Goal: Transaction & Acquisition: Purchase product/service

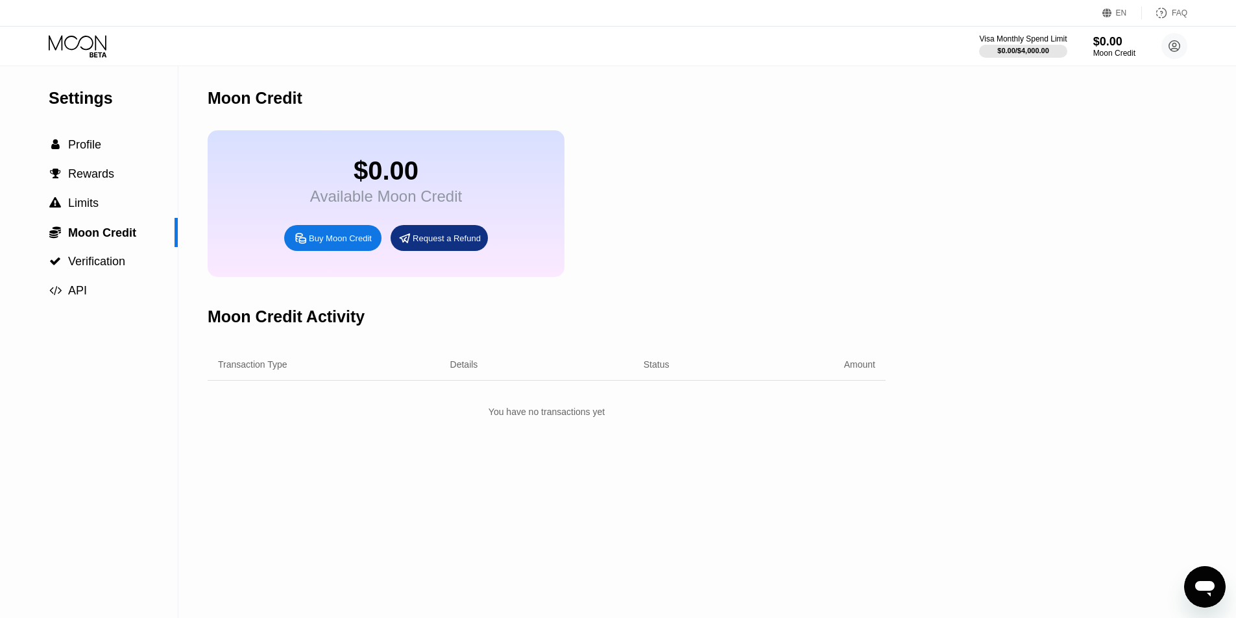
click at [349, 244] on div "Buy Moon Credit" at bounding box center [340, 238] width 63 height 11
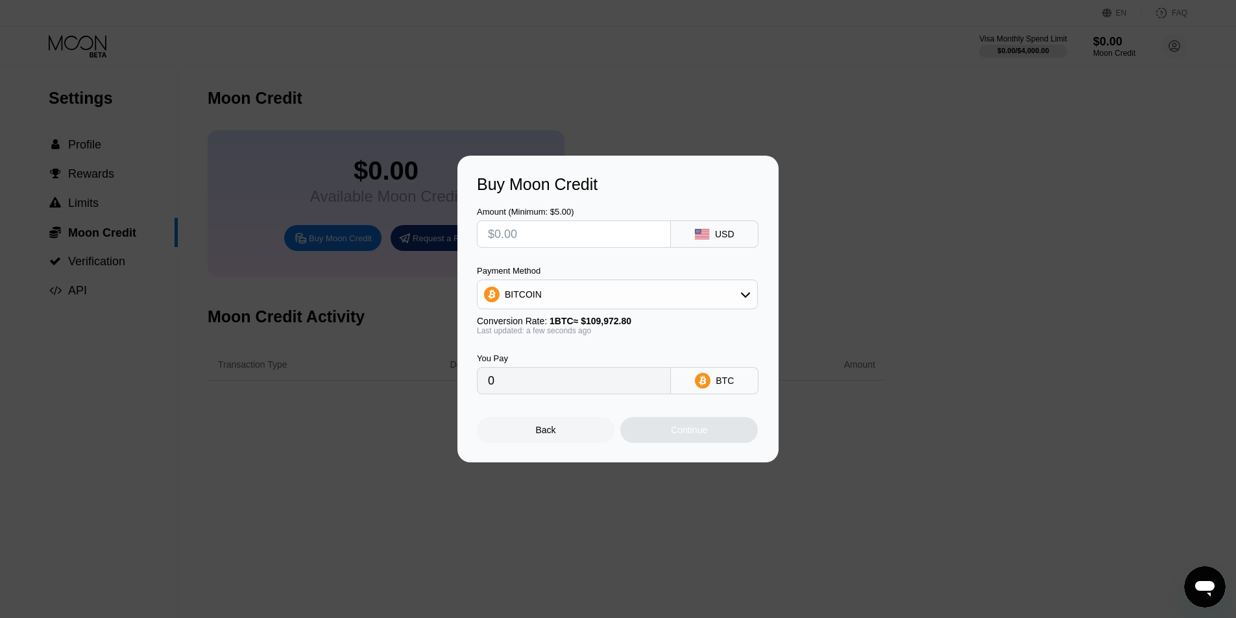
click at [578, 289] on div "BITCOIN" at bounding box center [618, 295] width 280 height 26
click at [542, 358] on span "USDT on TRON" at bounding box center [541, 359] width 66 height 10
type input "0.00"
click at [596, 233] on input "text" at bounding box center [574, 234] width 172 height 26
type input "$5"
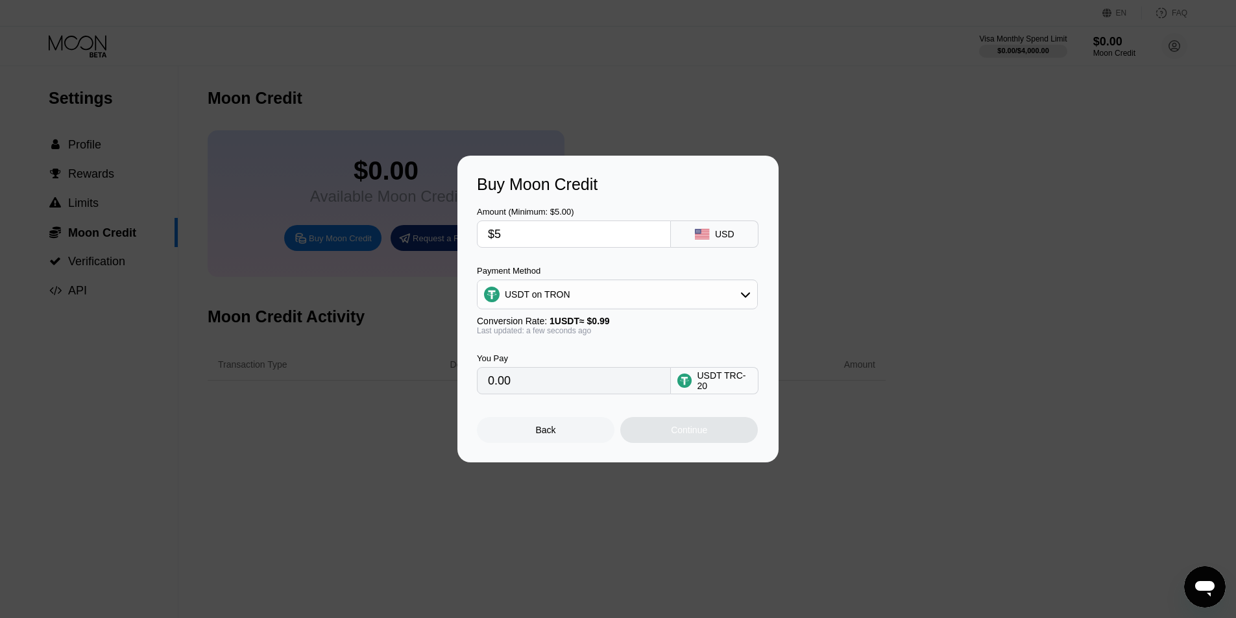
type input "5.05"
type input "$59"
type input "59.60"
type input "$5"
type input "5.05"
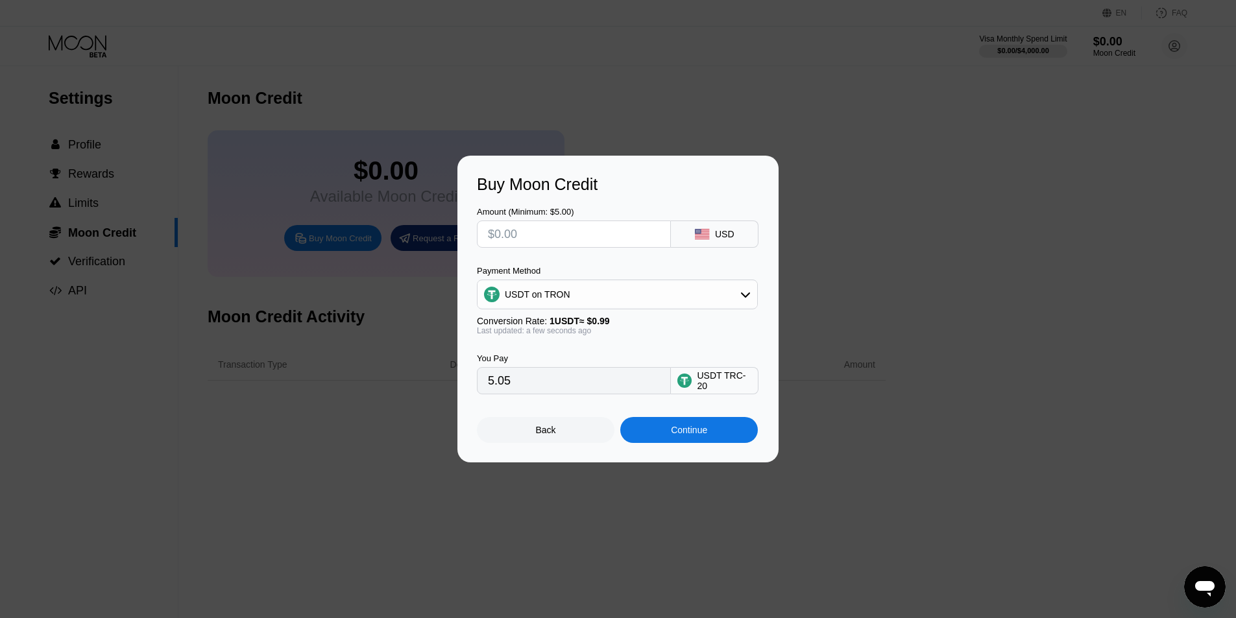
type input "0.00"
type input "$5"
type input "5.05"
type input "$55"
type input "55.56"
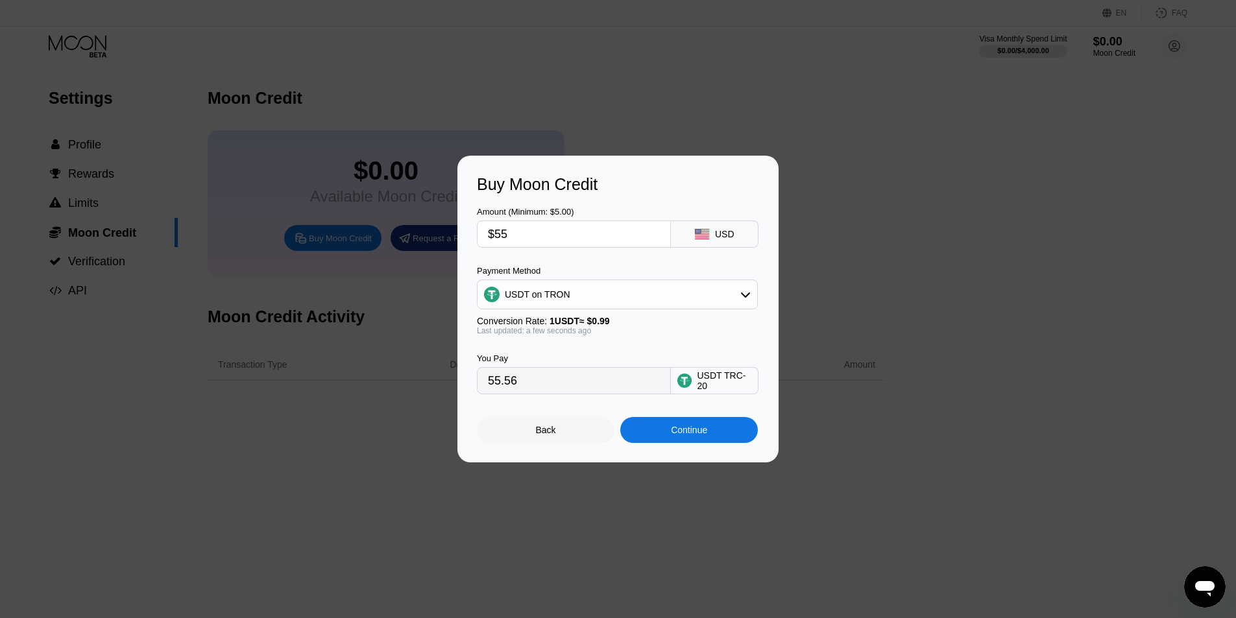
type input "$55"
click at [632, 430] on div "Continue" at bounding box center [689, 430] width 138 height 26
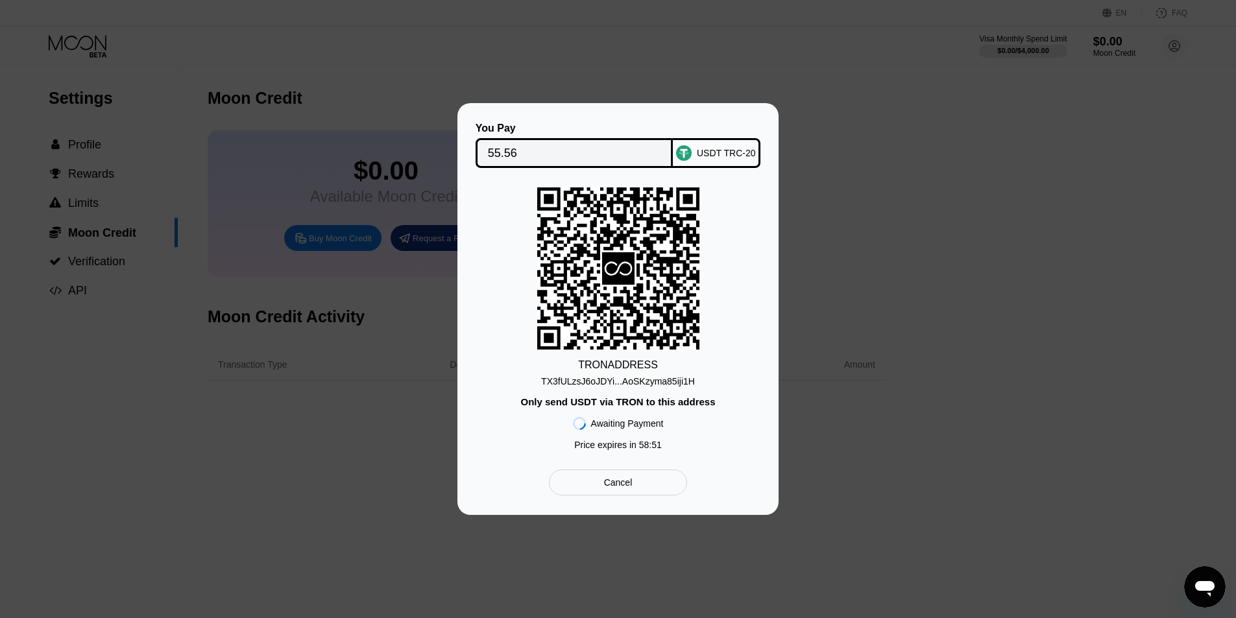
click at [609, 383] on div "TX3fULzsJ6oJDYi...AoSKzyma85iji1H" at bounding box center [618, 381] width 154 height 10
click at [669, 391] on div "TRON ADDRESS TX3fULzsJ6oJDYi...AoSKzyma85iji1H Only send USDT via TRON to this …" at bounding box center [618, 322] width 282 height 269
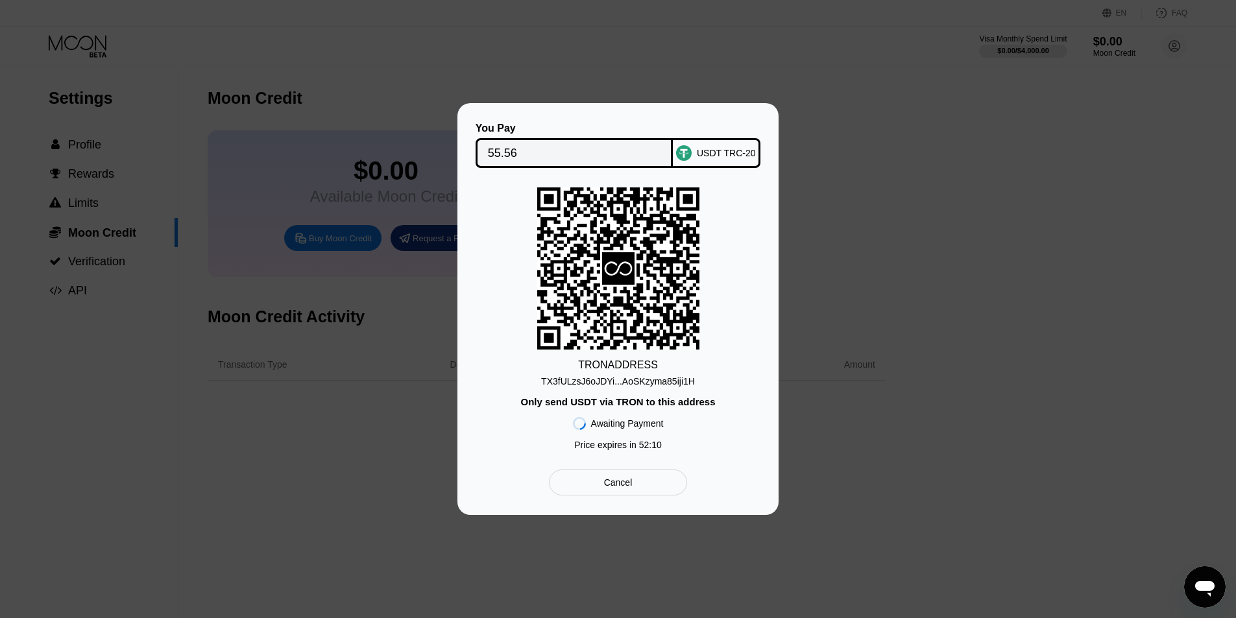
click at [681, 404] on div "Only send USDT via TRON to this address" at bounding box center [617, 401] width 195 height 11
click at [573, 158] on input "55.56" at bounding box center [574, 153] width 173 height 26
click at [653, 382] on div "TX3fULzsJ6oJDYi...AoSKzyma85iji1H" at bounding box center [618, 381] width 154 height 10
click at [671, 377] on div "TX3fULzsJ6oJDYi...AoSKzyma85iji1H" at bounding box center [618, 381] width 154 height 10
click at [642, 253] on icon at bounding box center [618, 268] width 162 height 159
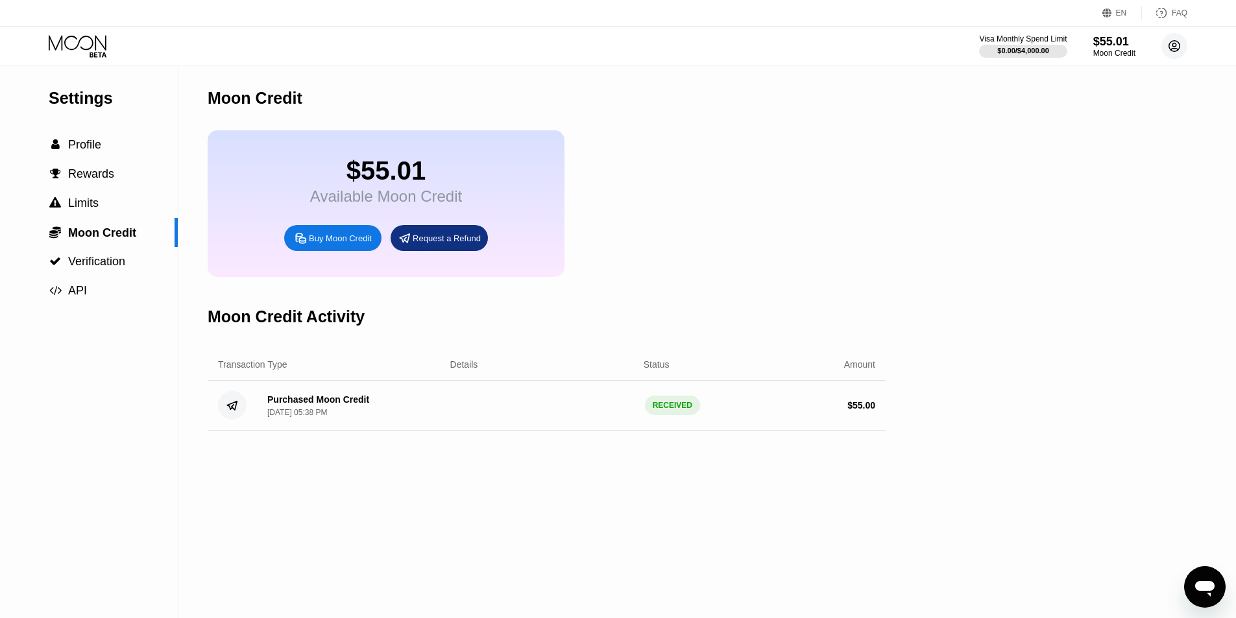
click at [1178, 51] on circle at bounding box center [1175, 46] width 26 height 26
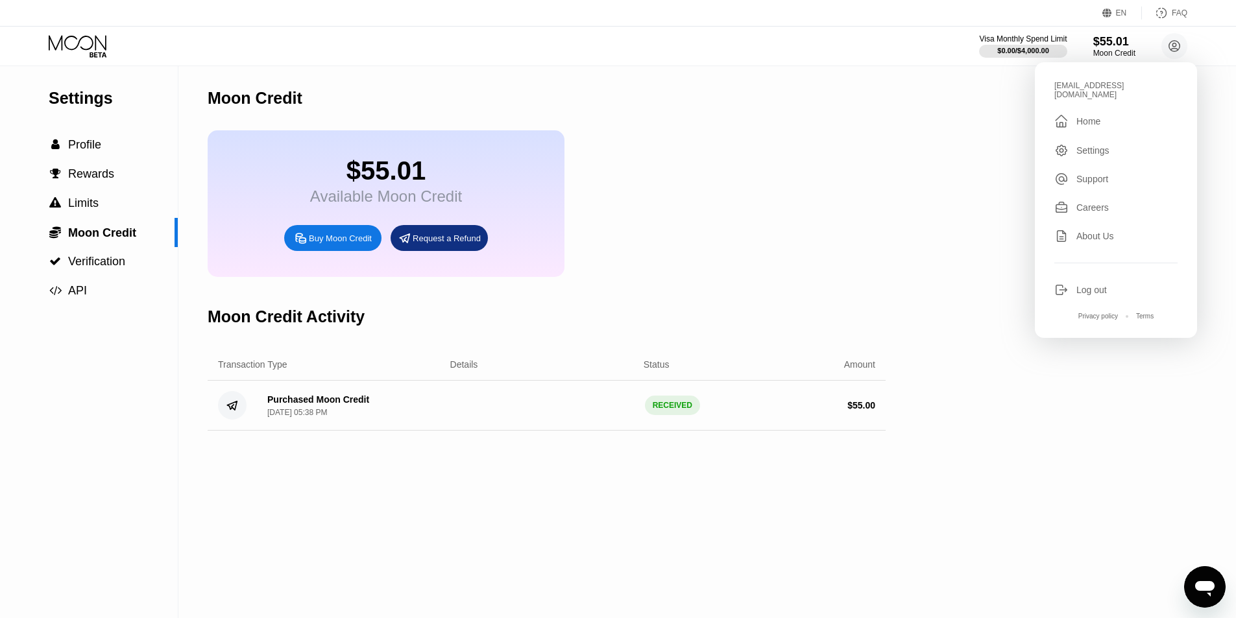
click at [786, 209] on div "$55.01 Available Moon Credit Buy Moon Credit Request a Refund" at bounding box center [547, 203] width 678 height 147
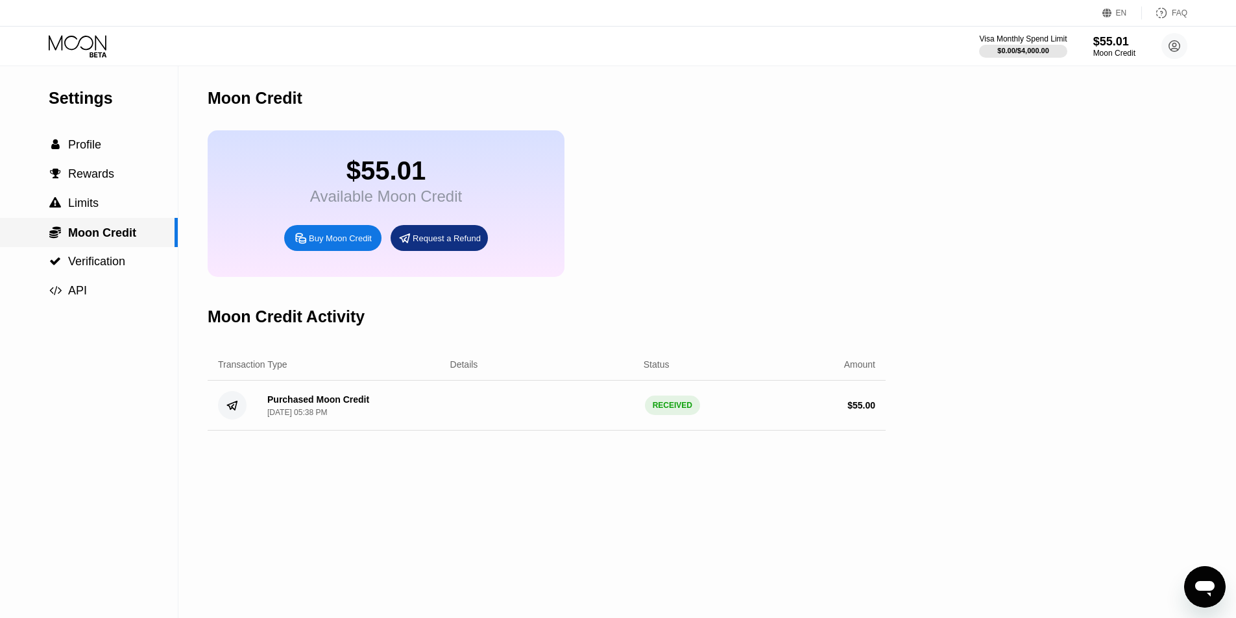
click at [104, 232] on span "Moon Credit" at bounding box center [102, 232] width 68 height 13
click at [97, 143] on span "Profile" at bounding box center [84, 144] width 33 height 13
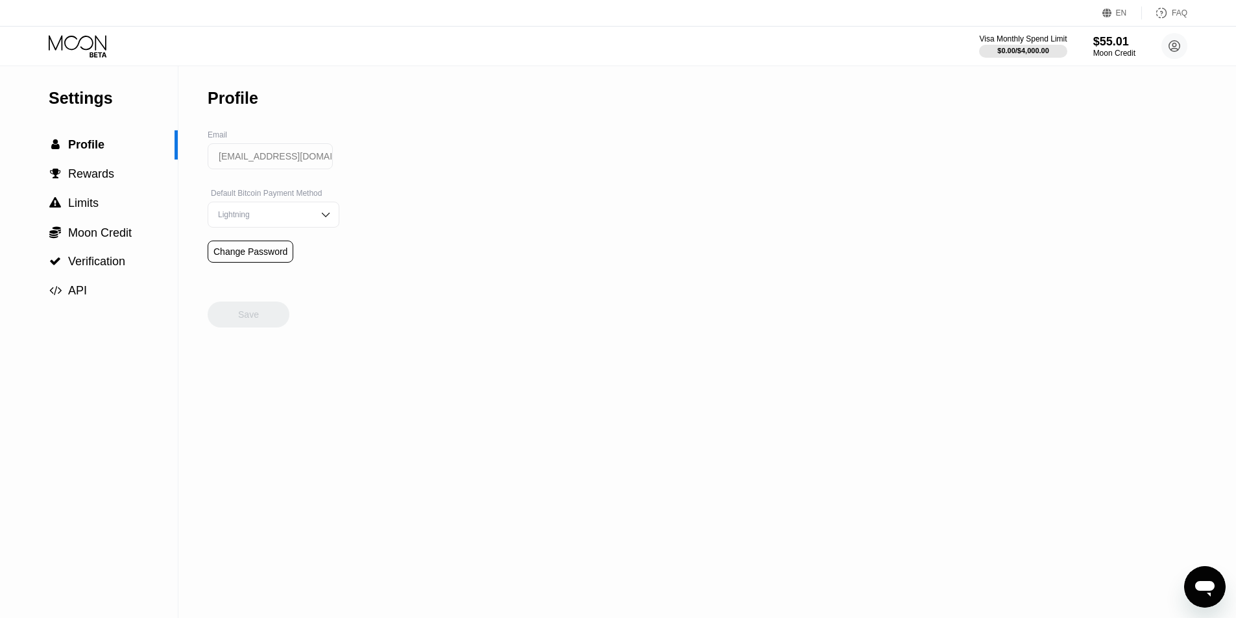
click at [585, 107] on div "Settings  Profile  Rewards  Limits  Moon Credit  Verification  API Profil…" at bounding box center [618, 342] width 1236 height 552
click at [298, 217] on div "Lightning" at bounding box center [264, 214] width 98 height 9
click at [256, 271] on div "On-Chain" at bounding box center [273, 266] width 117 height 9
click at [303, 213] on div "On-Chain" at bounding box center [274, 215] width 132 height 26
click at [290, 245] on div "Lightning" at bounding box center [273, 240] width 117 height 9
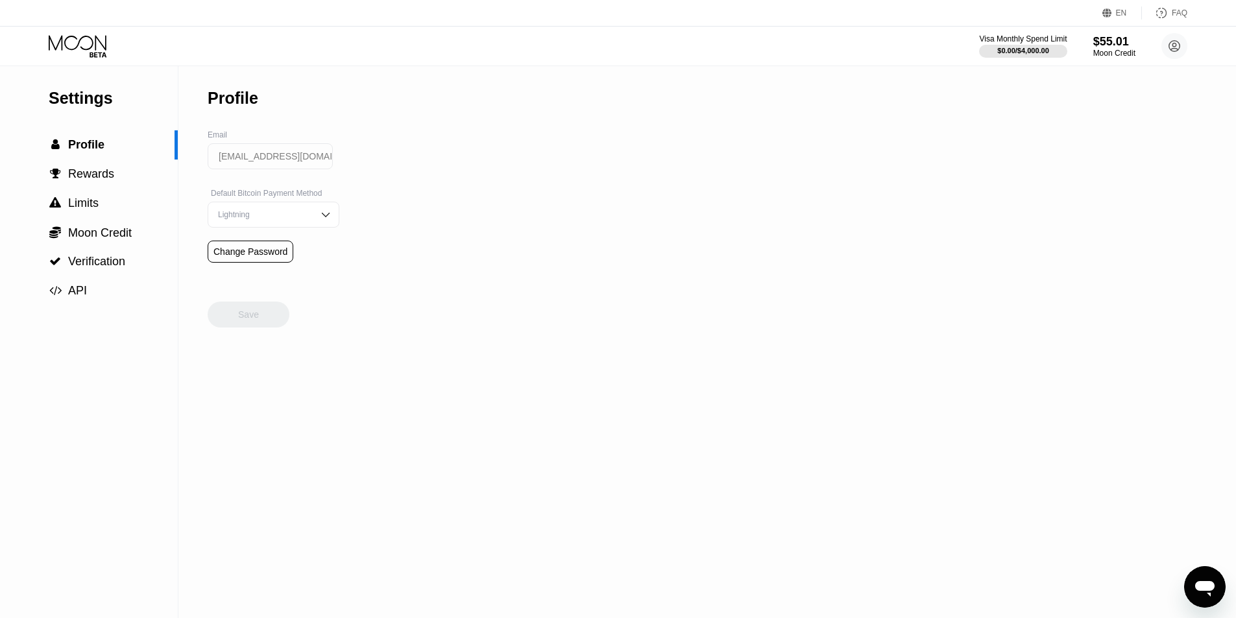
click at [465, 116] on div "Settings  Profile  Rewards  Limits  Moon Credit  Verification  API Profil…" at bounding box center [618, 342] width 1236 height 552
click at [149, 178] on div " Rewards" at bounding box center [89, 174] width 178 height 14
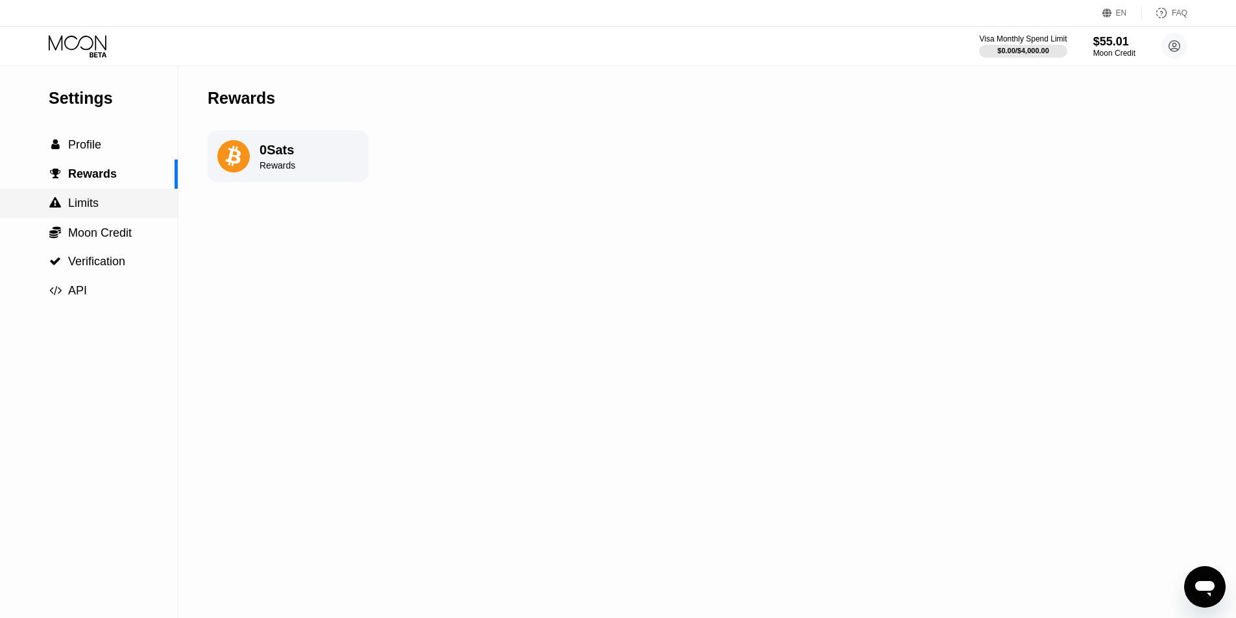
click at [124, 206] on div " Limits" at bounding box center [89, 204] width 178 height 14
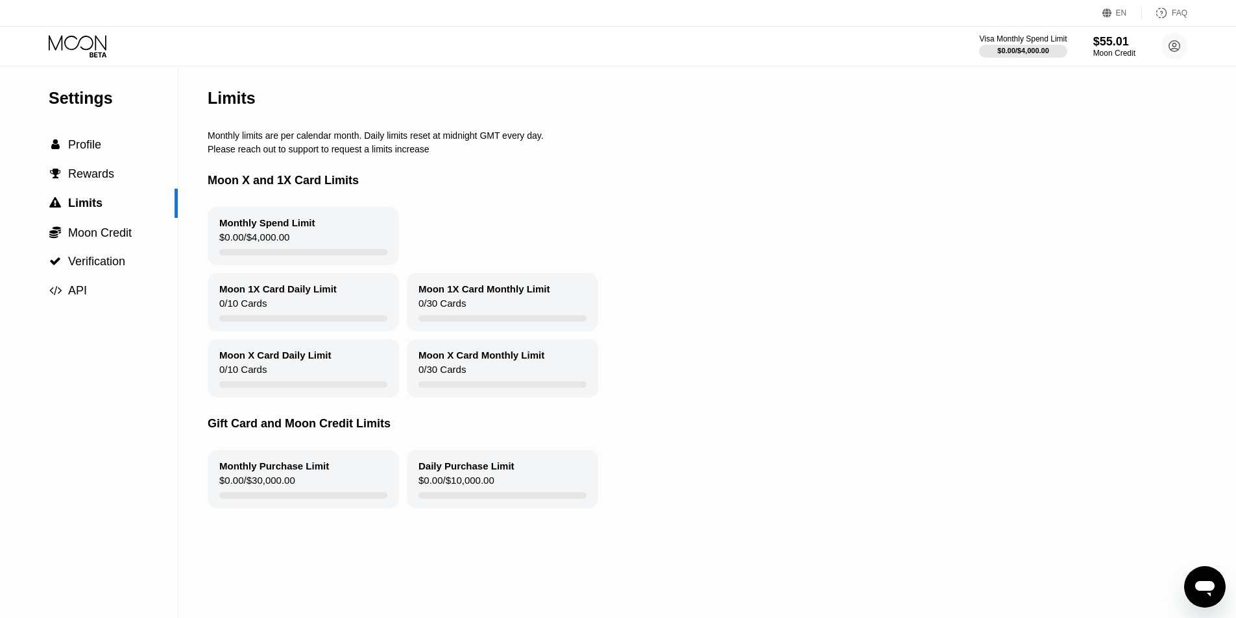
click at [317, 304] on div "Moon 1X Card Daily Limit 0 / 10 Cards" at bounding box center [303, 302] width 191 height 58
click at [296, 292] on div "Moon 1X Card Daily Limit" at bounding box center [277, 289] width 117 height 11
click at [310, 472] on div "Monthly Purchase Limit" at bounding box center [274, 466] width 110 height 11
click at [1175, 38] on circle at bounding box center [1175, 46] width 26 height 26
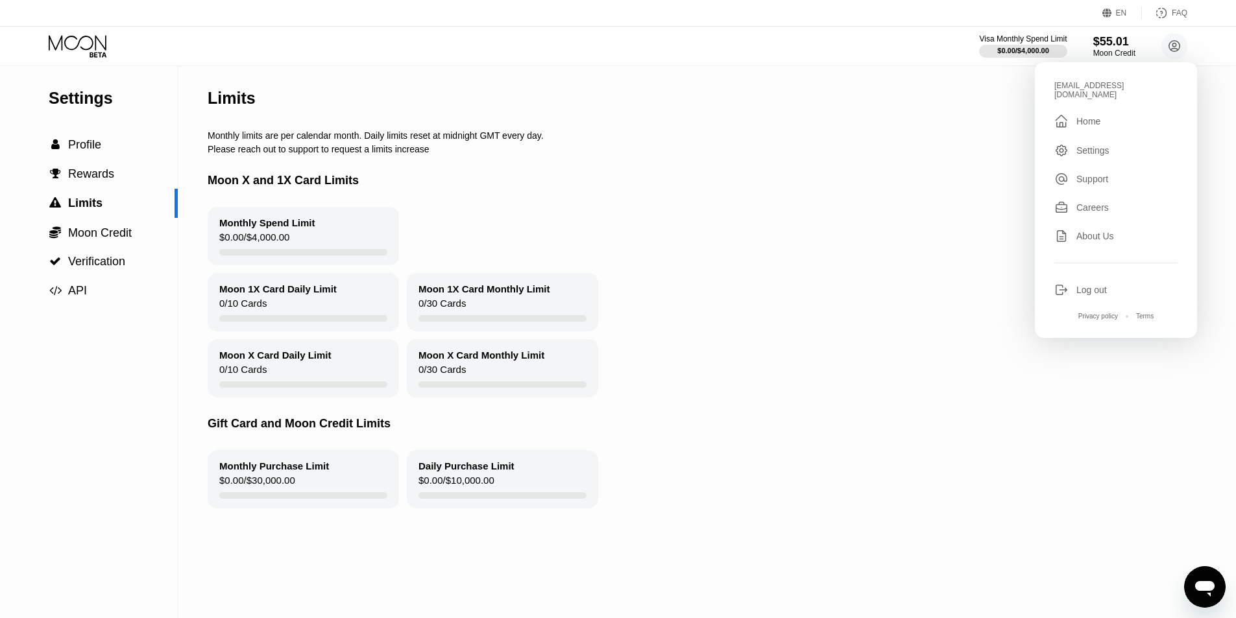
click at [878, 176] on div "Moon X and 1X Card Limits" at bounding box center [702, 180] width 989 height 53
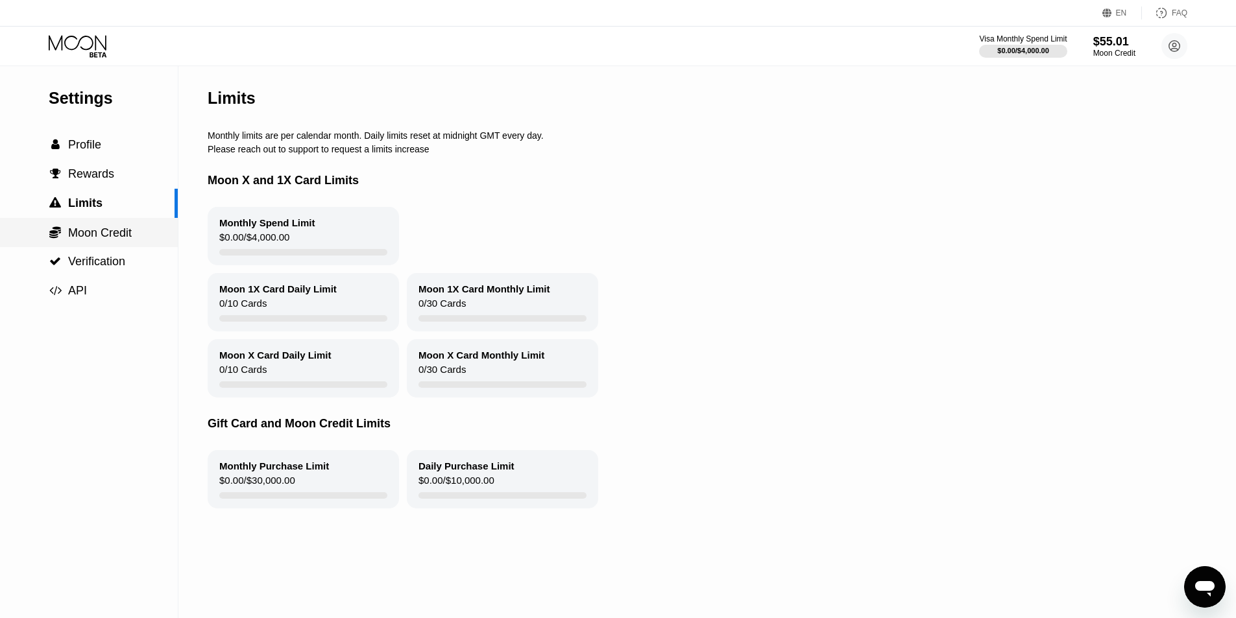
click at [71, 244] on div " Moon Credit" at bounding box center [89, 232] width 178 height 29
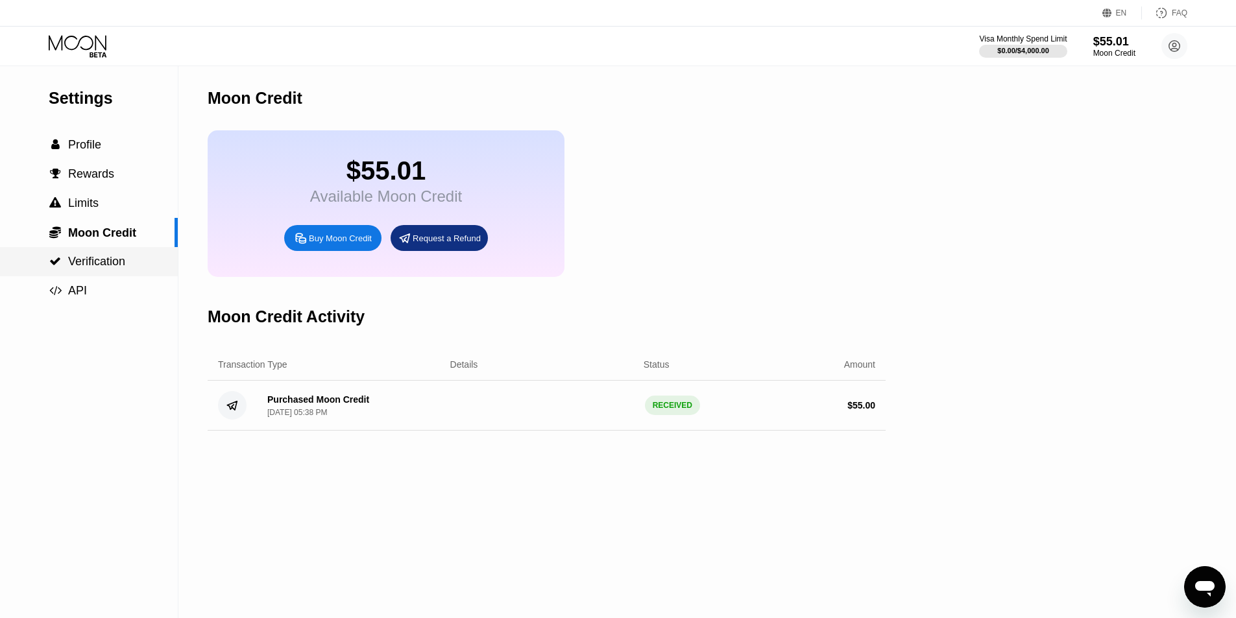
click at [114, 264] on span "Verification" at bounding box center [96, 261] width 57 height 13
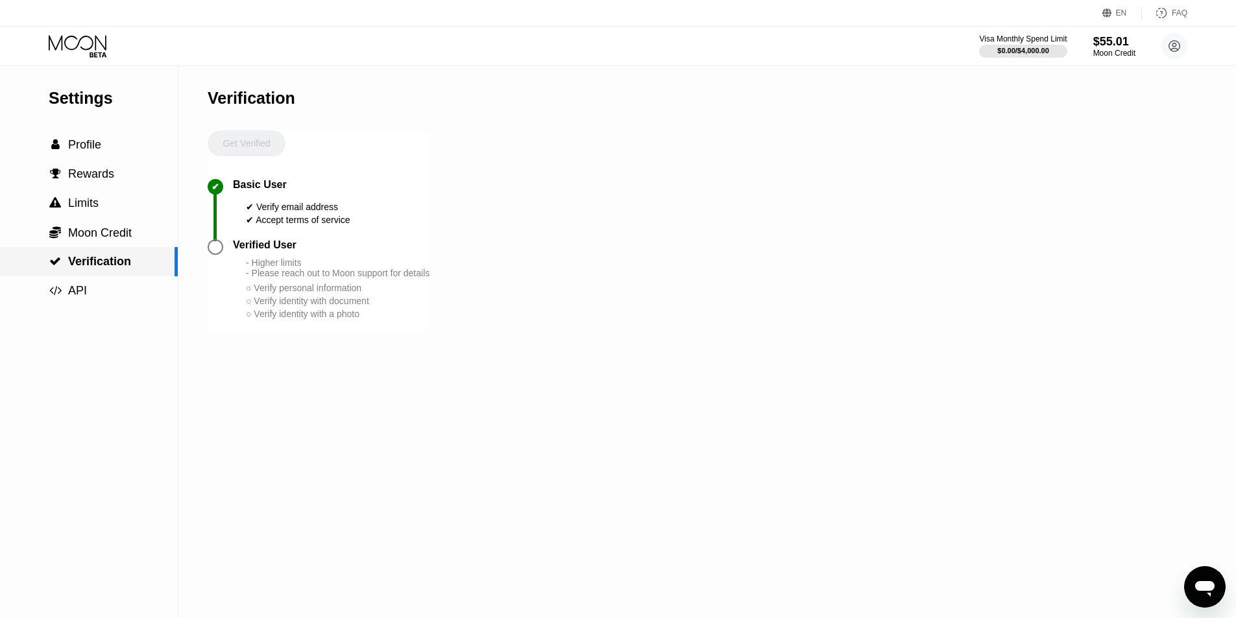
click at [124, 263] on span "Verification" at bounding box center [99, 261] width 63 height 13
click at [95, 282] on div " API" at bounding box center [89, 290] width 178 height 29
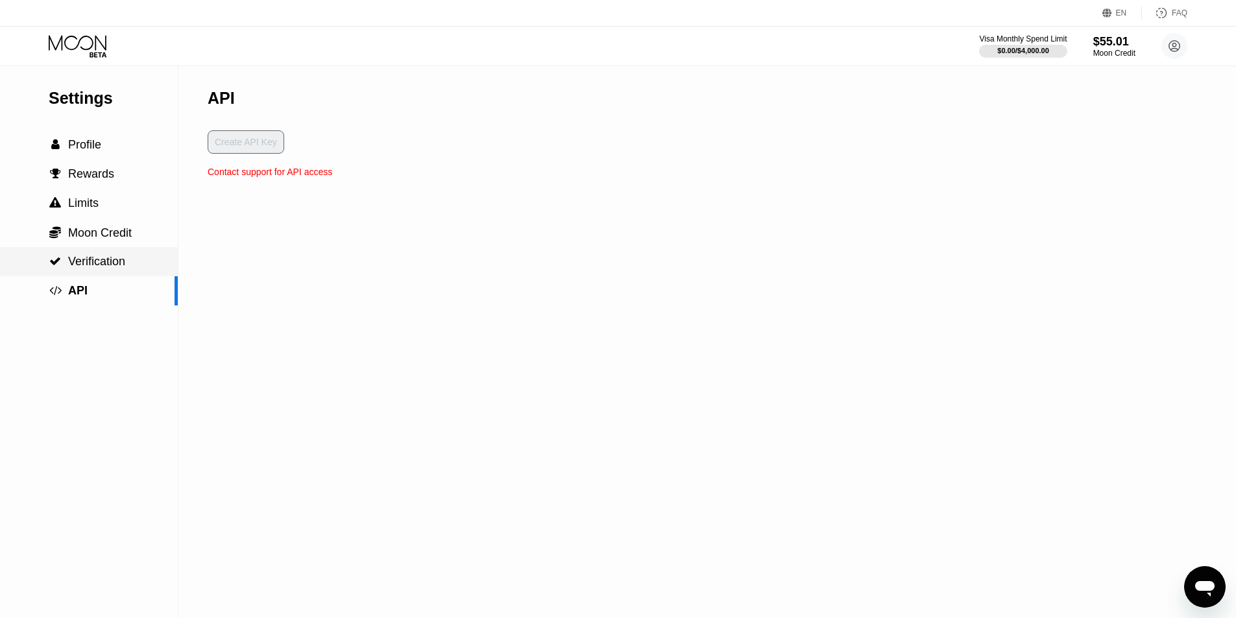
click at [108, 267] on span "Verification" at bounding box center [96, 261] width 57 height 13
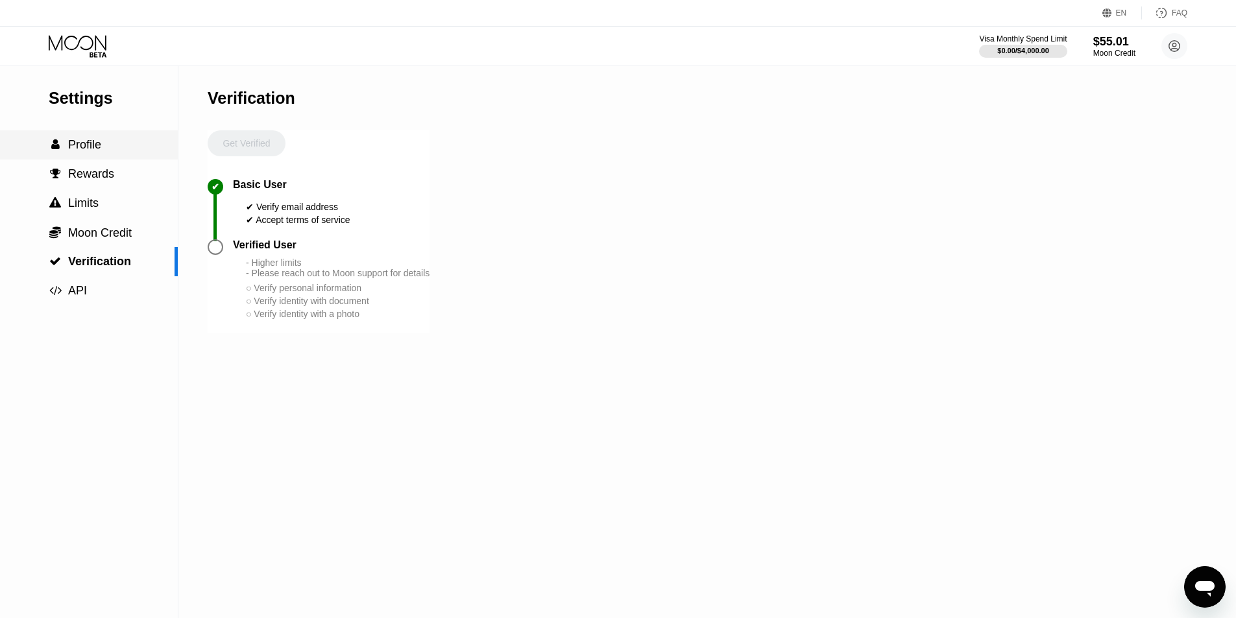
click at [94, 145] on span "Profile" at bounding box center [84, 144] width 33 height 13
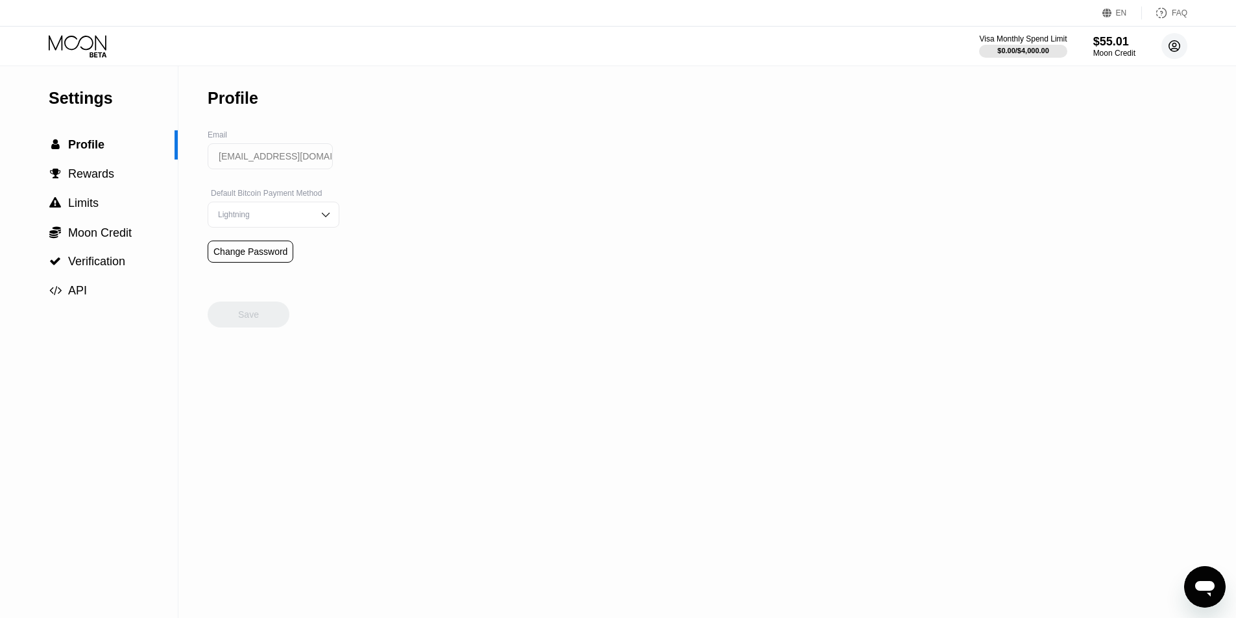
click at [1169, 37] on circle at bounding box center [1175, 46] width 26 height 26
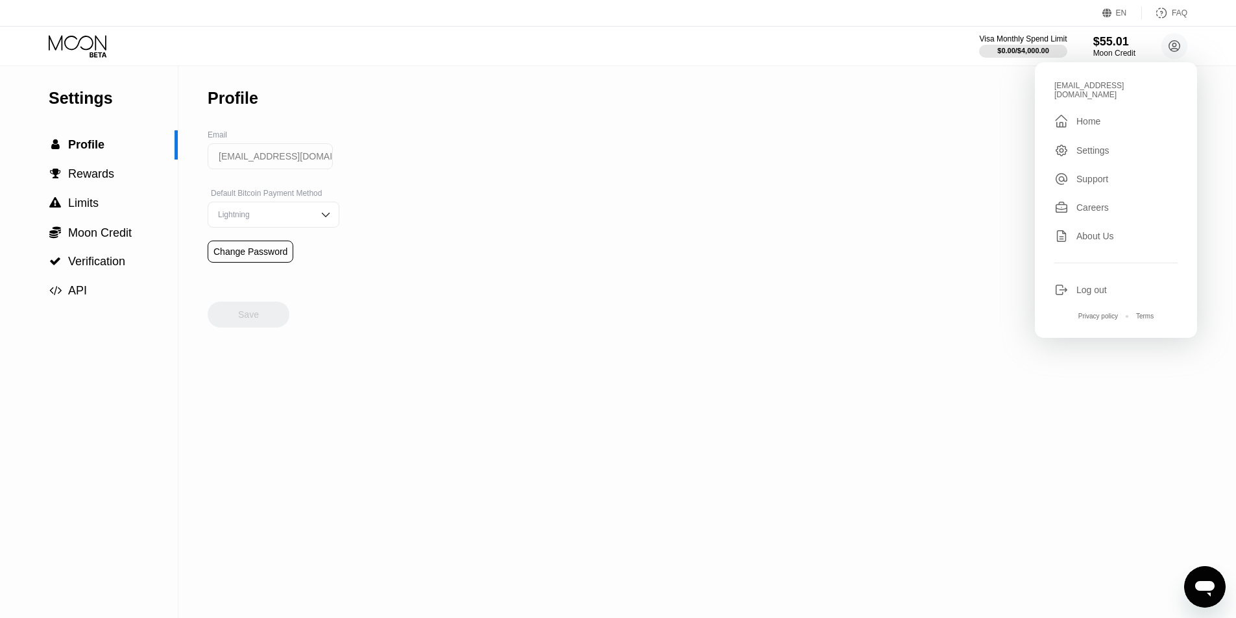
click at [1091, 116] on div "Home" at bounding box center [1089, 121] width 24 height 10
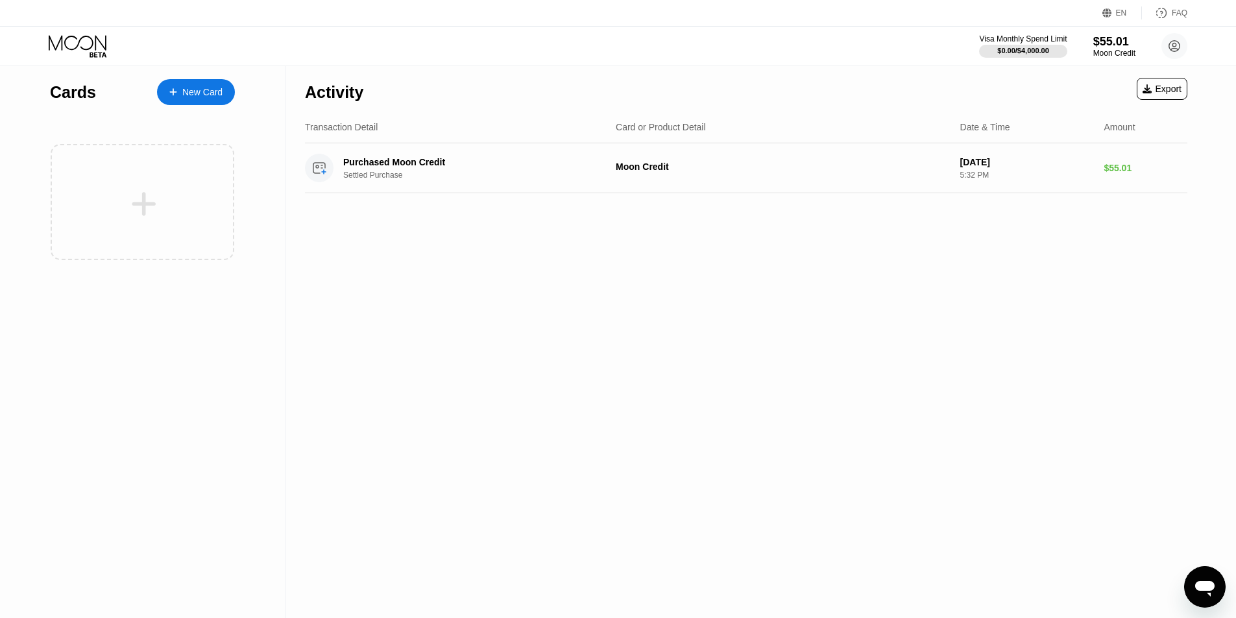
click at [205, 91] on div "New Card" at bounding box center [202, 92] width 40 height 11
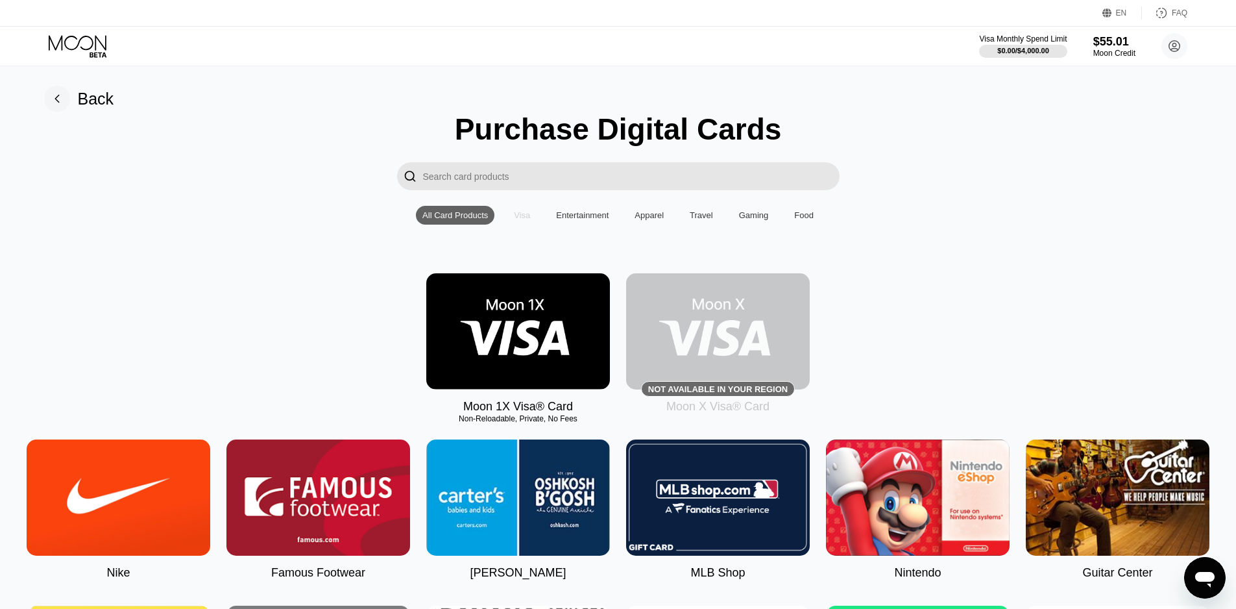
click at [526, 219] on div "Visa" at bounding box center [522, 215] width 16 height 10
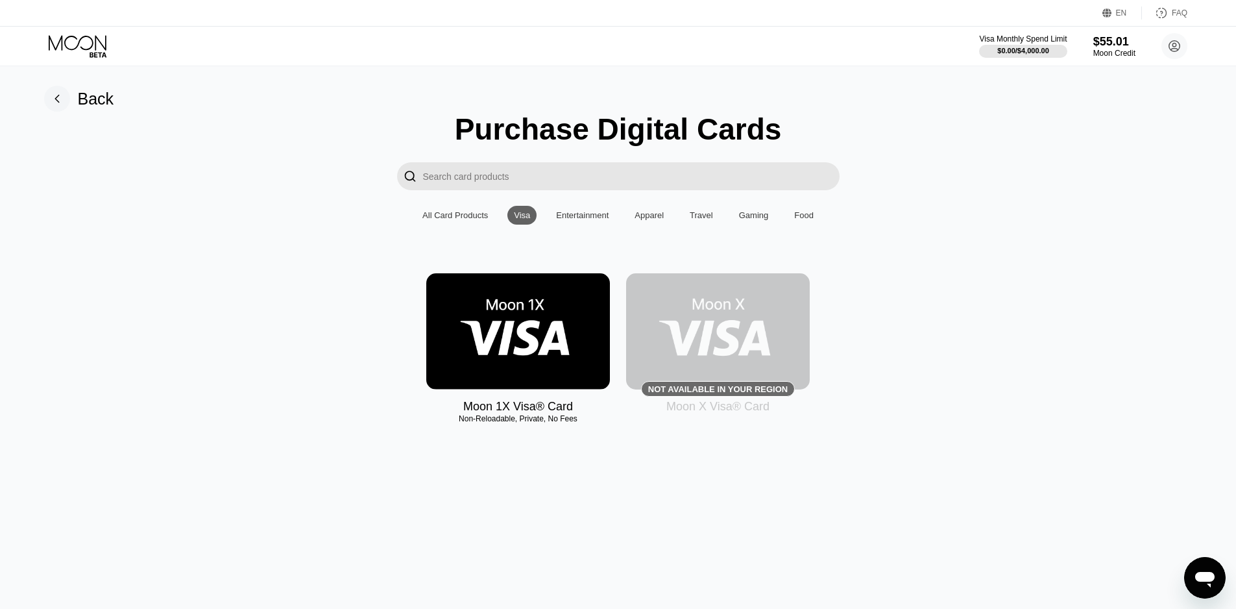
click at [498, 321] on img at bounding box center [518, 331] width 184 height 116
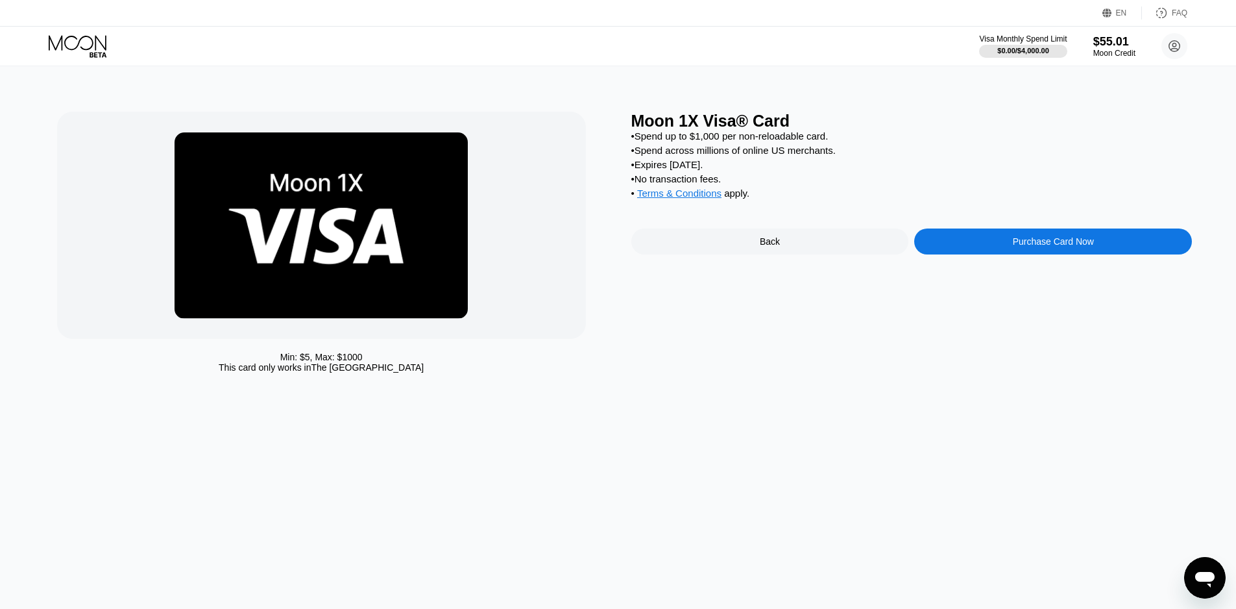
click at [966, 254] on div "Purchase Card Now" at bounding box center [1053, 241] width 278 height 26
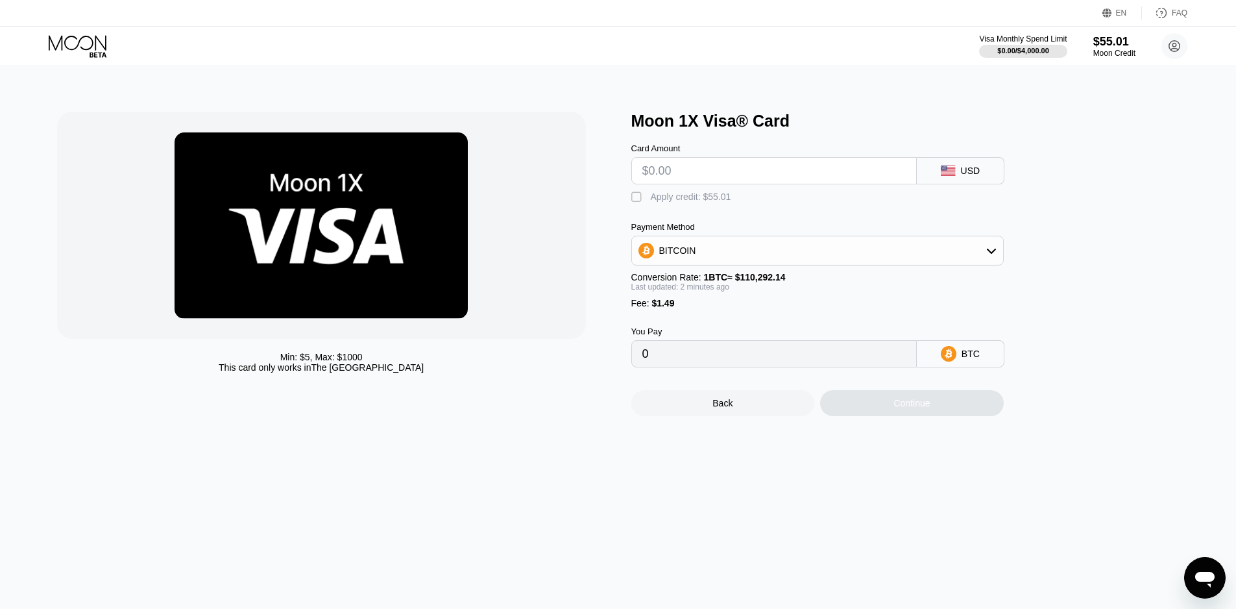
click at [816, 178] on input "text" at bounding box center [773, 171] width 263 height 26
type input "$55"
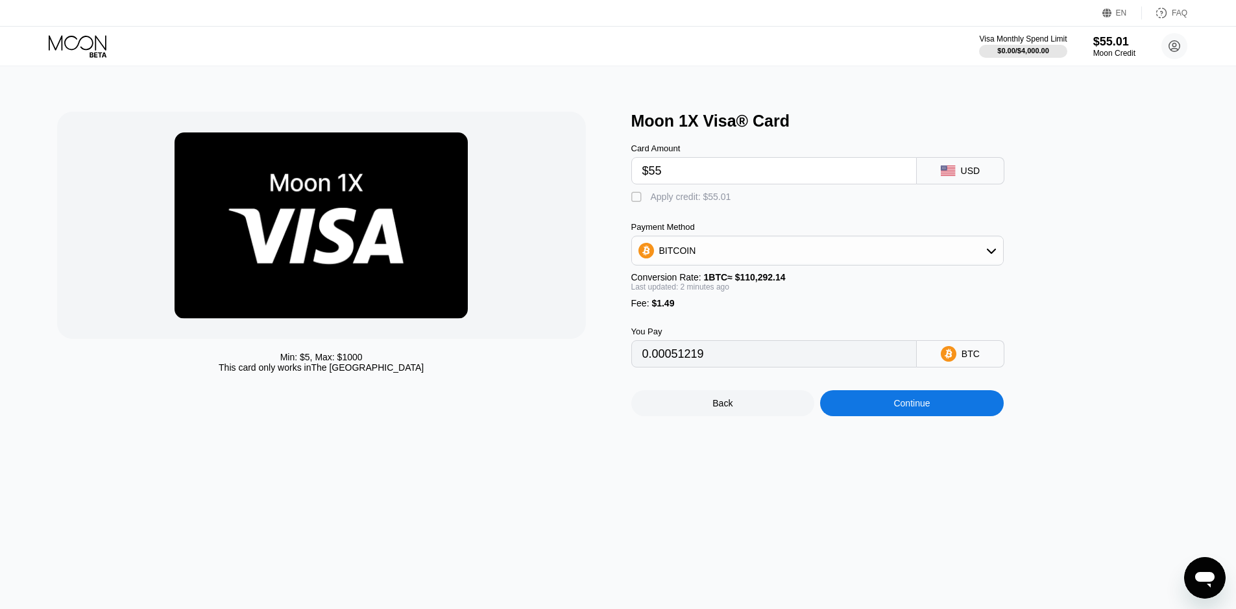
type input "0.00051219"
type input "$55"
click at [967, 248] on div "BITCOIN" at bounding box center [817, 250] width 371 height 26
click at [692, 320] on span "USDT on TRON" at bounding box center [696, 315] width 66 height 10
type input "57.06"
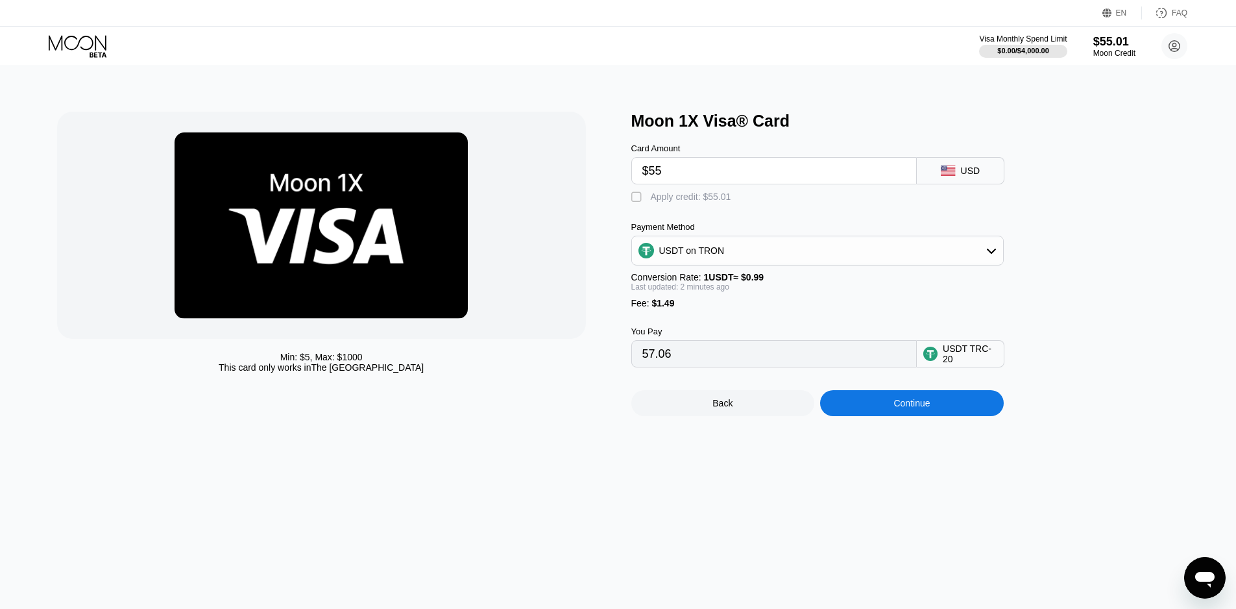
click at [1099, 202] on div "Moon 1X Visa® Card Card Amount $55 USD  Apply credit: $55.01 Payment Method US…" at bounding box center [911, 264] width 561 height 304
click at [722, 408] on div "Back" at bounding box center [722, 403] width 20 height 10
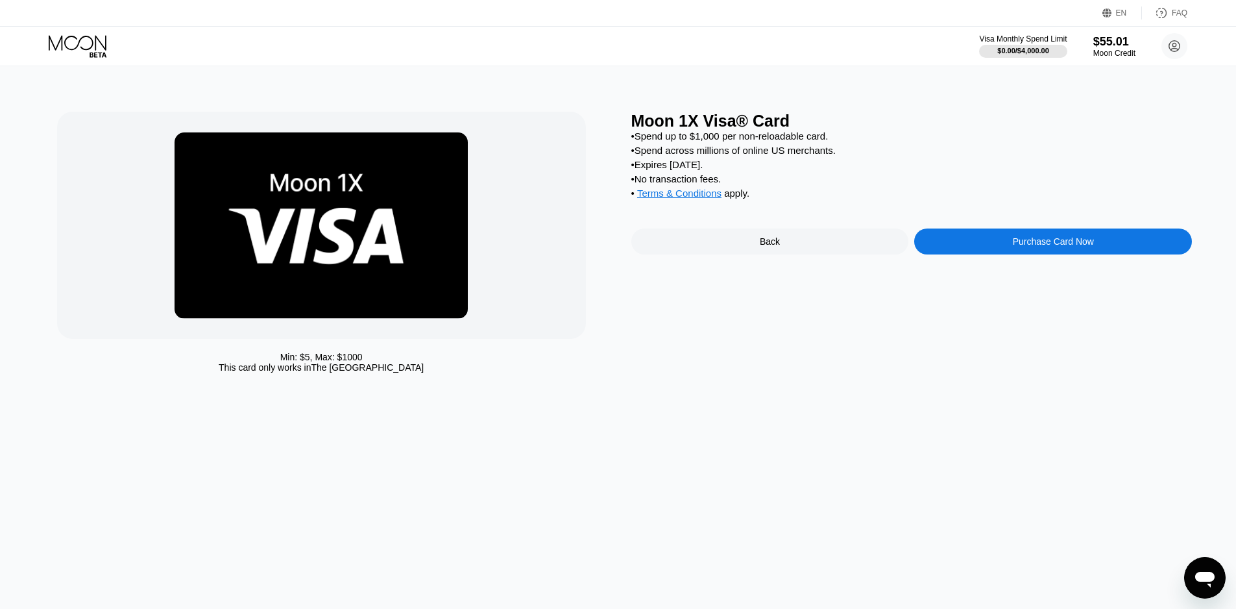
click at [974, 252] on div "Purchase Card Now" at bounding box center [1053, 241] width 278 height 26
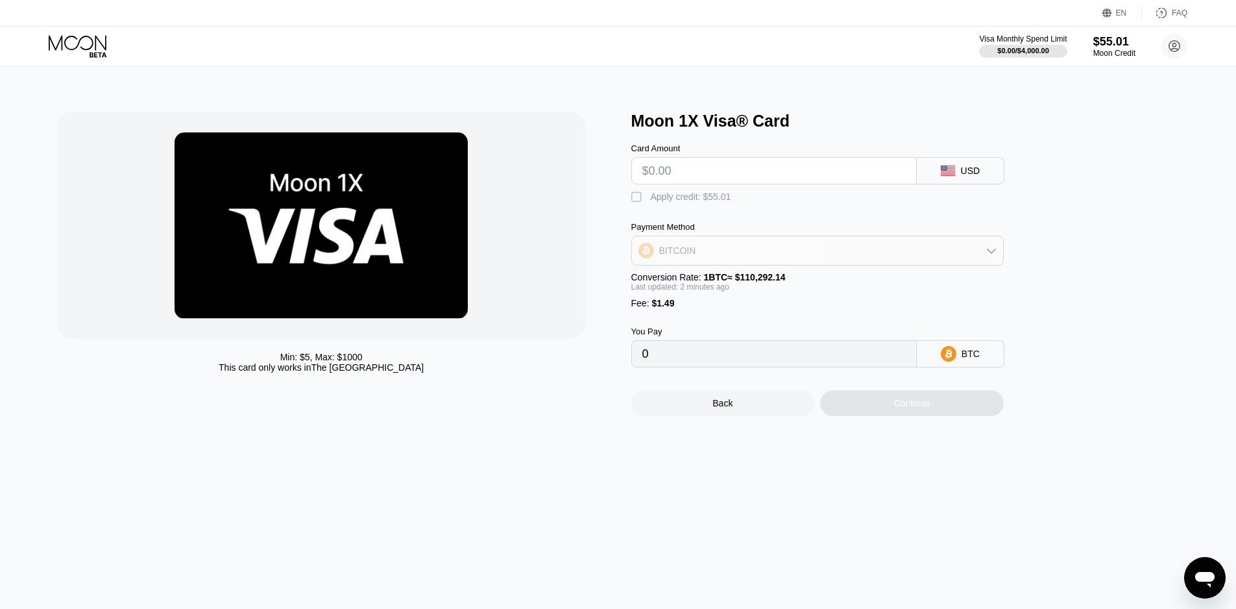
click at [1003, 250] on div "BITCOIN" at bounding box center [817, 250] width 371 height 26
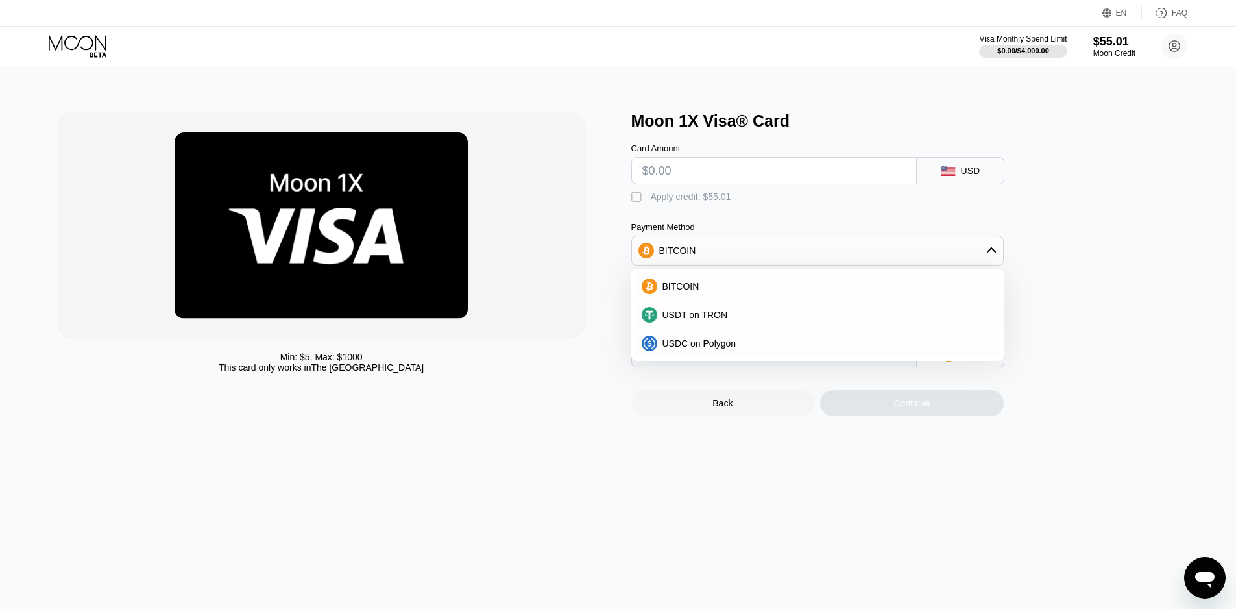
click at [774, 180] on input "text" at bounding box center [773, 171] width 263 height 26
click at [646, 204] on div " Apply credit: $55.01" at bounding box center [684, 197] width 106 height 13
click at [543, 205] on div at bounding box center [321, 225] width 529 height 227
click at [527, 372] on div "Min: $ 5 , Max: $ 1000 This card only works in [GEOGRAPHIC_DATA]" at bounding box center [321, 362] width 529 height 21
click at [605, 486] on div "Min: $ 5 , Max: $ 1000 This card only works in The United States Moon 1X Visa® …" at bounding box center [618, 337] width 1246 height 542
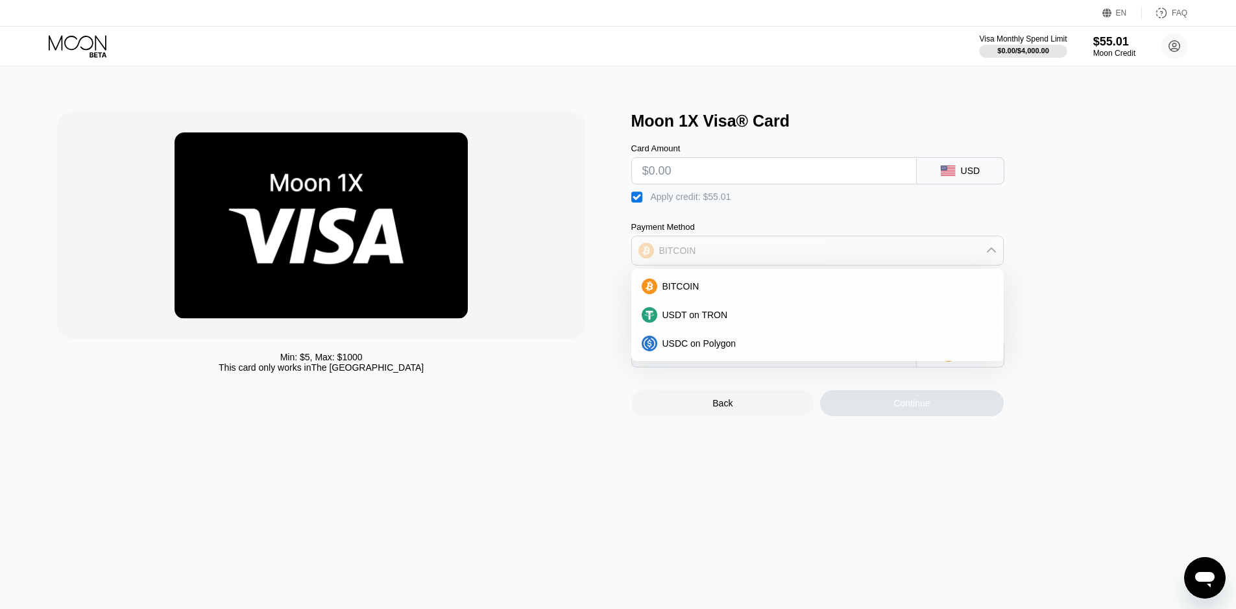
click at [997, 254] on div "BITCOIN" at bounding box center [817, 250] width 371 height 26
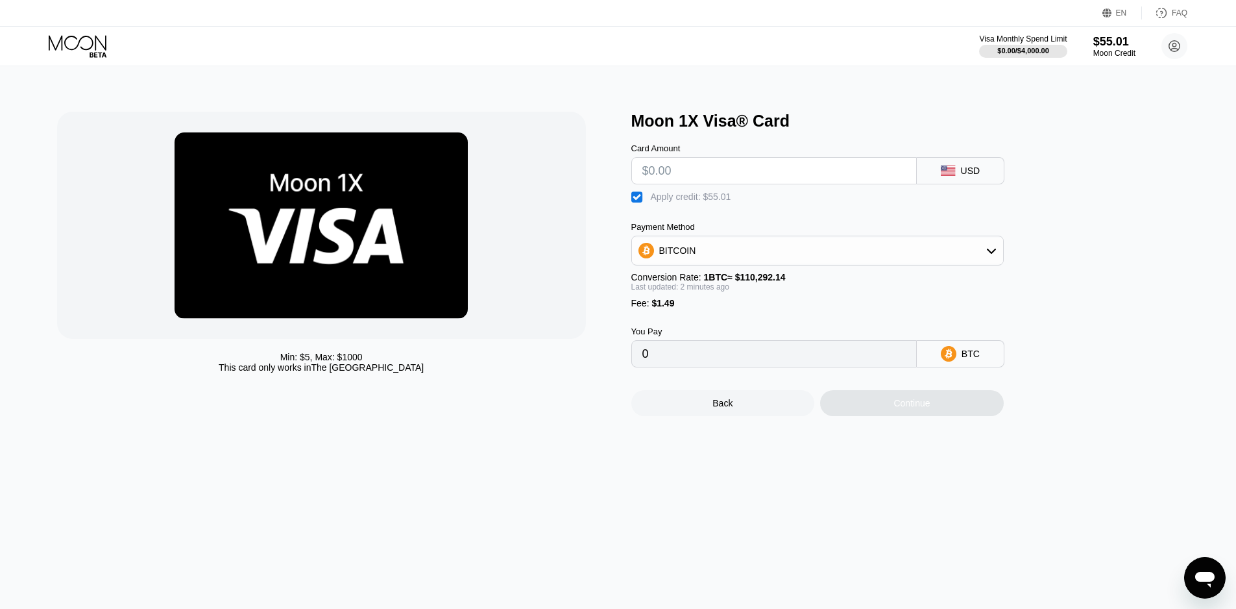
click at [856, 171] on input "text" at bounding box center [773, 171] width 263 height 26
type input "$55"
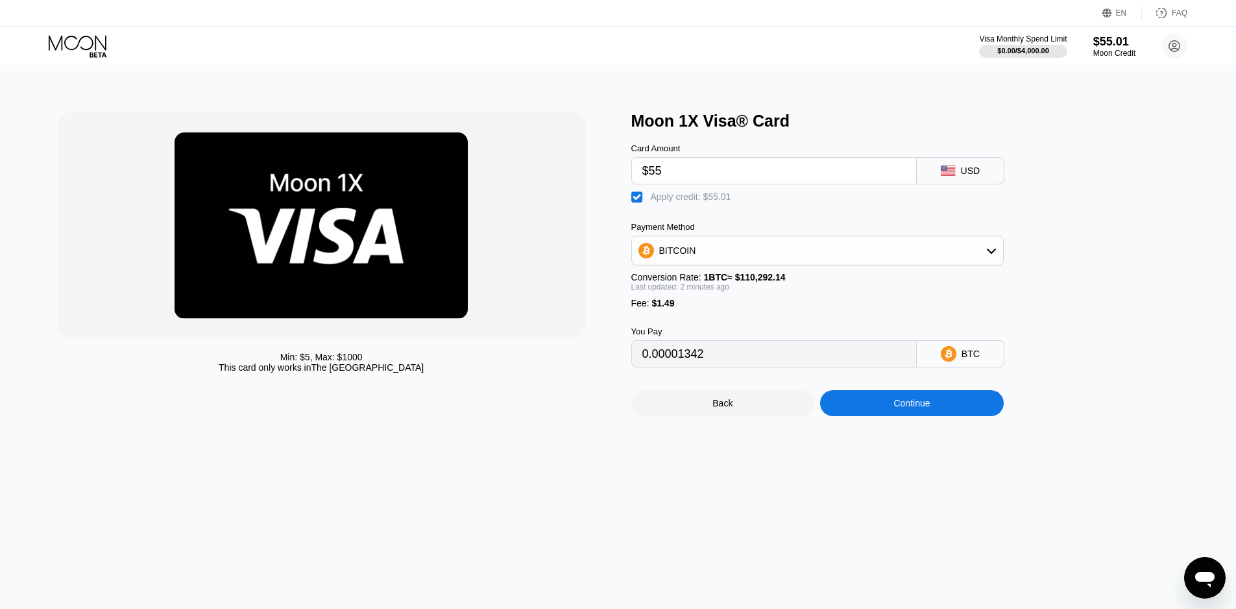
type input "0.00001342"
type input "$55"
click at [920, 405] on div "Continue" at bounding box center [912, 403] width 184 height 26
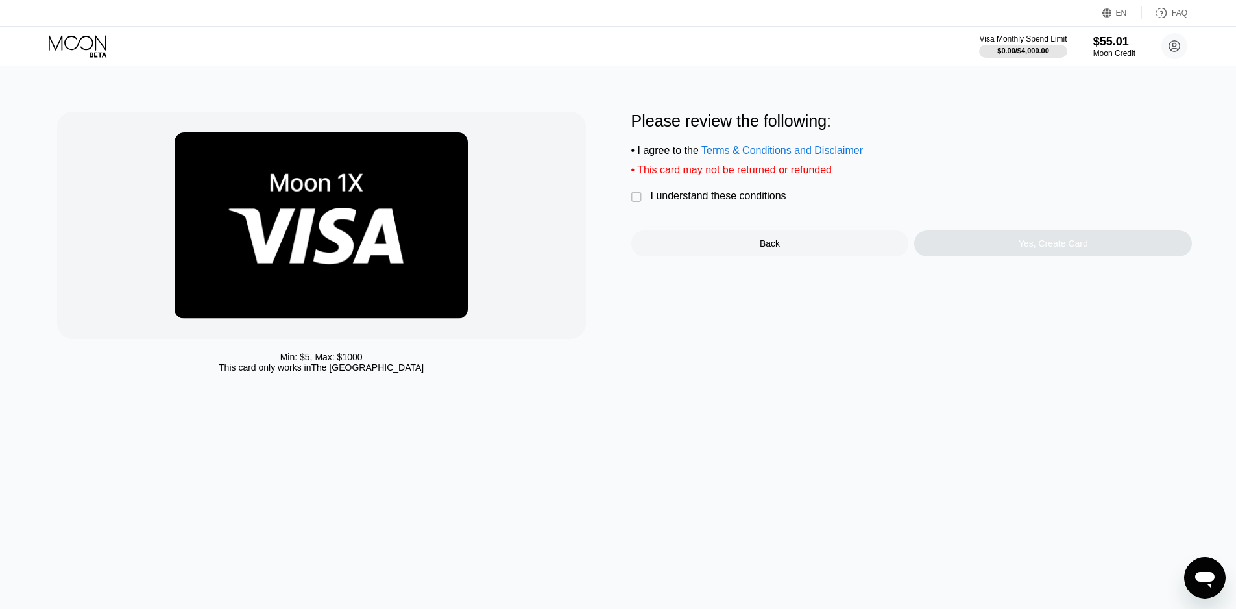
click at [763, 202] on div "I understand these conditions" at bounding box center [719, 196] width 136 height 12
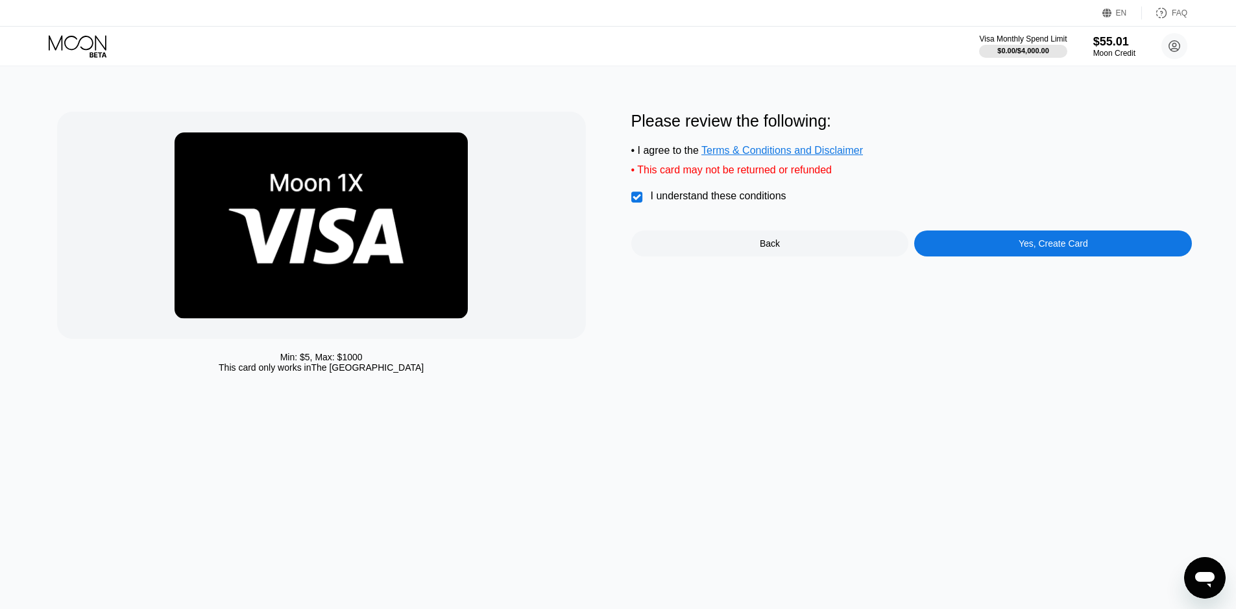
click at [959, 252] on div "Yes, Create Card" at bounding box center [1053, 243] width 278 height 26
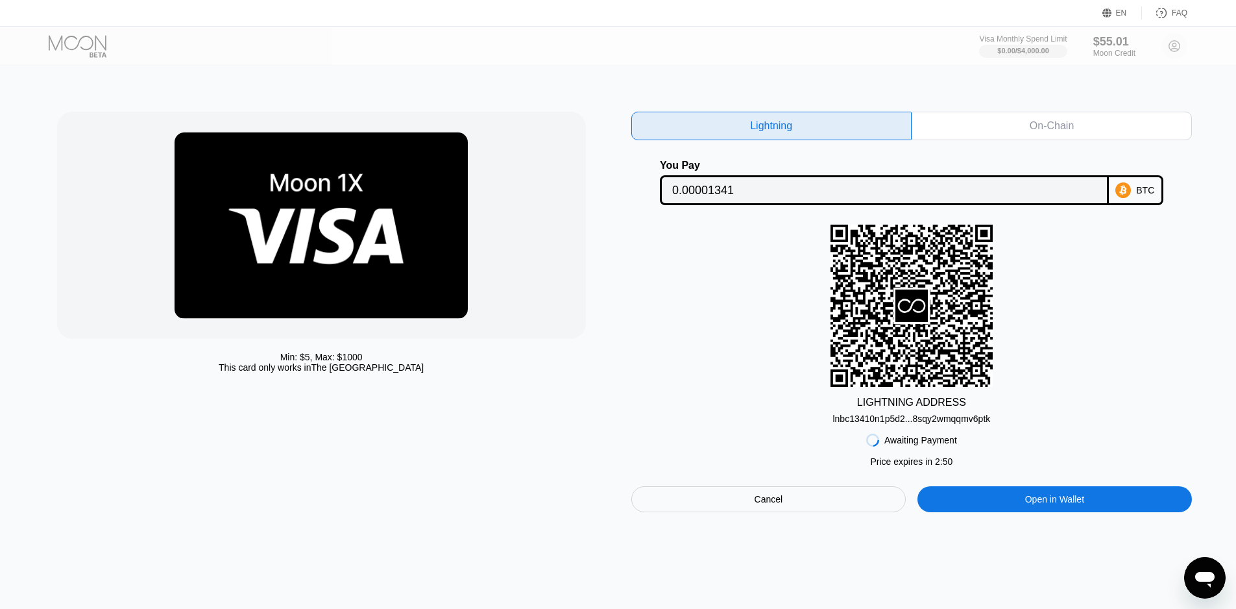
click at [1037, 122] on div "On-Chain" at bounding box center [1052, 125] width 44 height 13
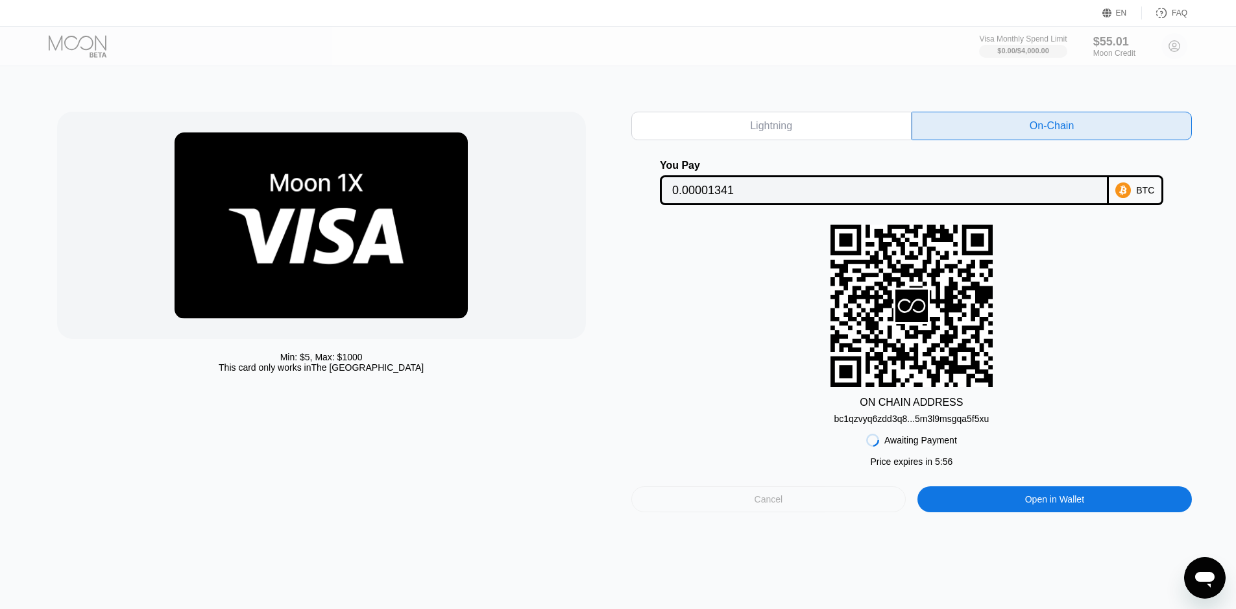
click at [824, 502] on div "Cancel" at bounding box center [768, 499] width 275 height 26
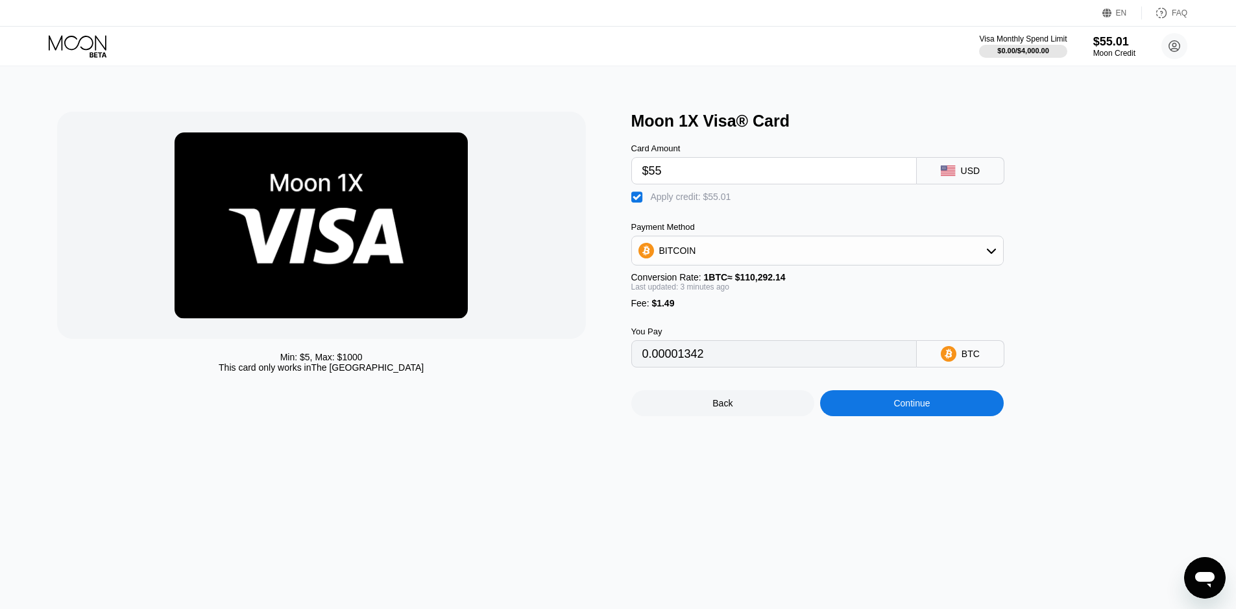
click at [840, 253] on div "BITCOIN" at bounding box center [817, 250] width 371 height 26
click at [544, 288] on div at bounding box center [321, 225] width 529 height 227
click at [712, 250] on div "BITCOIN" at bounding box center [817, 250] width 371 height 26
click at [705, 325] on div "You Pay 0.00001342 BTC" at bounding box center [838, 337] width 415 height 59
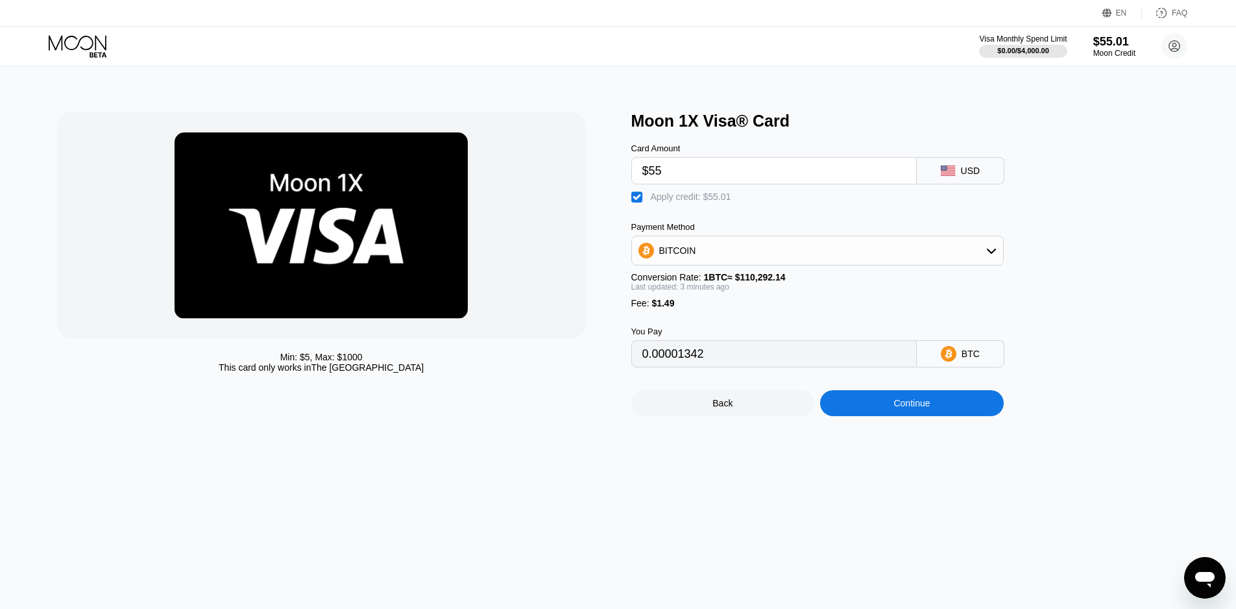
click at [742, 263] on div "BITCOIN" at bounding box center [817, 250] width 371 height 26
click at [709, 320] on span "USDT on TRON" at bounding box center [696, 315] width 66 height 10
type input "1.49"
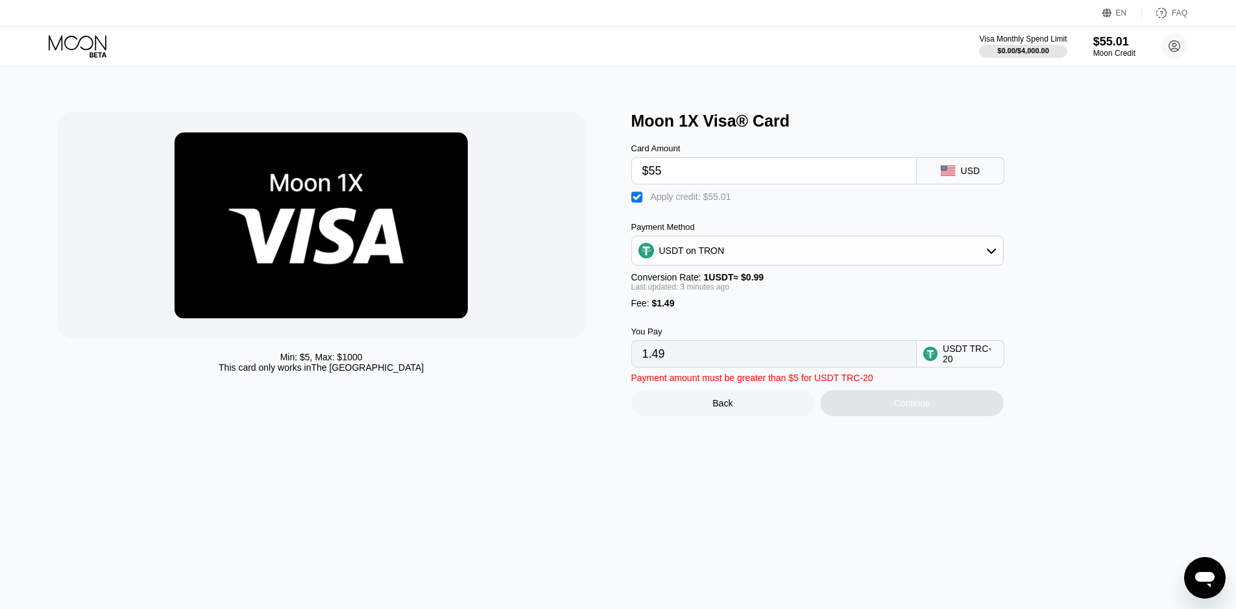
click at [803, 177] on input "$55" at bounding box center [773, 171] width 263 height 26
type input "$5"
type input "0.00"
click at [1100, 234] on div "Moon 1X Visa® Card Card Amount $52 USD  Apply credit: $53.49 Payment Method US…" at bounding box center [911, 264] width 561 height 304
click at [880, 365] on input "0.00" at bounding box center [773, 354] width 263 height 26
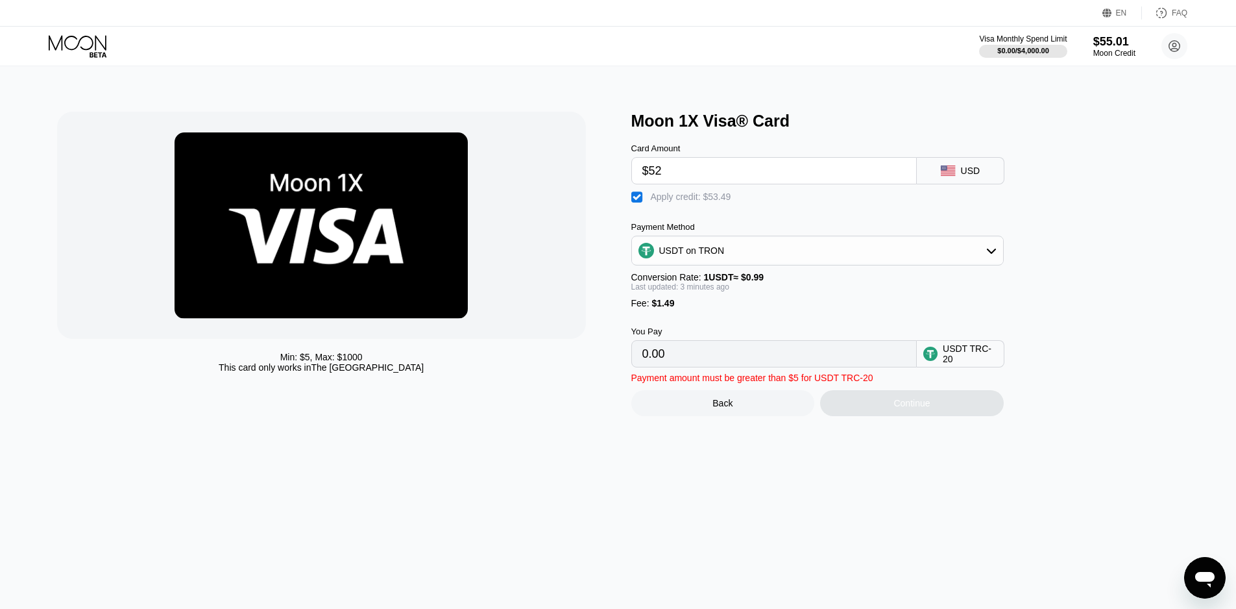
click at [880, 365] on input "0.00" at bounding box center [773, 354] width 263 height 26
click at [694, 367] on input "0.00" at bounding box center [773, 354] width 263 height 26
click at [693, 367] on input "0.00" at bounding box center [773, 354] width 263 height 26
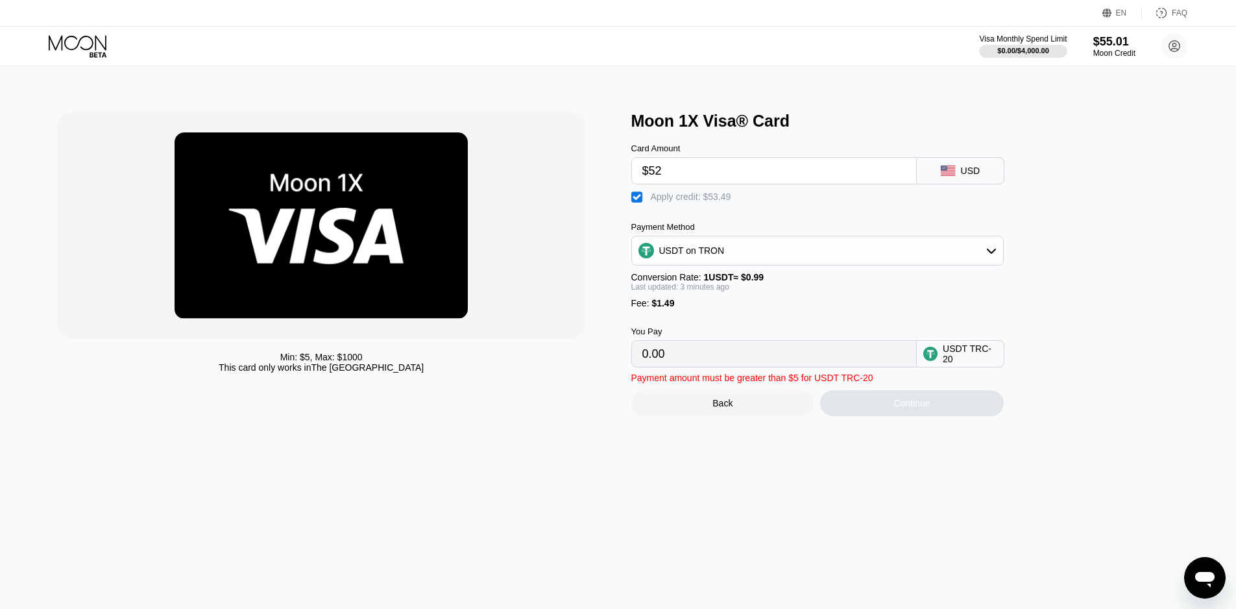
click at [777, 367] on input "0.00" at bounding box center [773, 354] width 263 height 26
click at [767, 367] on input "0.00" at bounding box center [773, 354] width 263 height 26
click at [766, 367] on input "0.00" at bounding box center [773, 354] width 263 height 26
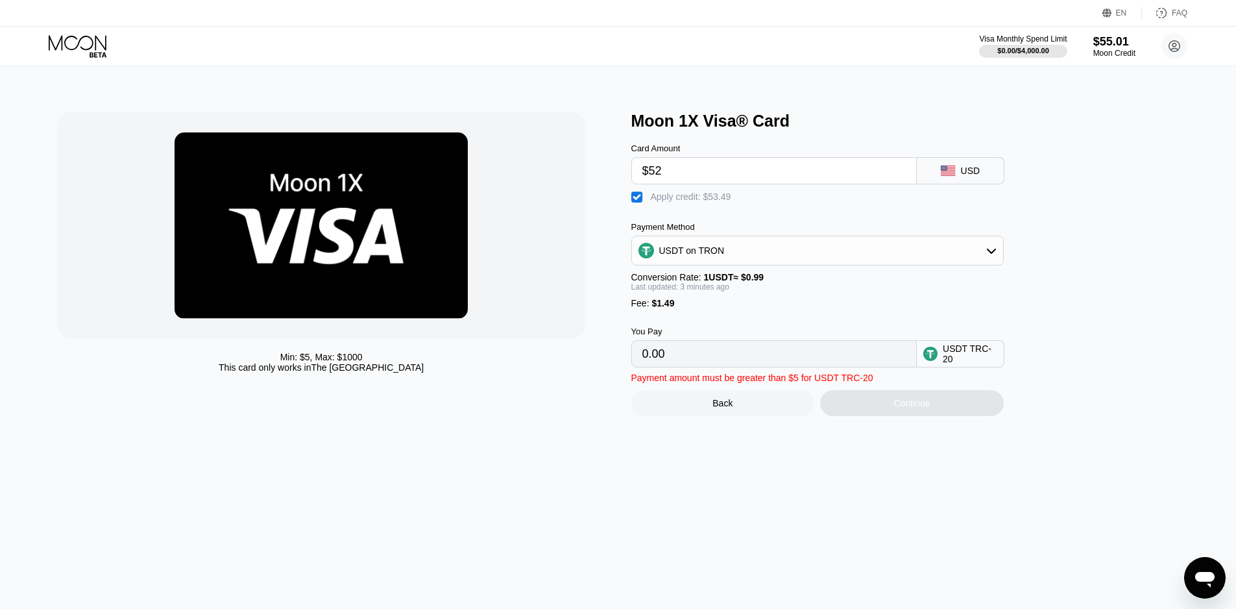
click at [881, 498] on div "Min: $ 5 , Max: $ 1000 This card only works in The United States Moon 1X Visa® …" at bounding box center [618, 337] width 1246 height 542
click at [716, 173] on input "$52" at bounding box center [773, 171] width 263 height 26
type input "$53"
click at [772, 472] on div "Min: $ 5 , Max: $ 1000 This card only works in The United States Moon 1X Visa® …" at bounding box center [618, 337] width 1246 height 542
click at [716, 408] on div "Back" at bounding box center [722, 403] width 20 height 10
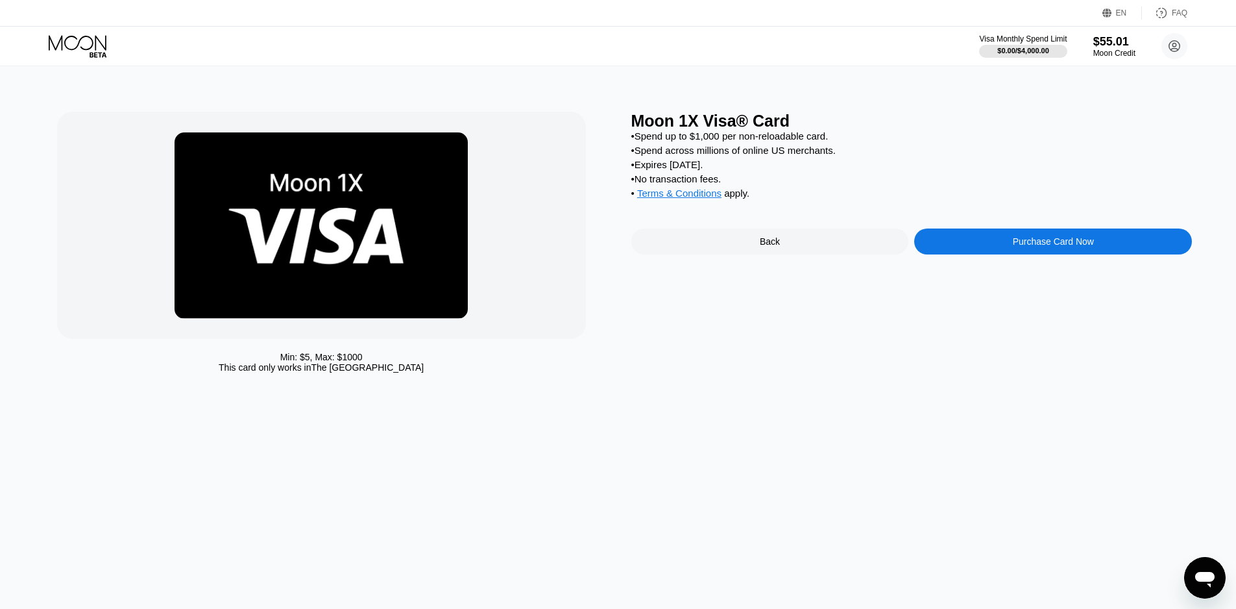
click at [993, 237] on div "Moon 1X Visa® Card • Spend up to $1,000 per non-reloadable card. • Spend across…" at bounding box center [911, 245] width 561 height 267
click at [989, 254] on div "Purchase Card Now" at bounding box center [1053, 241] width 278 height 26
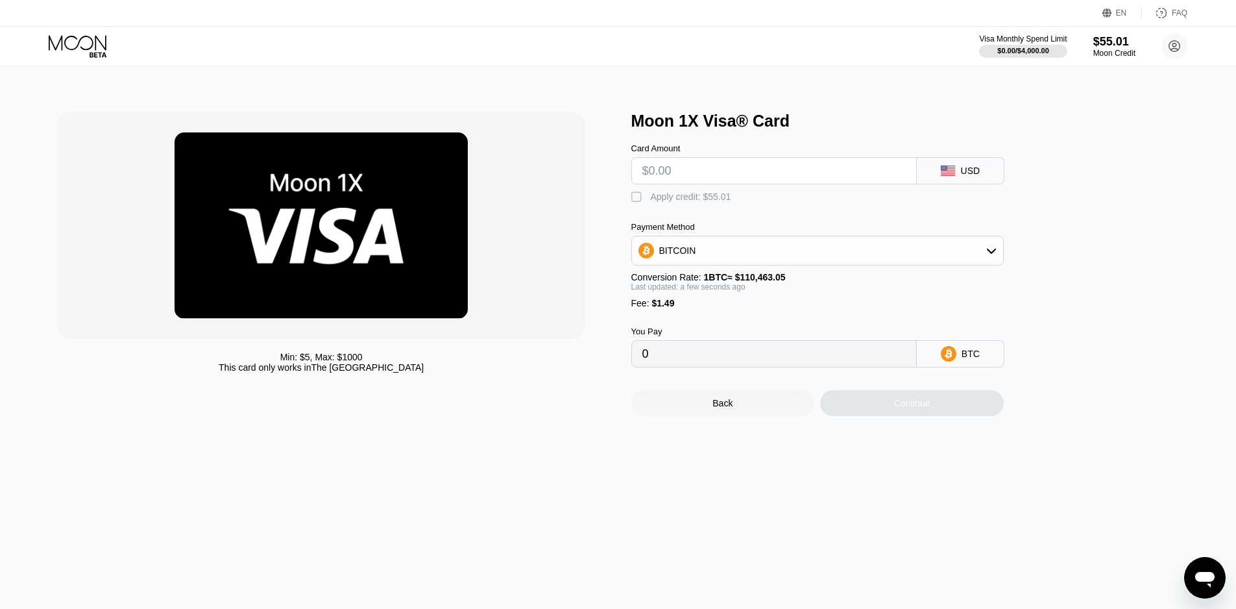
click at [701, 199] on div "Apply credit: $55.01" at bounding box center [691, 196] width 80 height 10
click at [754, 157] on div "Card Amount" at bounding box center [774, 163] width 286 height 41
click at [750, 165] on input "text" at bounding box center [773, 171] width 263 height 26
type input "$55"
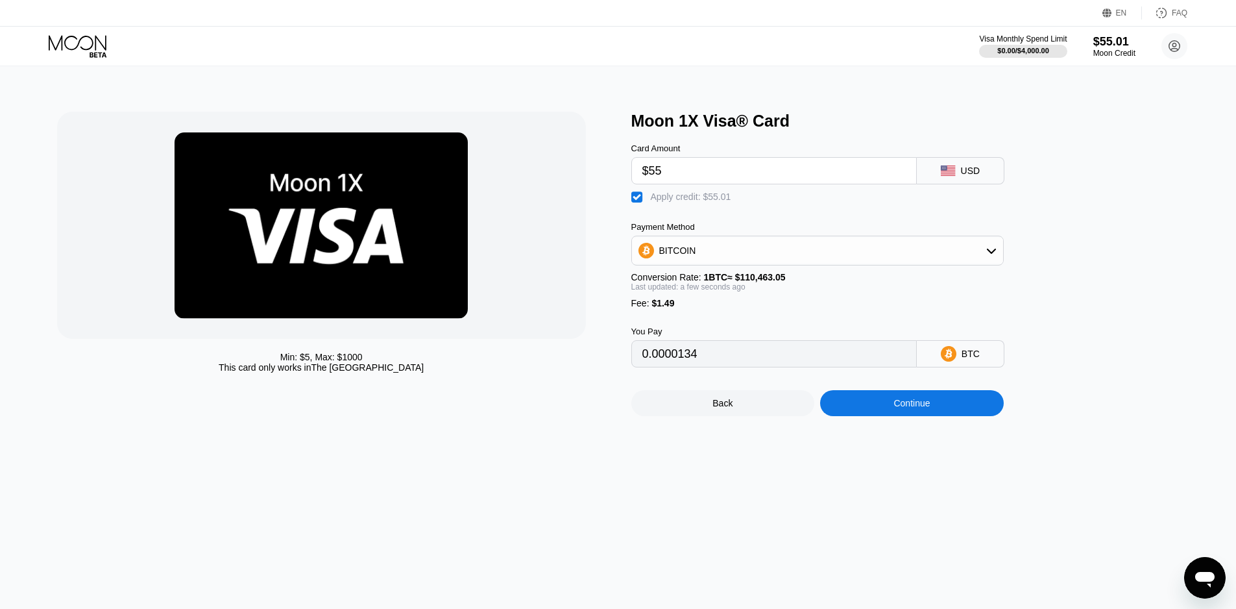
click at [913, 408] on div "Continue" at bounding box center [912, 403] width 36 height 10
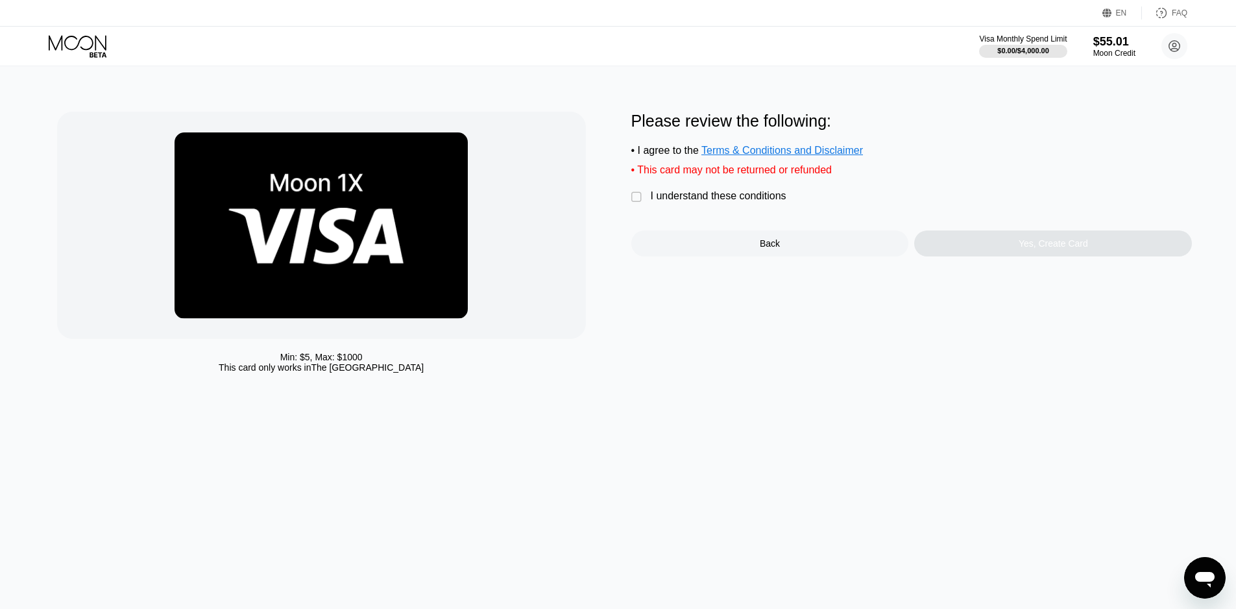
click at [790, 252] on div "Back" at bounding box center [770, 243] width 278 height 26
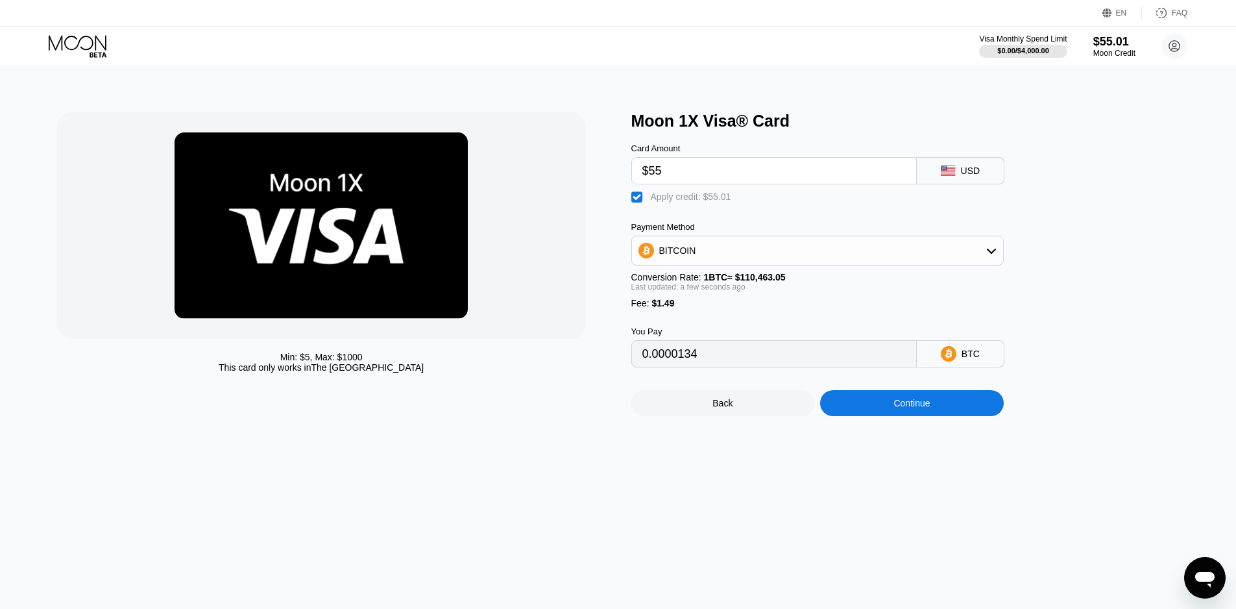
click at [773, 247] on div "BITCOIN" at bounding box center [817, 250] width 371 height 26
click at [744, 329] on div "USDT on TRON" at bounding box center [817, 314] width 372 height 29
click at [744, 320] on div "USDT on TRON" at bounding box center [825, 315] width 336 height 10
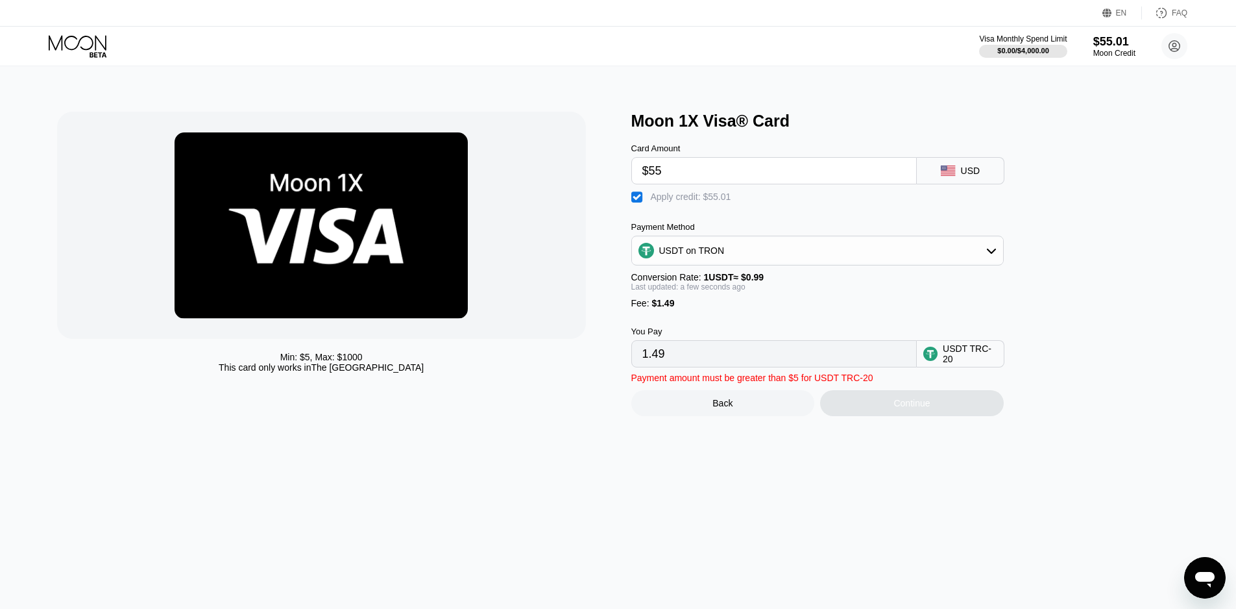
click at [717, 322] on div "You Pay 1.49 USDT TRC-20" at bounding box center [838, 337] width 415 height 59
click at [832, 367] on input "1.49" at bounding box center [773, 354] width 263 height 26
drag, startPoint x: 674, startPoint y: 367, endPoint x: 603, endPoint y: 367, distance: 70.7
click at [603, 367] on div "Min: $ 5 , Max: $ 1000 This card only works in The United States Moon 1X Visa® …" at bounding box center [618, 264] width 1123 height 304
click at [790, 257] on div "USDT on TRON" at bounding box center [817, 250] width 371 height 26
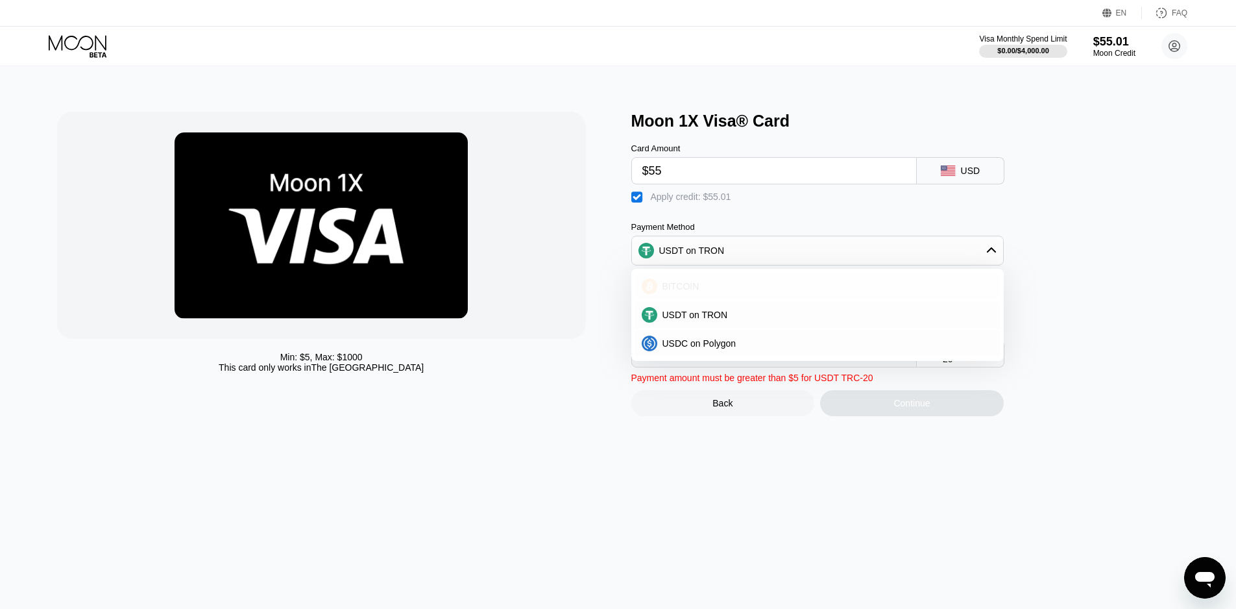
click at [770, 291] on div "BITCOIN" at bounding box center [825, 286] width 336 height 10
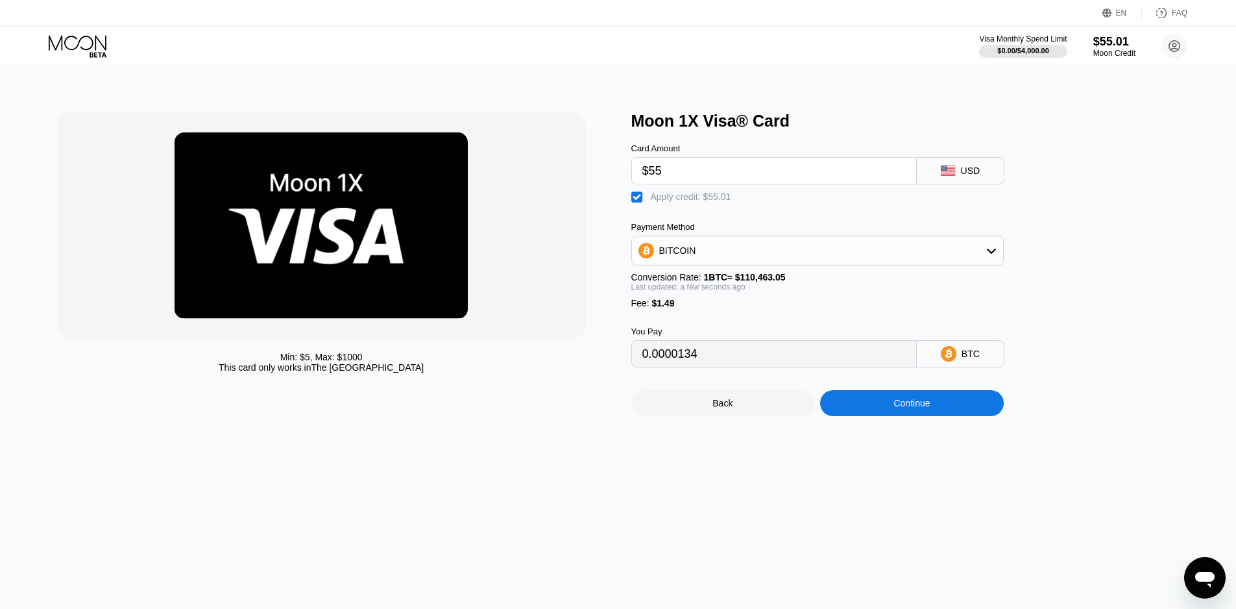
click at [873, 416] on div "Continue" at bounding box center [912, 403] width 184 height 26
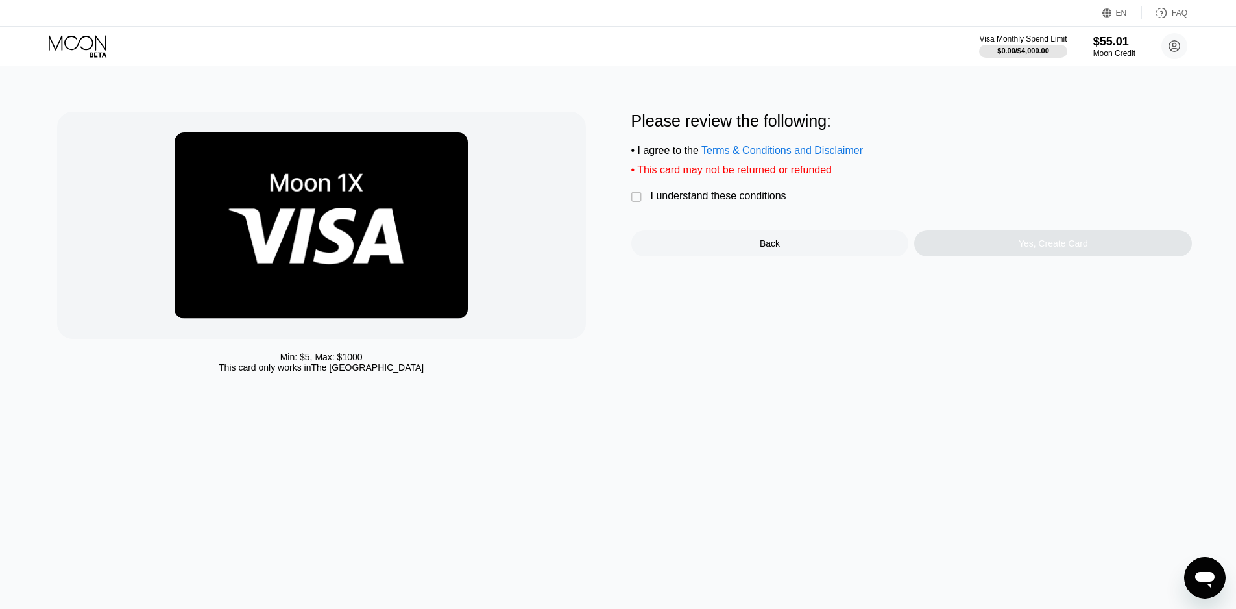
click at [773, 202] on div "I understand these conditions" at bounding box center [719, 196] width 136 height 12
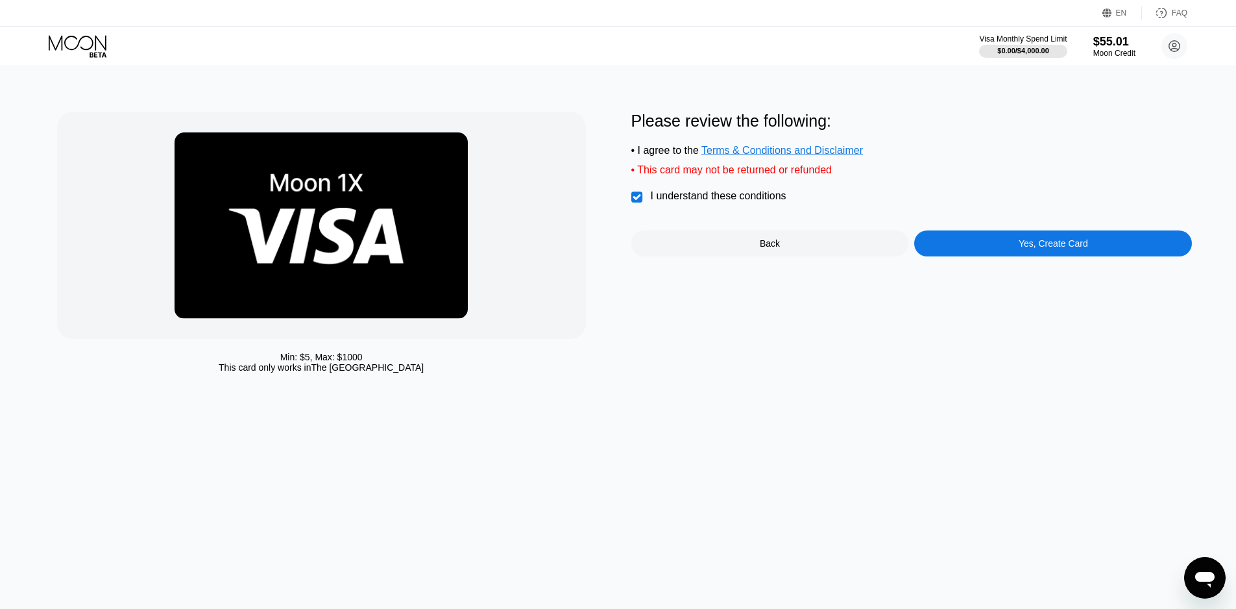
click at [953, 239] on div "Yes, Create Card" at bounding box center [1053, 243] width 278 height 26
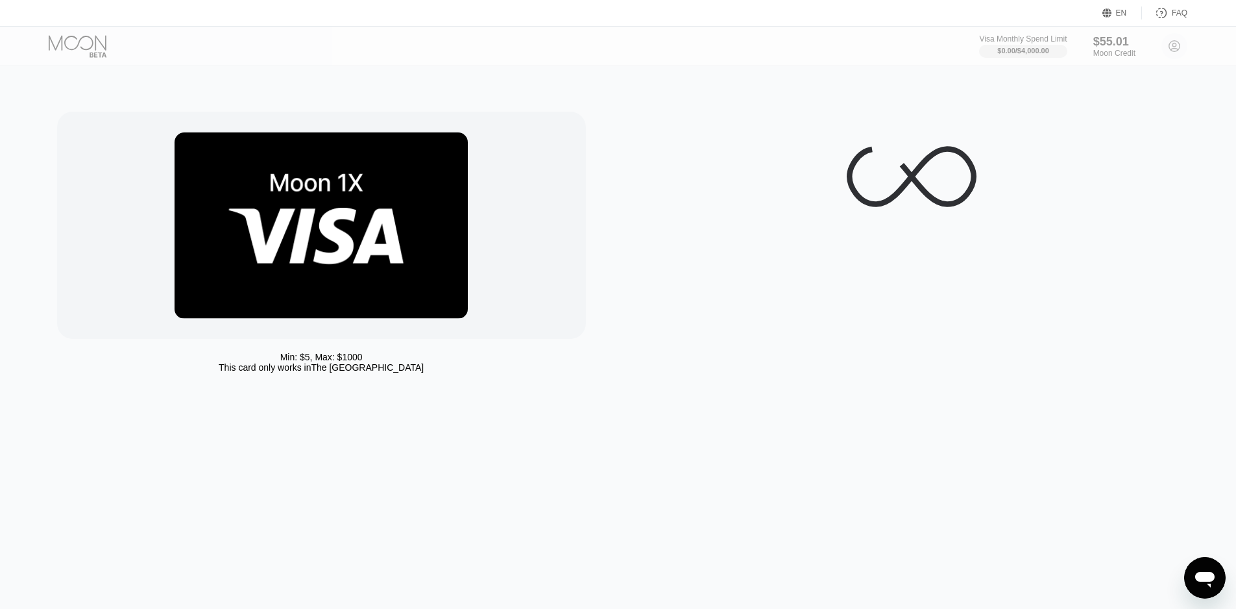
click at [953, 257] on div at bounding box center [911, 245] width 561 height 267
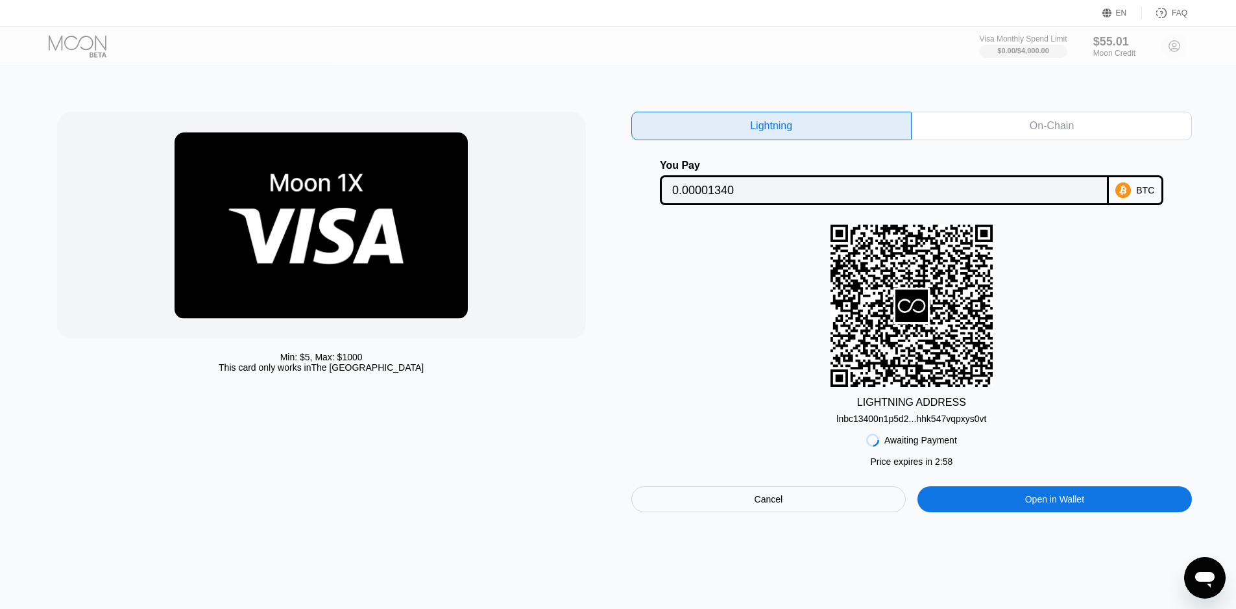
click at [974, 128] on div "On-Chain" at bounding box center [1052, 126] width 280 height 29
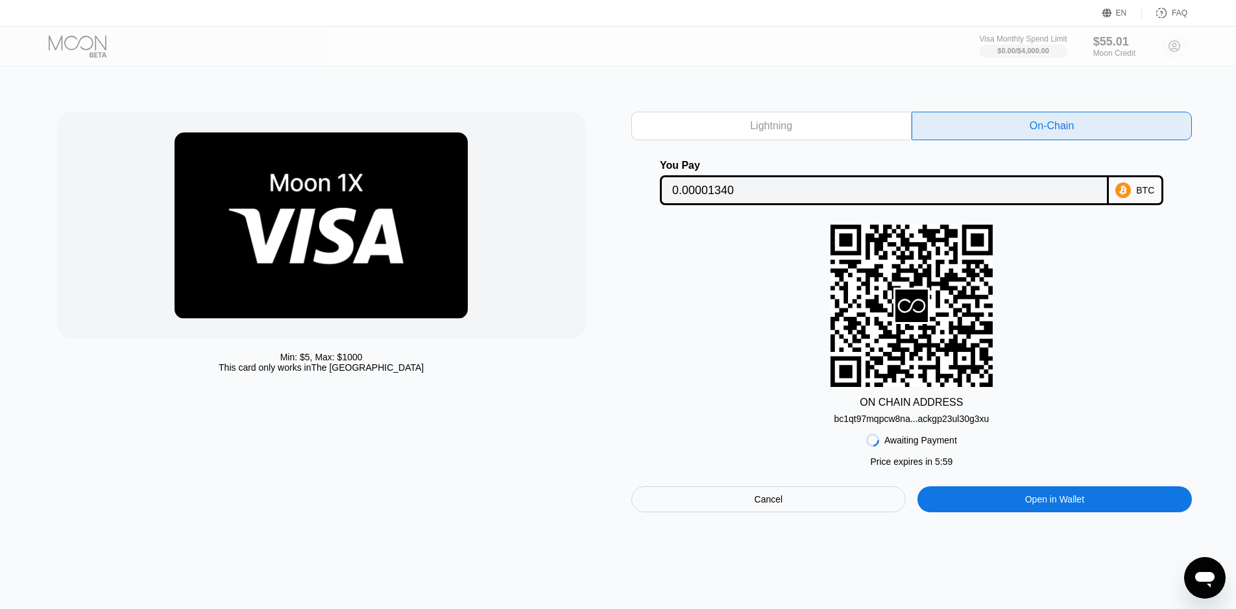
click at [979, 495] on div "Open in Wallet" at bounding box center [1055, 499] width 275 height 26
click at [809, 123] on div "Lightning" at bounding box center [771, 126] width 280 height 29
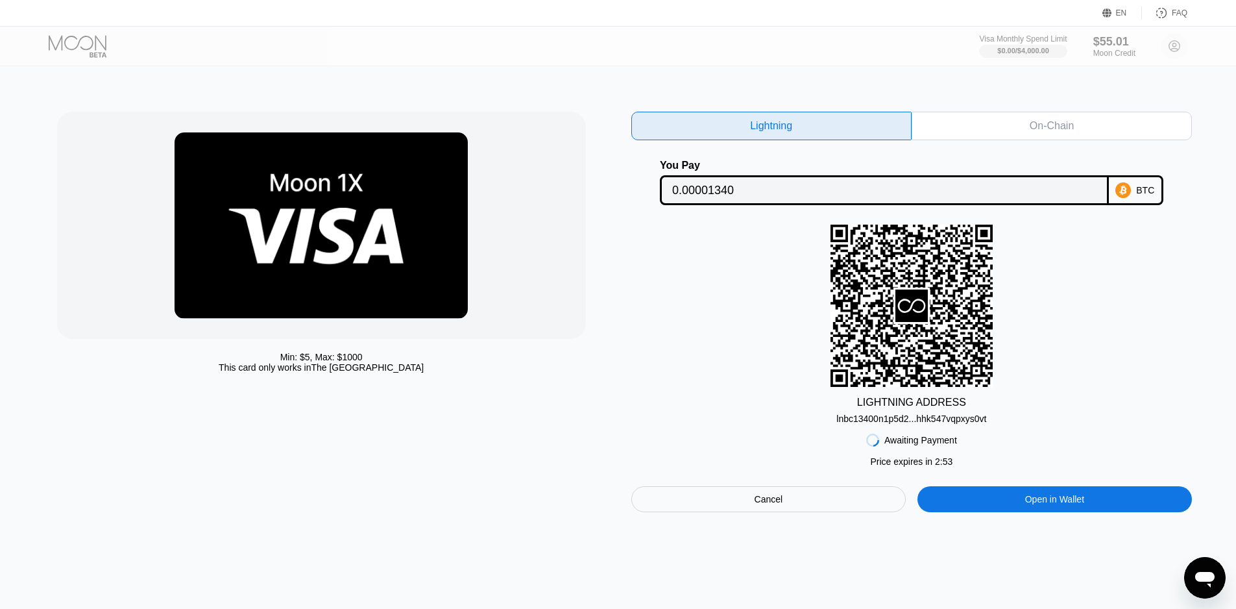
click at [951, 139] on div "On-Chain" at bounding box center [1052, 126] width 280 height 29
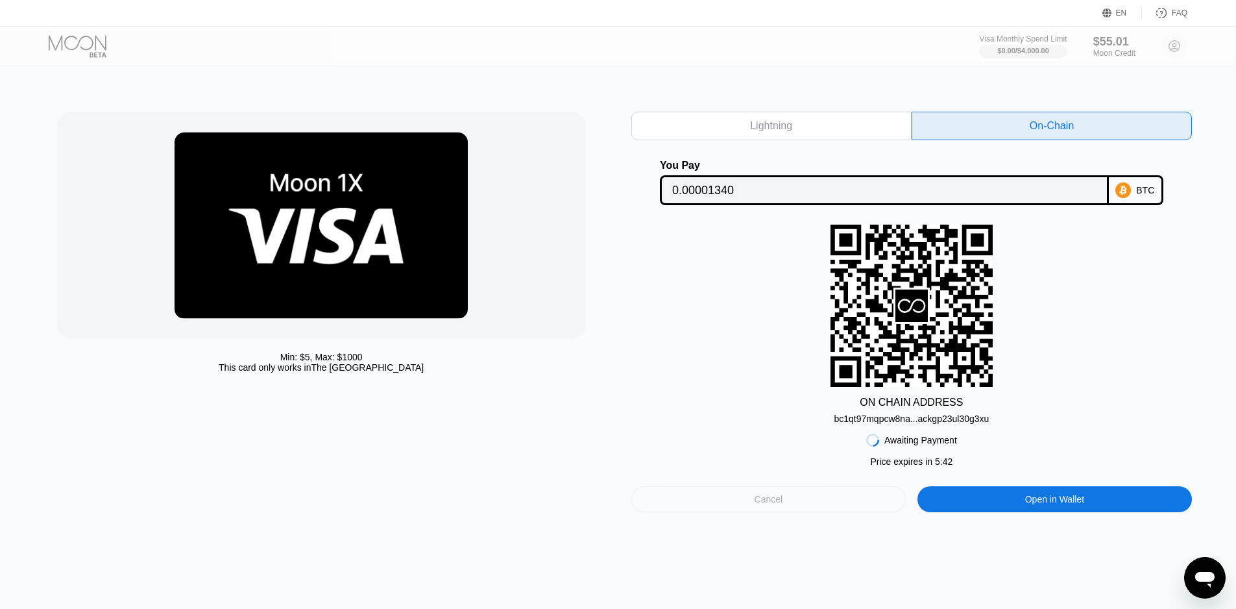
click at [792, 499] on div "Cancel" at bounding box center [768, 499] width 275 height 26
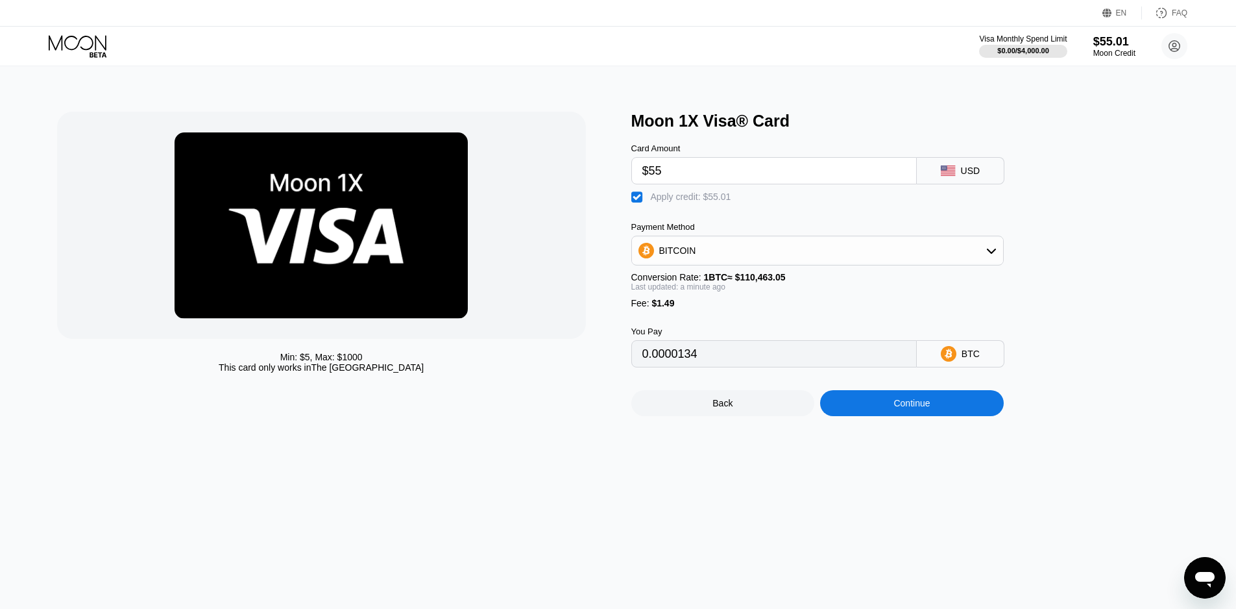
click at [886, 247] on div "BITCOIN" at bounding box center [817, 250] width 371 height 26
click at [738, 319] on div "USDT on TRON" at bounding box center [825, 315] width 336 height 10
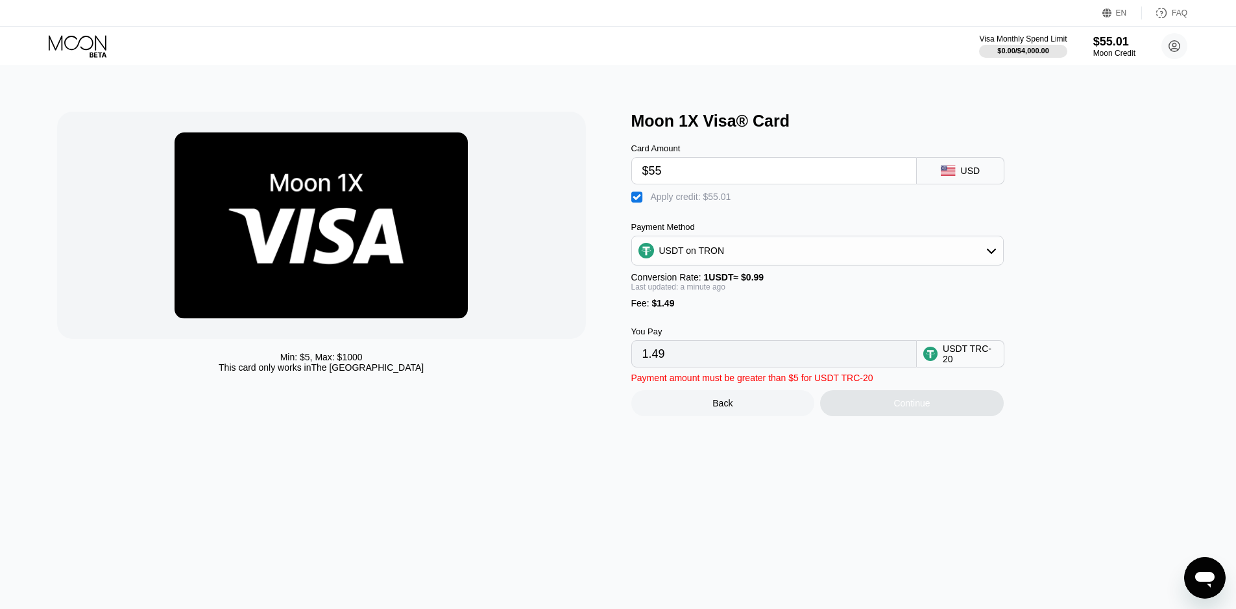
click at [716, 367] on input "1.49" at bounding box center [773, 354] width 263 height 26
click at [699, 204] on div " Apply credit: $55.01" at bounding box center [684, 197] width 106 height 13
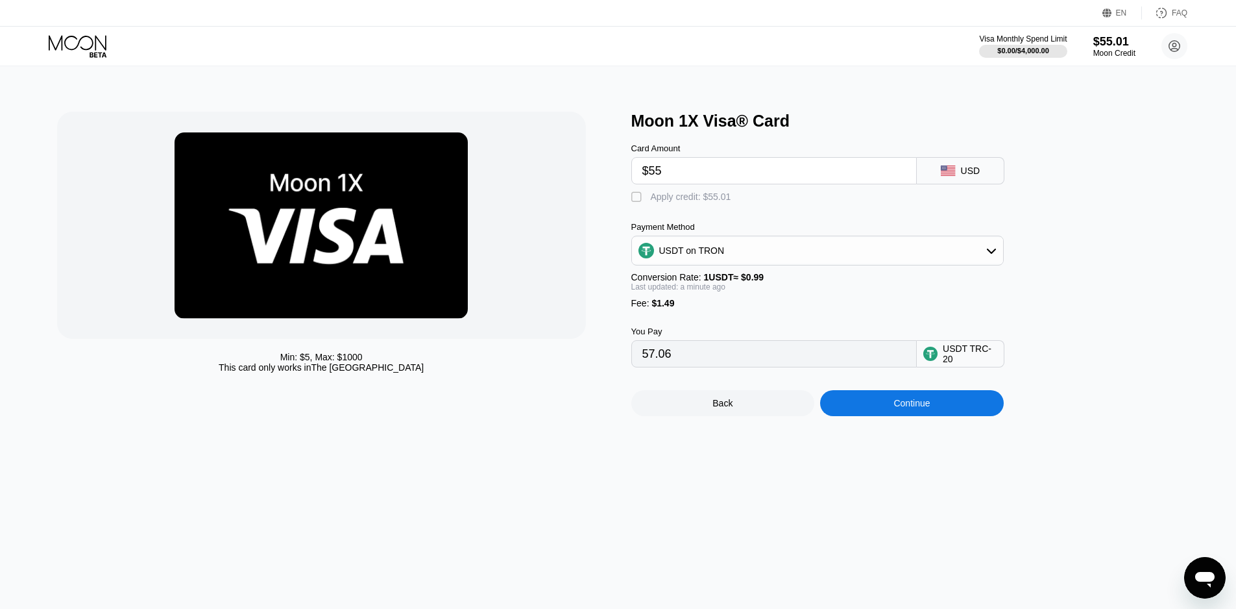
click at [695, 178] on input "$55" at bounding box center [773, 171] width 263 height 26
click at [633, 201] on div "" at bounding box center [637, 197] width 13 height 13
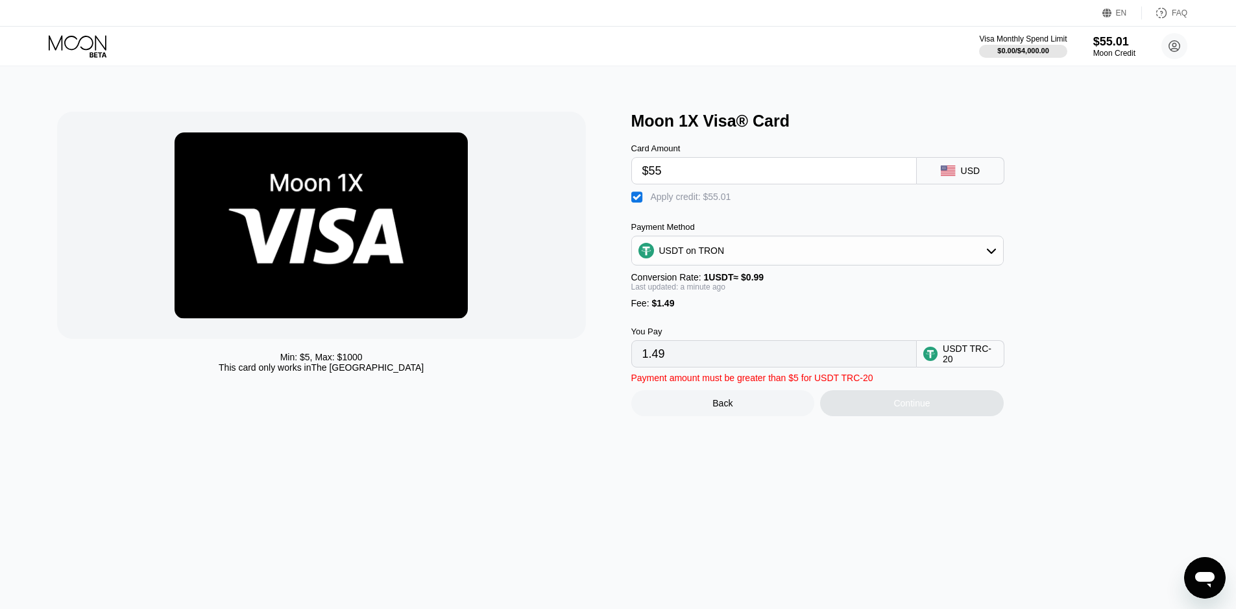
click at [633, 201] on div "" at bounding box center [637, 197] width 13 height 13
type input "57.06"
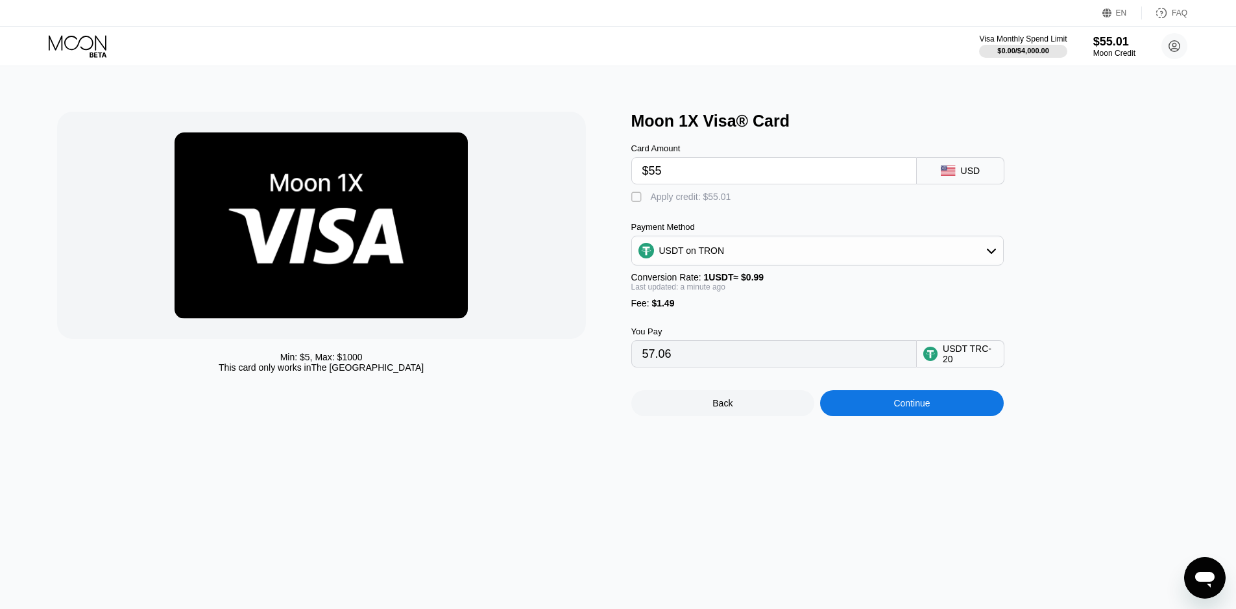
click at [679, 175] on input "$55" at bounding box center [773, 171] width 263 height 26
type input "$5"
type input "6.56"
type input "$50"
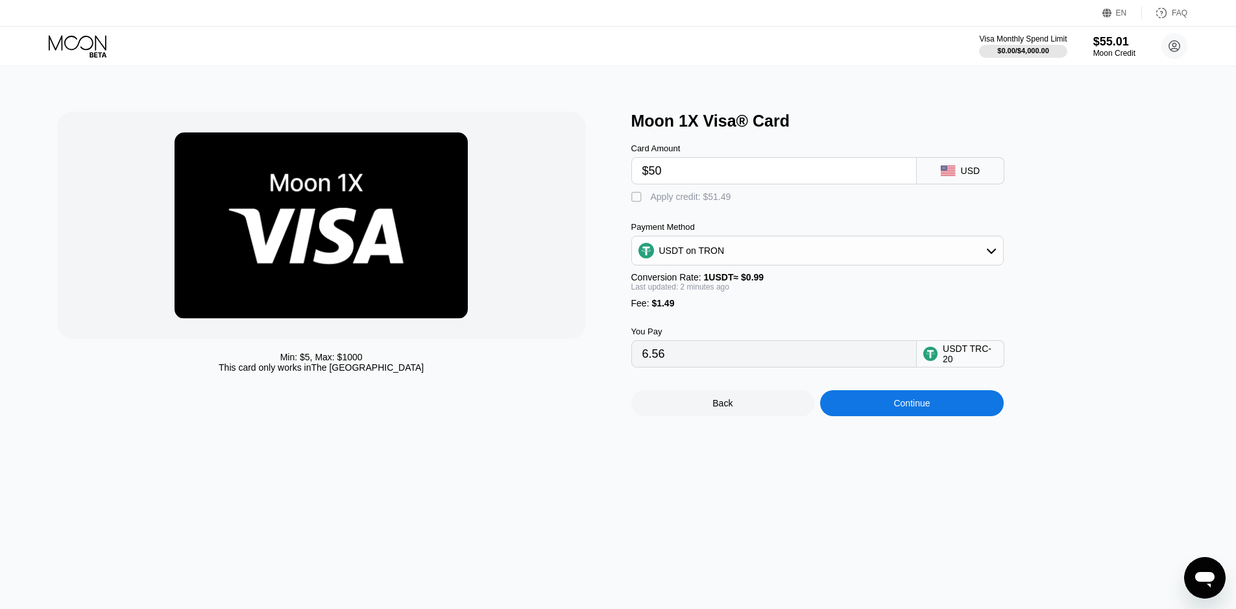
type input "52.01"
type input "$50"
click at [886, 398] on div "Back Continue" at bounding box center [838, 391] width 415 height 49
click at [888, 410] on div "Continue" at bounding box center [912, 403] width 184 height 26
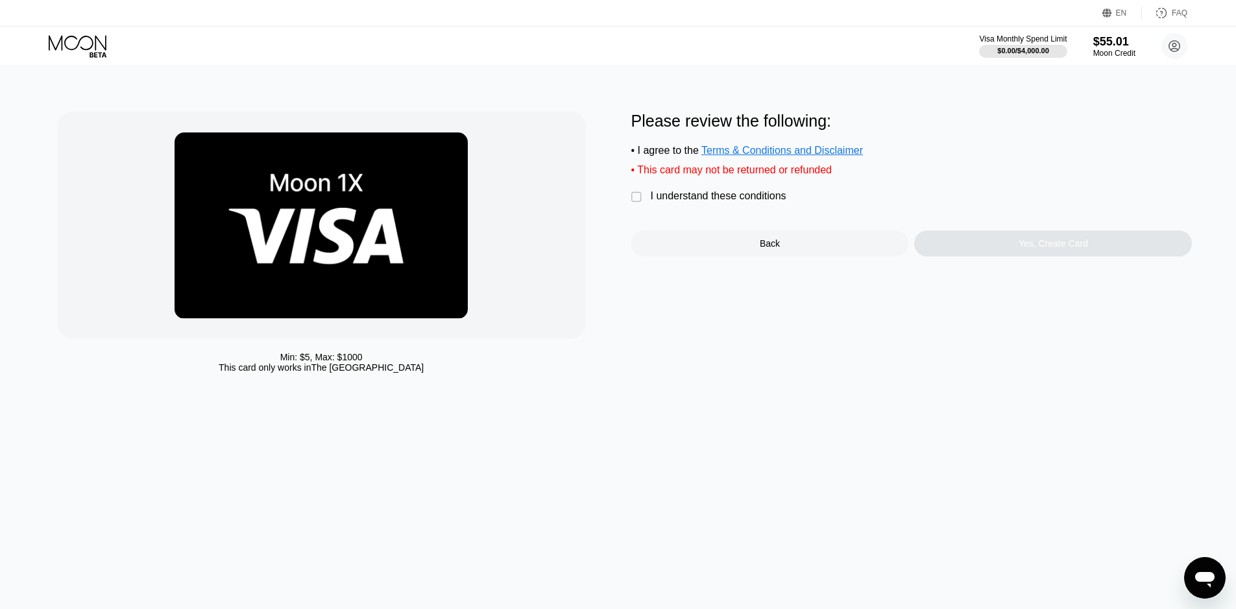
click at [755, 202] on div "I understand these conditions" at bounding box center [719, 196] width 136 height 12
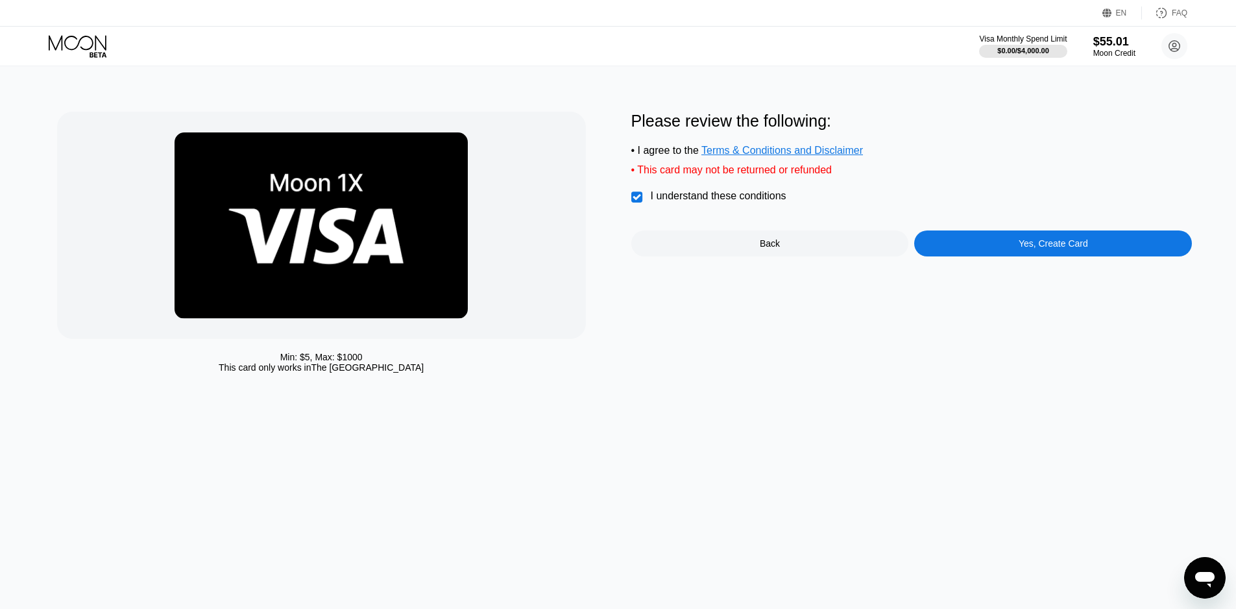
click at [943, 238] on div "Please review the following: • I agree to the Terms & Conditions and Disclaimer…" at bounding box center [911, 184] width 561 height 145
click at [947, 256] on div "Yes, Create Card" at bounding box center [1053, 243] width 278 height 26
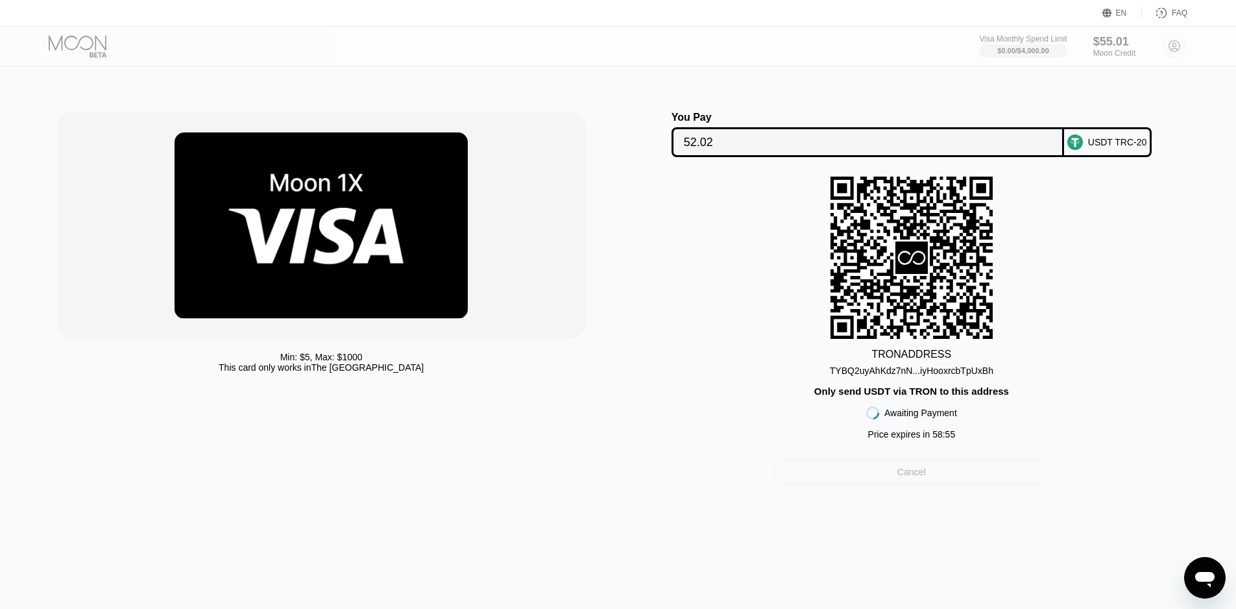
click at [913, 478] on div "Cancel" at bounding box center [911, 472] width 29 height 12
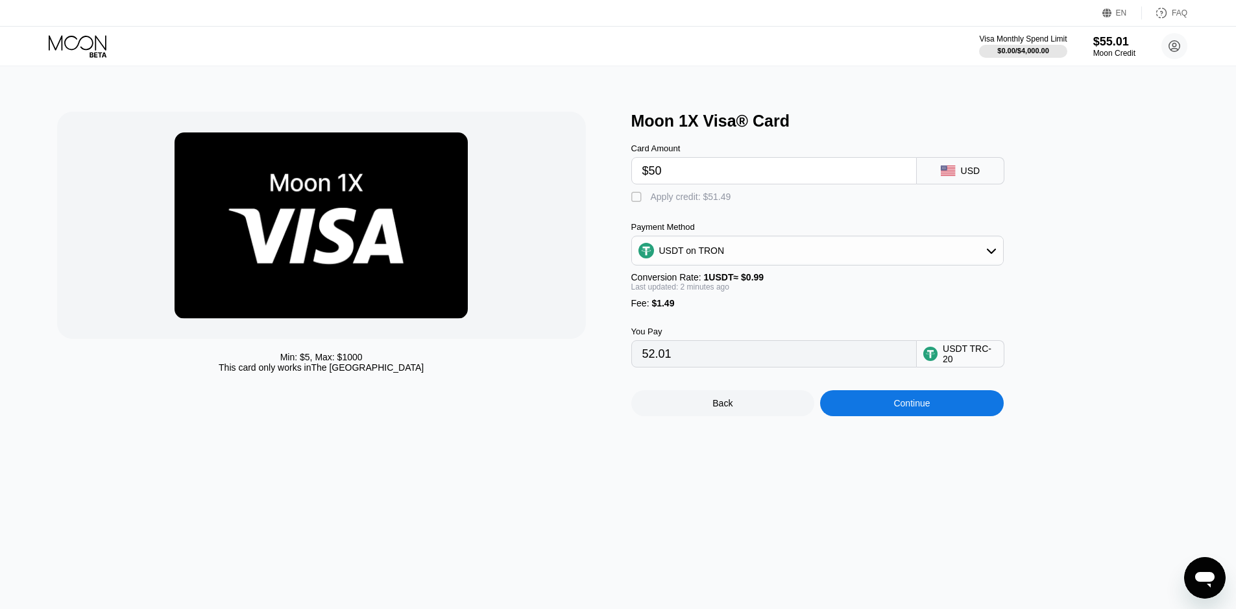
click at [645, 201] on div " Apply credit: $51.49" at bounding box center [684, 197] width 106 height 13
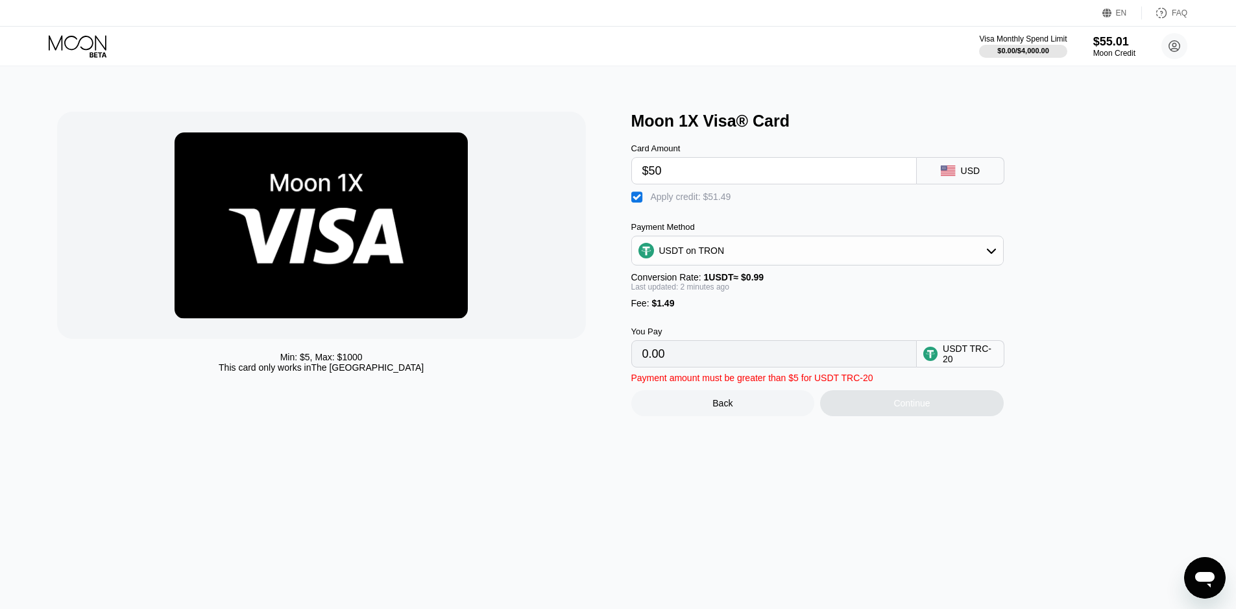
click at [700, 380] on div "Card Amount $50 USD  Apply credit: $51.49 Payment Method USDT on TRON Conversi…" at bounding box center [838, 273] width 415 height 286
click at [700, 367] on input "0.00" at bounding box center [773, 354] width 263 height 26
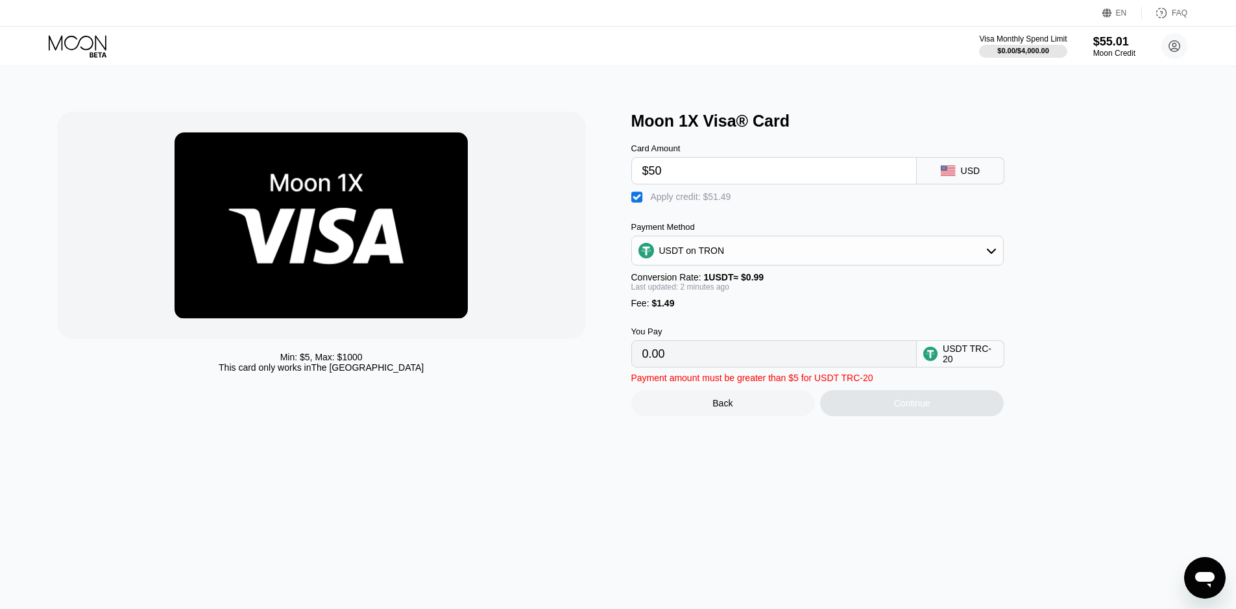
click at [700, 367] on input "0.00" at bounding box center [773, 354] width 263 height 26
click at [636, 204] on div " Apply credit: $51.49" at bounding box center [684, 197] width 106 height 13
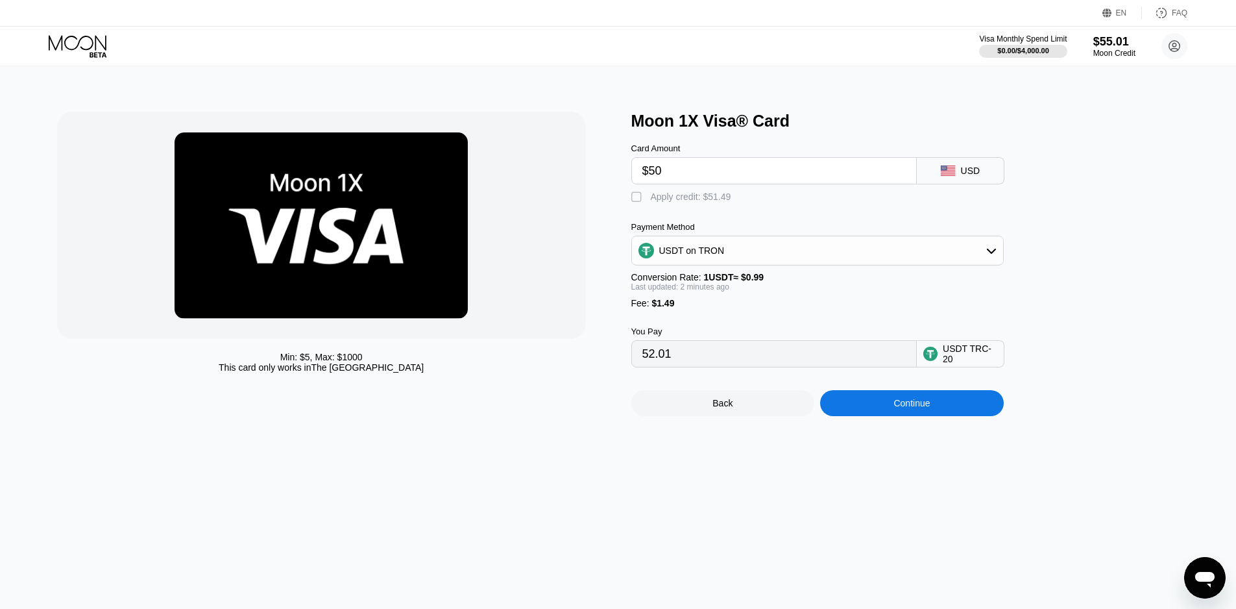
click at [687, 363] on input "52.01" at bounding box center [773, 354] width 263 height 26
click at [457, 372] on div "Min: $ 5 , Max: $ 1000 This card only works in [GEOGRAPHIC_DATA]" at bounding box center [321, 362] width 529 height 21
click at [937, 415] on div "Continue" at bounding box center [912, 403] width 184 height 26
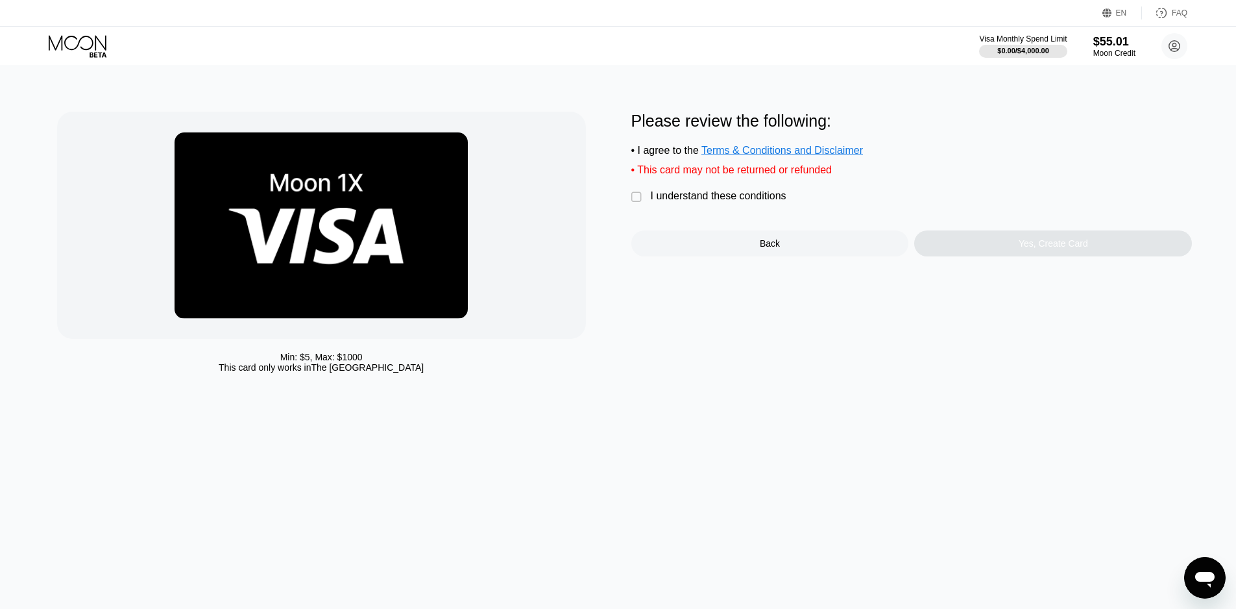
click at [738, 202] on div "I understand these conditions" at bounding box center [719, 196] width 136 height 12
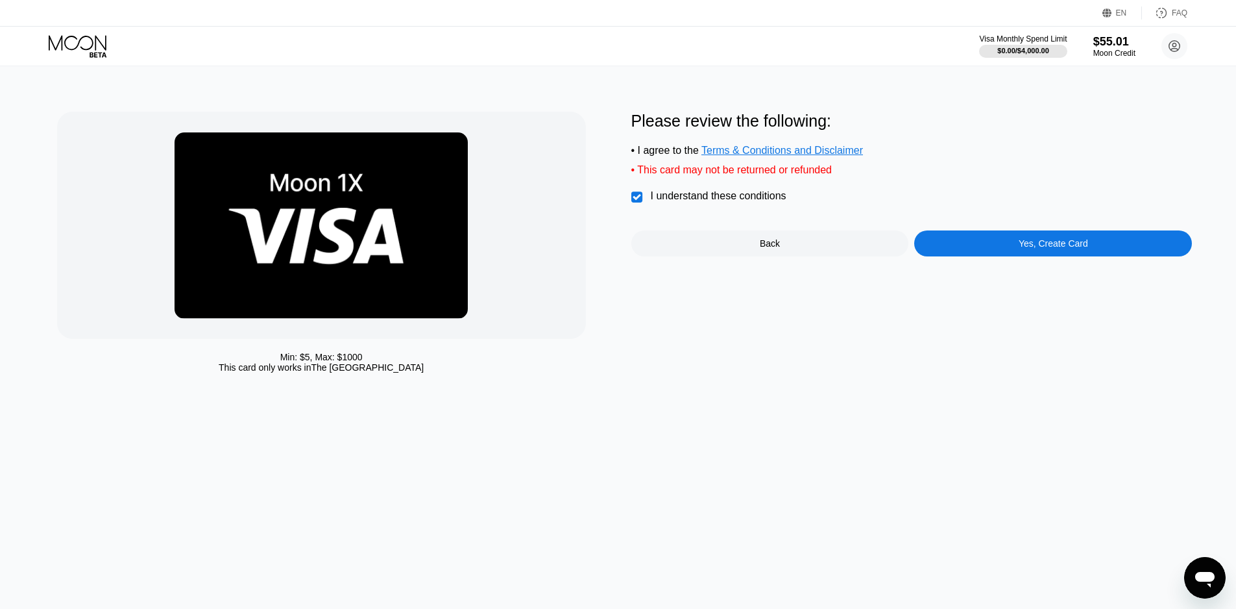
click at [984, 256] on div "Yes, Create Card" at bounding box center [1053, 243] width 278 height 26
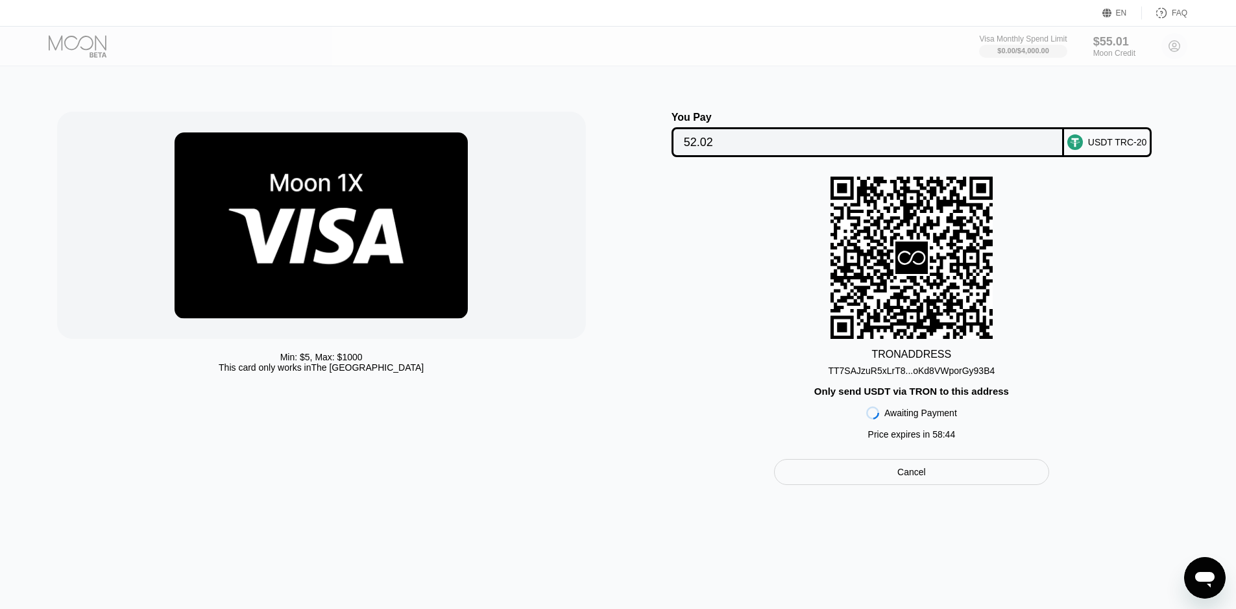
click at [830, 484] on div "Cancel" at bounding box center [911, 472] width 275 height 26
click at [830, 484] on div "Settings  Profile  Rewards  Limits  Moon Credit  Verification  API Moon C…" at bounding box center [618, 304] width 1236 height 609
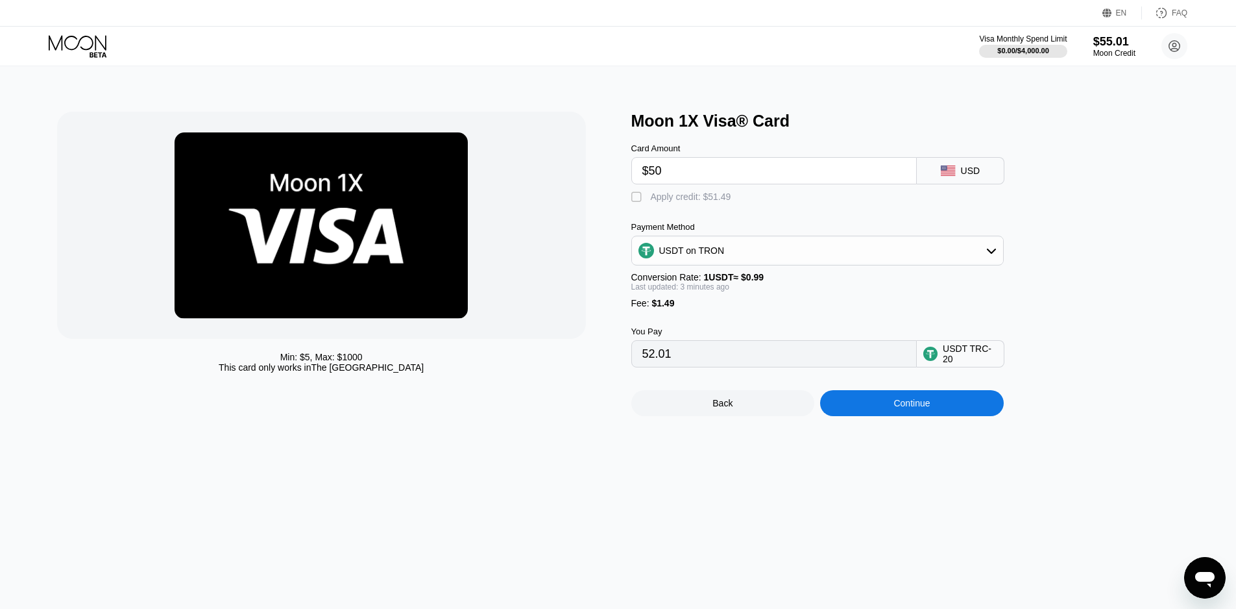
click at [633, 204] on div "" at bounding box center [637, 197] width 13 height 13
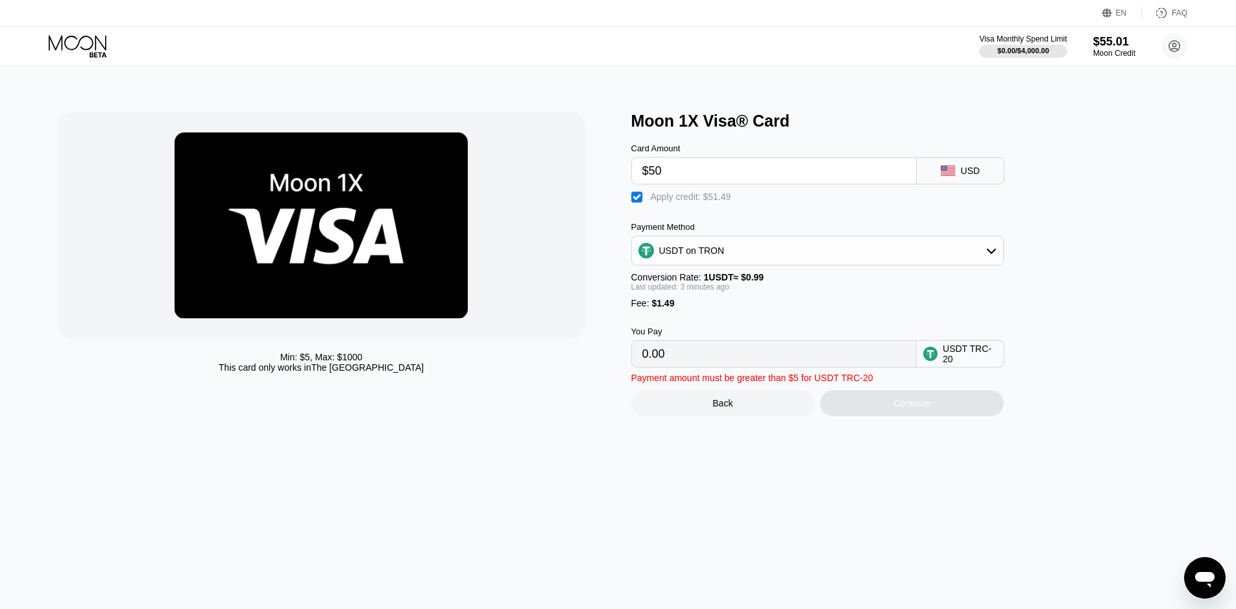
click at [702, 354] on input "0.00" at bounding box center [773, 354] width 263 height 26
click at [699, 358] on input "0.00" at bounding box center [773, 354] width 263 height 26
click at [696, 363] on input "0.00" at bounding box center [773, 354] width 263 height 26
click at [695, 366] on input "0.00" at bounding box center [773, 354] width 263 height 26
click at [910, 416] on div "Continue" at bounding box center [912, 403] width 184 height 26
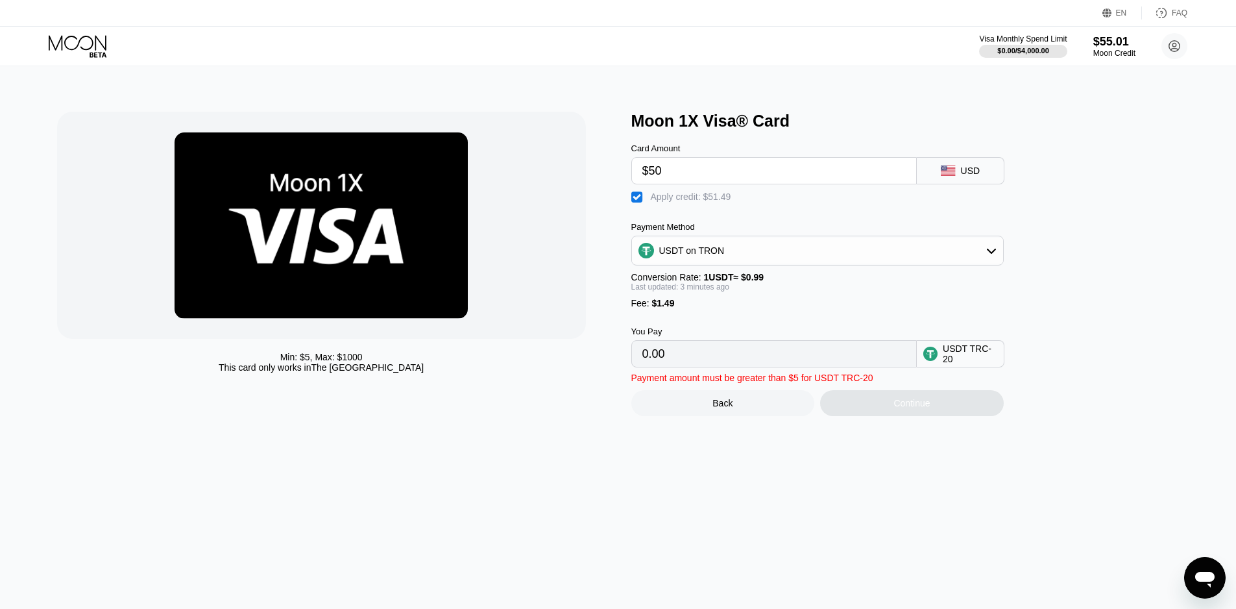
click at [877, 249] on div "USDT on TRON" at bounding box center [817, 250] width 371 height 26
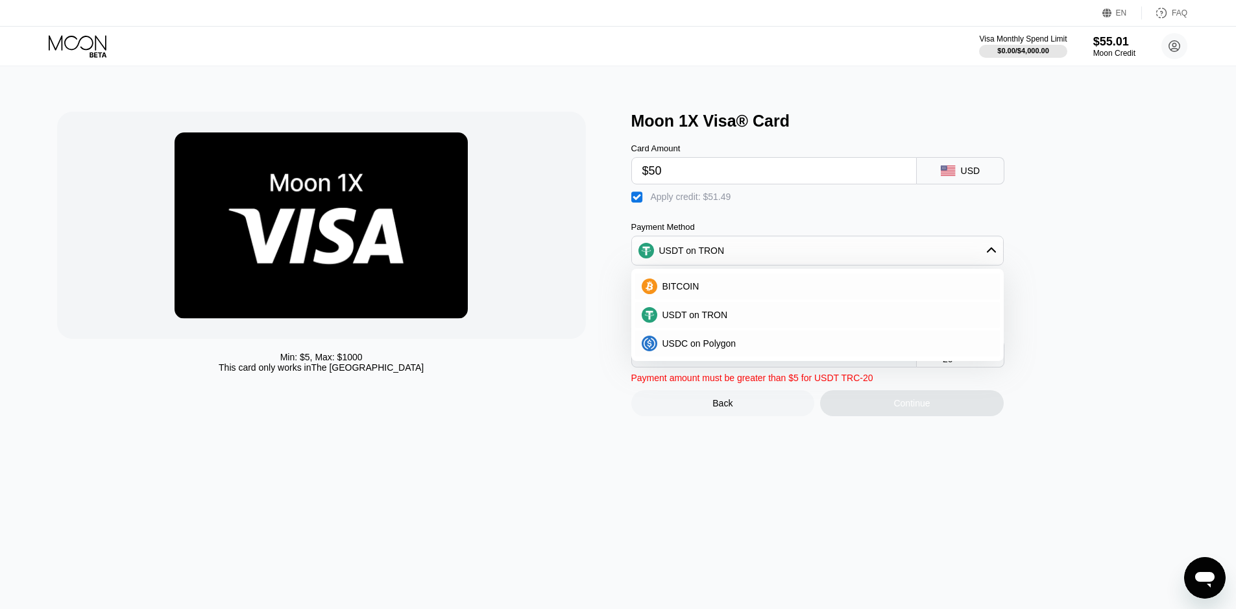
click at [874, 258] on div "USDT on TRON" at bounding box center [817, 250] width 371 height 26
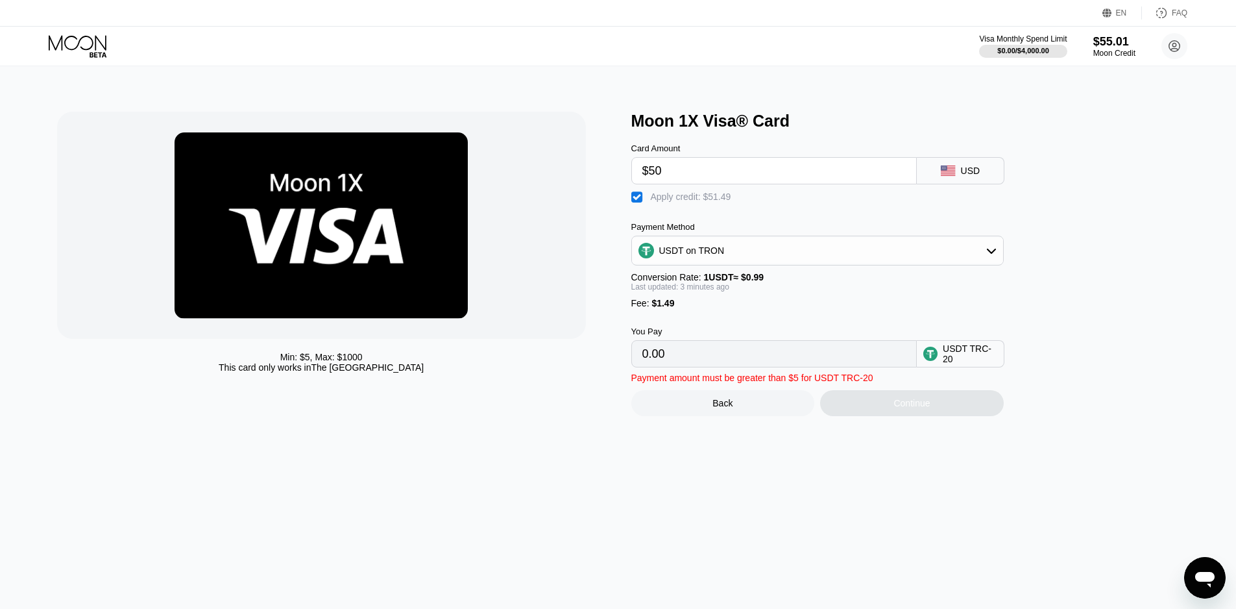
click at [797, 282] on div "Conversion Rate: 1 USDT ≈ $0.99" at bounding box center [817, 277] width 372 height 10
click at [818, 258] on div "USDT on TRON" at bounding box center [817, 250] width 371 height 26
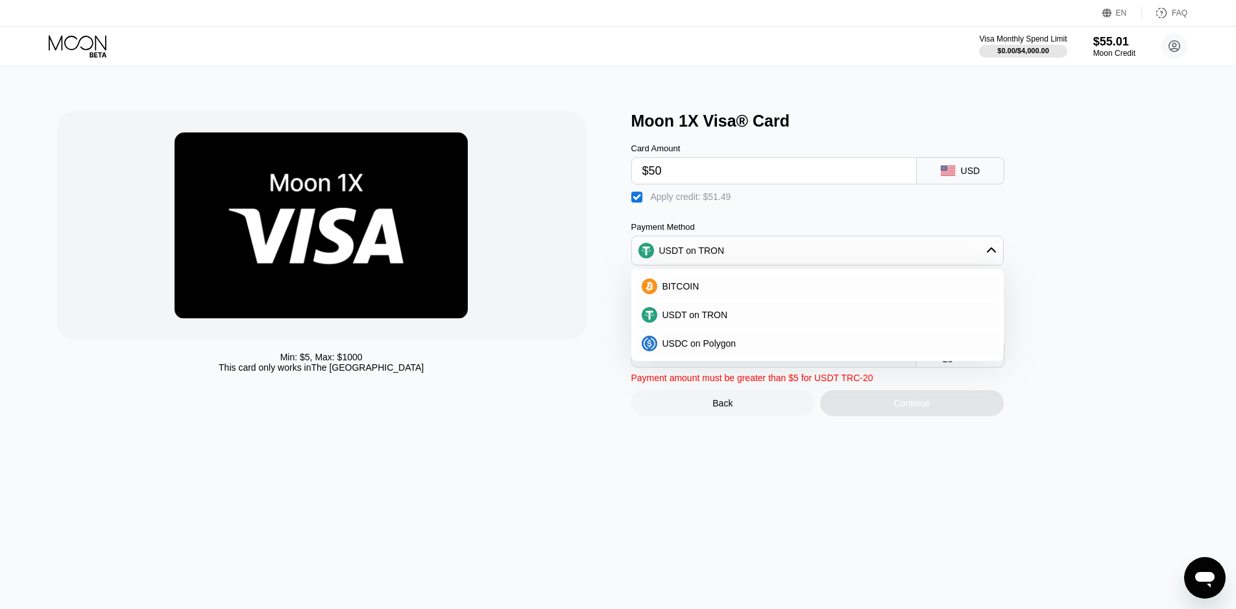
click at [792, 281] on div "BITCOIN" at bounding box center [817, 286] width 365 height 26
type input "0"
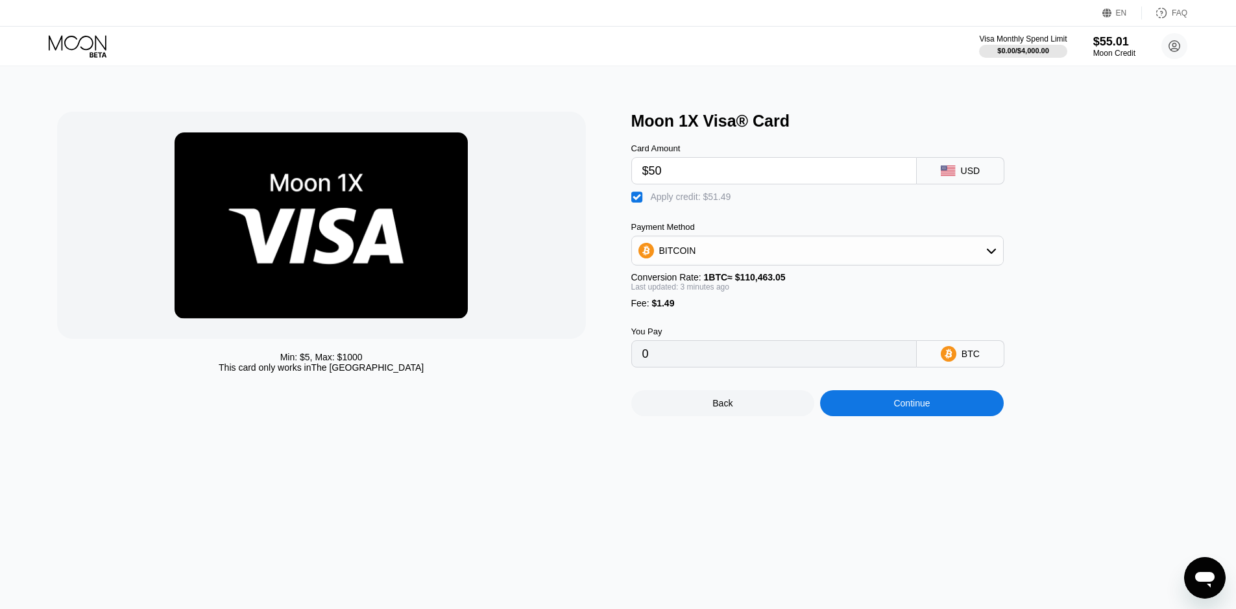
click at [815, 291] on div "Last updated: 3 minutes ago" at bounding box center [817, 286] width 372 height 9
click at [898, 408] on div "Continue" at bounding box center [912, 403] width 36 height 10
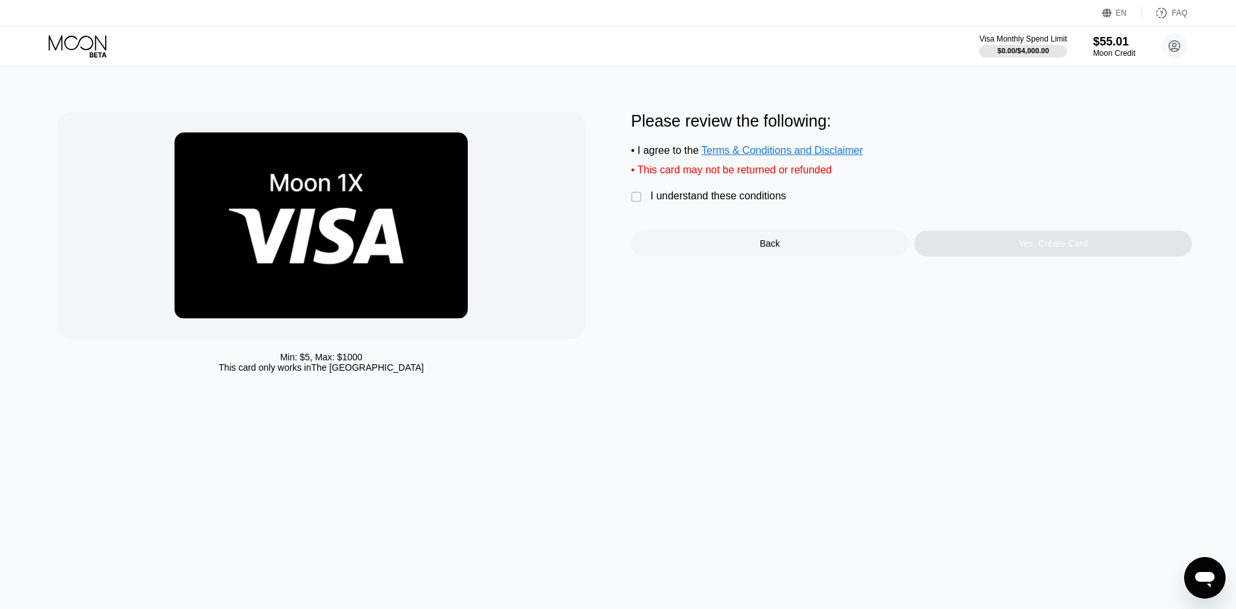
drag, startPoint x: 749, startPoint y: 188, endPoint x: 741, endPoint y: 199, distance: 13.9
click at [746, 189] on div "Please review the following: • I agree to the Terms & Conditions and Disclaimer…" at bounding box center [911, 184] width 561 height 145
click at [741, 199] on div "I understand these conditions" at bounding box center [719, 196] width 136 height 12
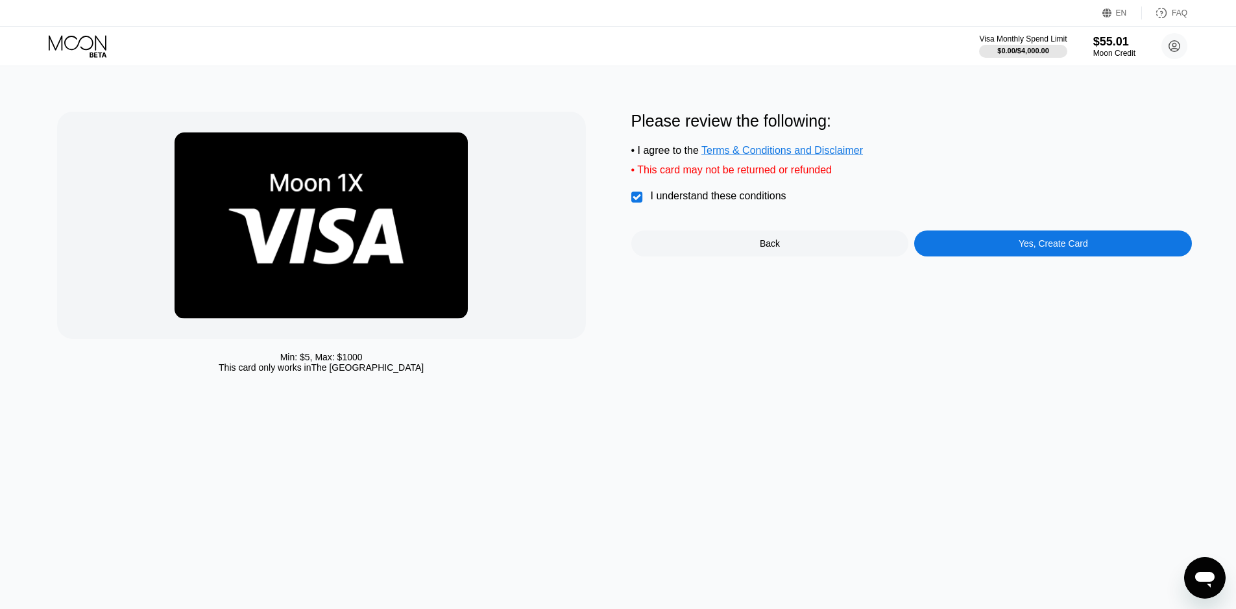
click at [955, 239] on div "Yes, Create Card" at bounding box center [1053, 243] width 278 height 26
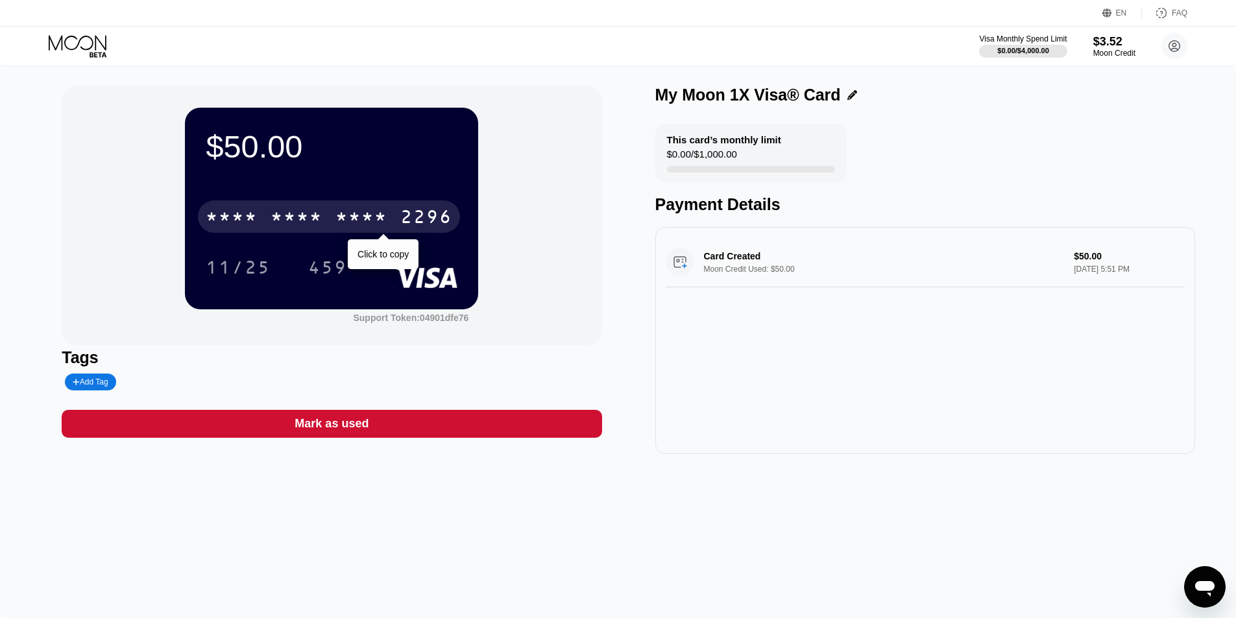
click at [268, 215] on div "* * * * * * * * * * * * 2296" at bounding box center [329, 217] width 262 height 32
